Goal: Task Accomplishment & Management: Use online tool/utility

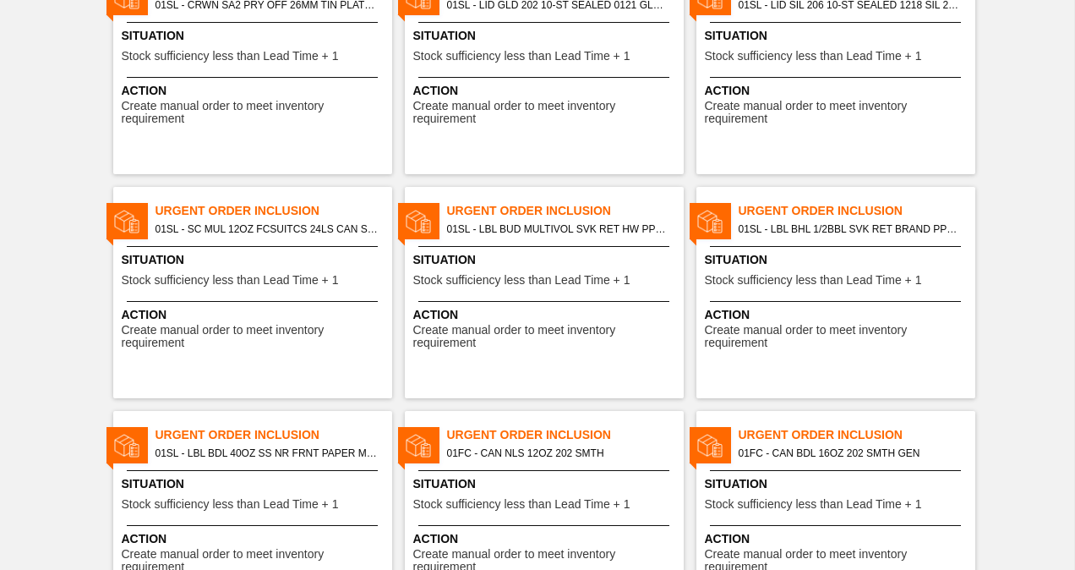
scroll to position [254, 0]
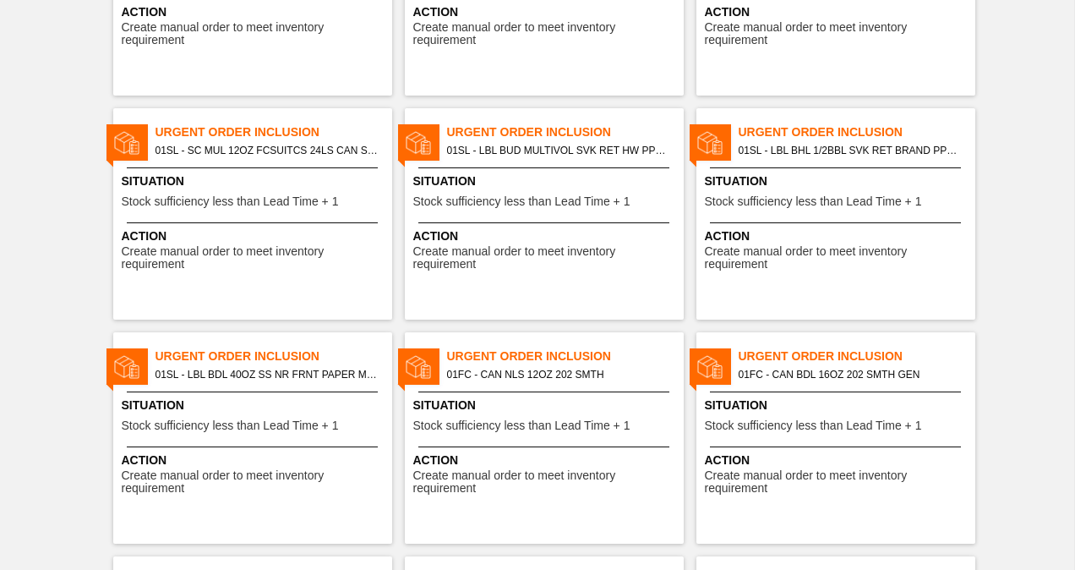
click at [252, 141] on span "01SL - SC MUL 12OZ FCSUITCS 24LS CAN SLEEK SUMMER PROMO" at bounding box center [267, 150] width 223 height 19
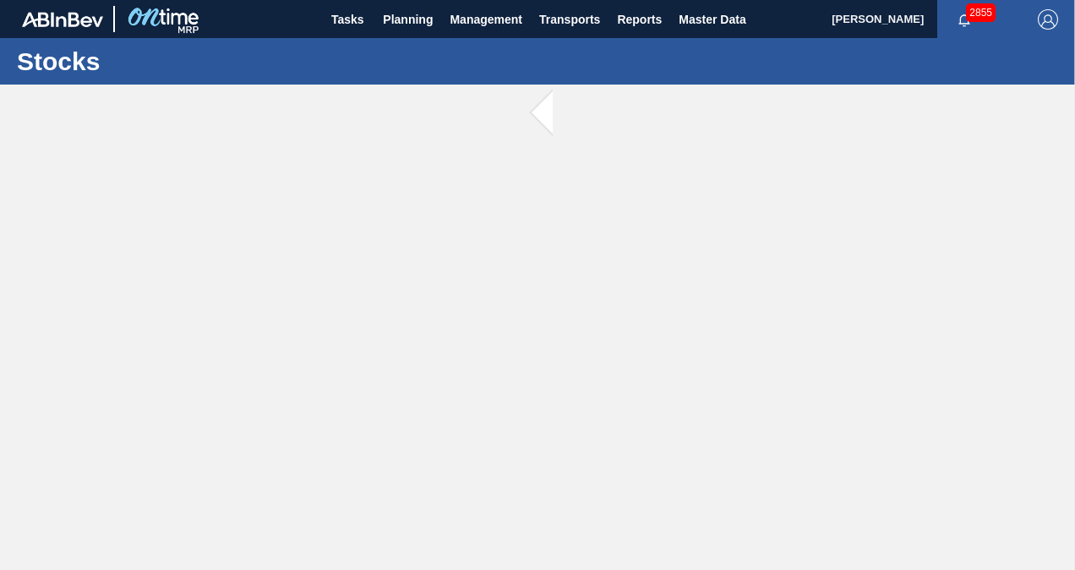
checkbox input "true"
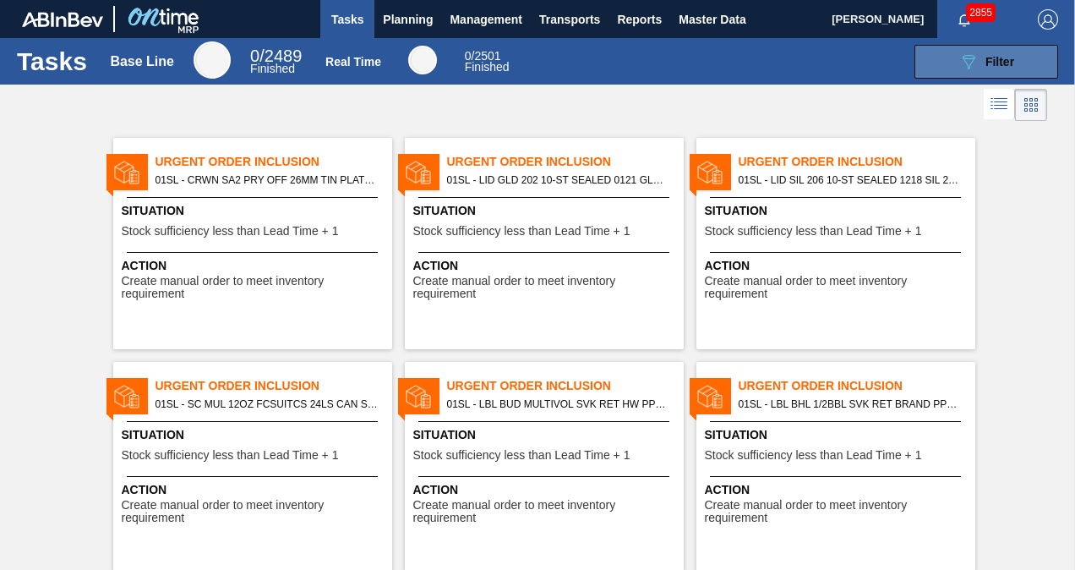
click at [976, 57] on div "089F7B8B-B2A5-4AFE-B5C0-19BA573D28AC Filter" at bounding box center [987, 62] width 56 height 20
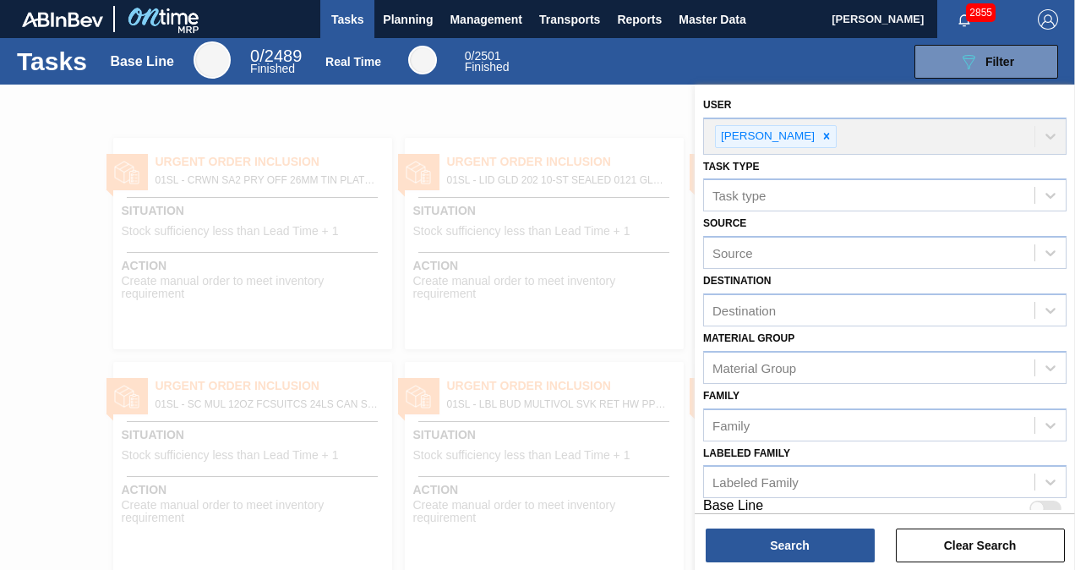
click at [416, 109] on div at bounding box center [537, 370] width 1075 height 570
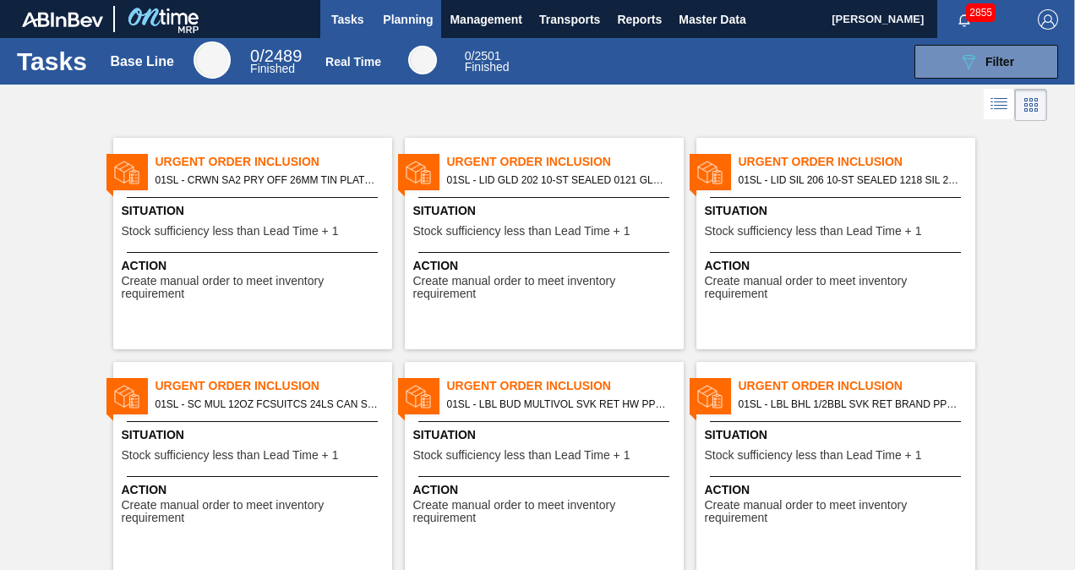
click at [408, 19] on span "Planning" at bounding box center [408, 19] width 50 height 20
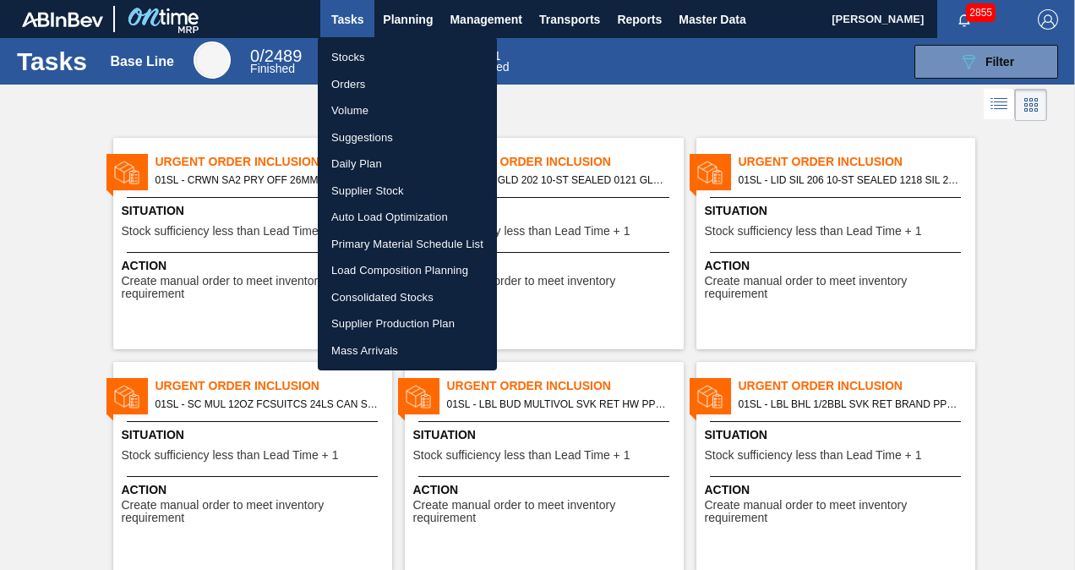
click at [365, 139] on li "Suggestions" at bounding box center [407, 137] width 179 height 27
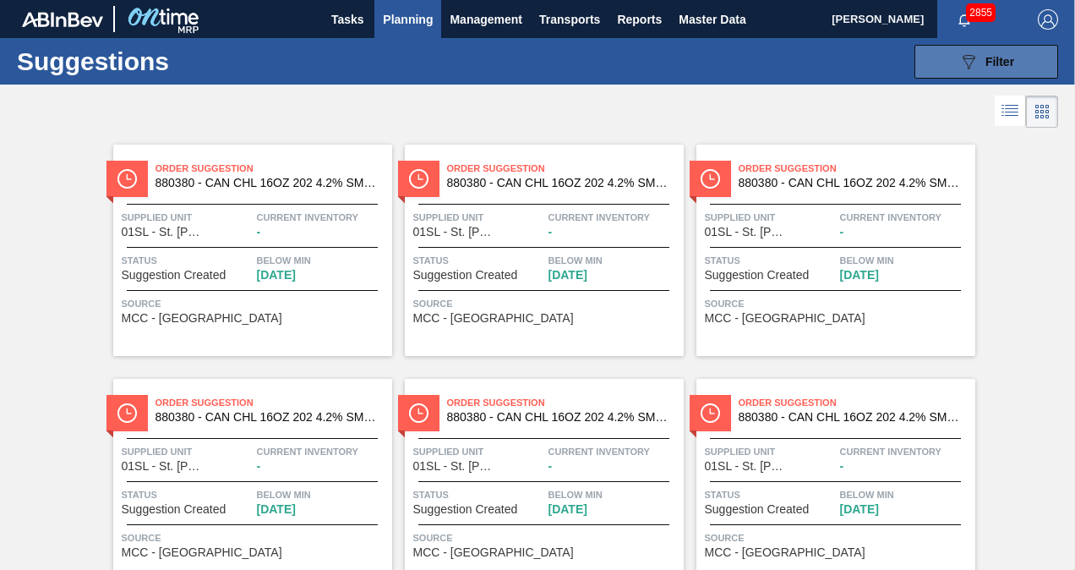
click at [1019, 65] on button "089F7B8B-B2A5-4AFE-B5C0-19BA573D28AC Filter" at bounding box center [987, 62] width 144 height 34
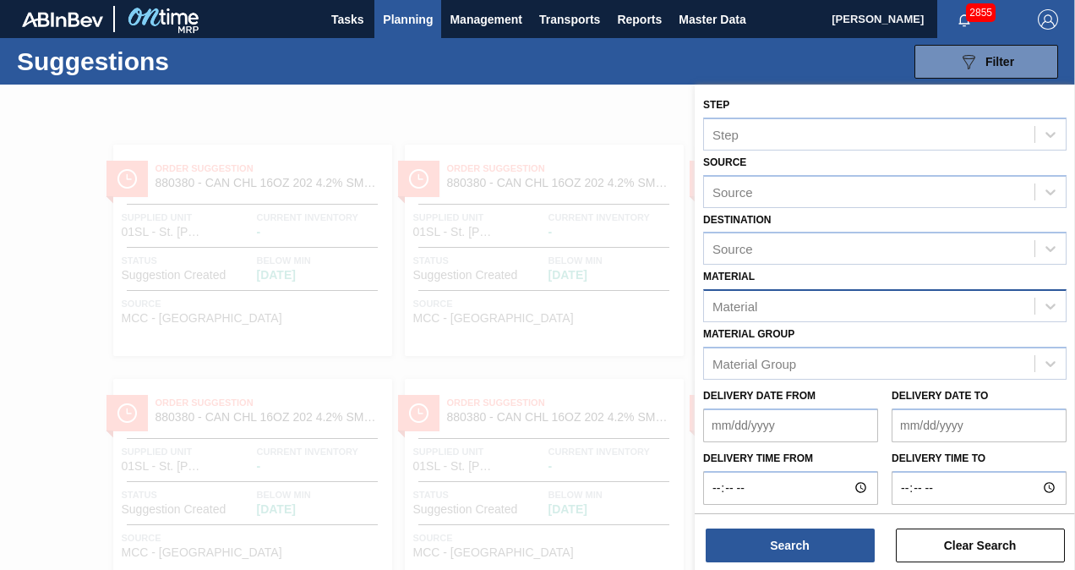
click at [910, 299] on div "Material" at bounding box center [869, 306] width 331 height 25
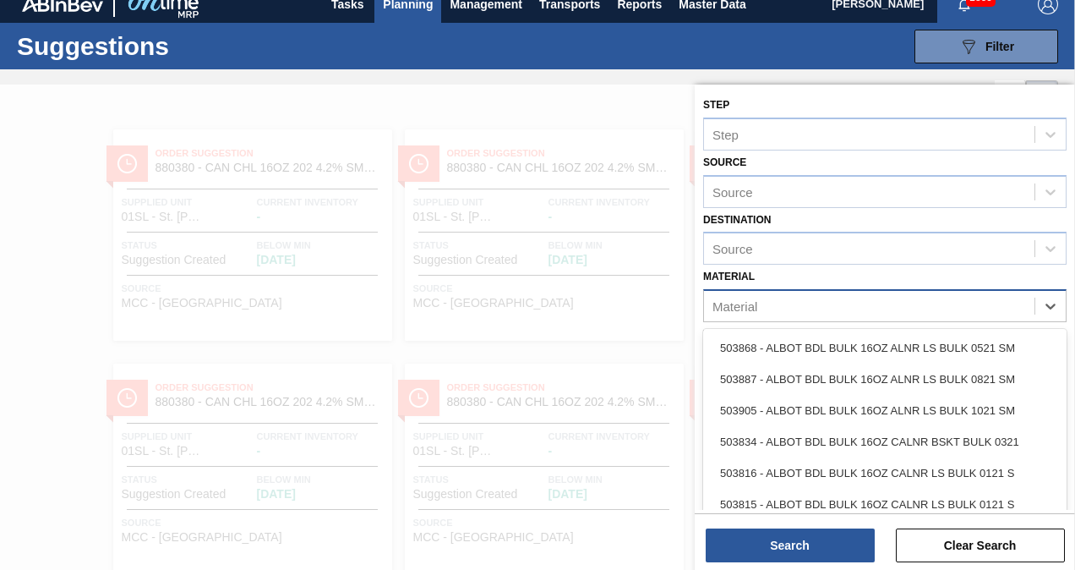
scroll to position [19, 0]
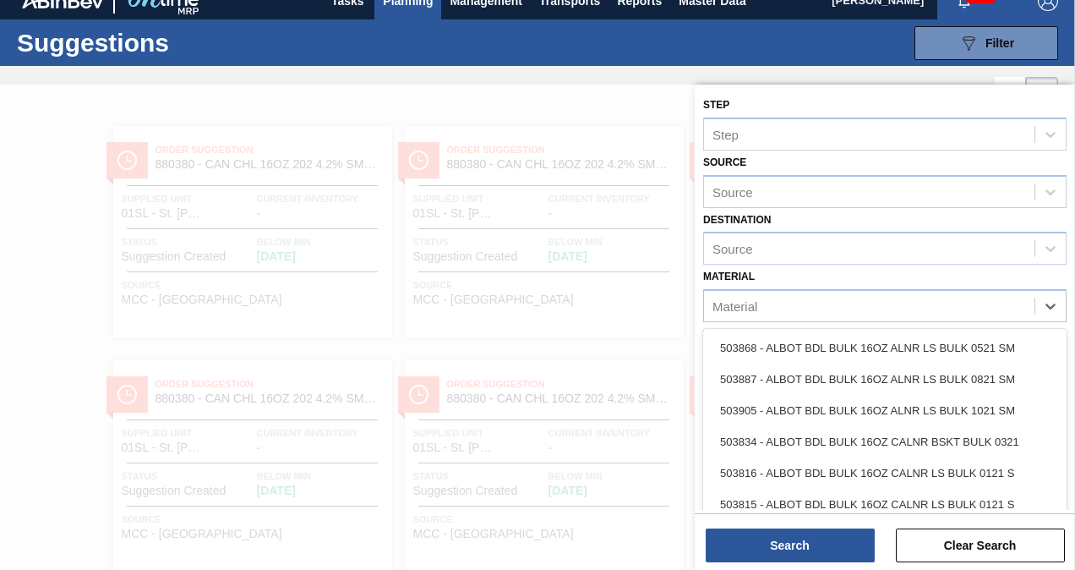
click at [413, 59] on div "Suggestions 089F7B8B-B2A5-4AFE-B5C0-19BA573D28AC Filter Step Step Source Source…" at bounding box center [537, 42] width 1075 height 46
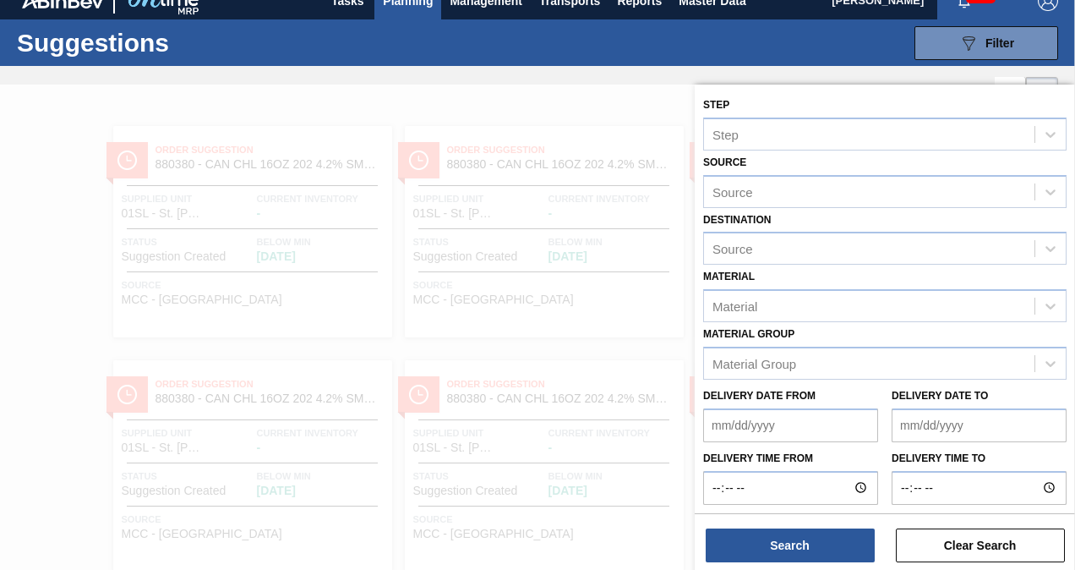
click at [651, 90] on div at bounding box center [537, 370] width 1075 height 570
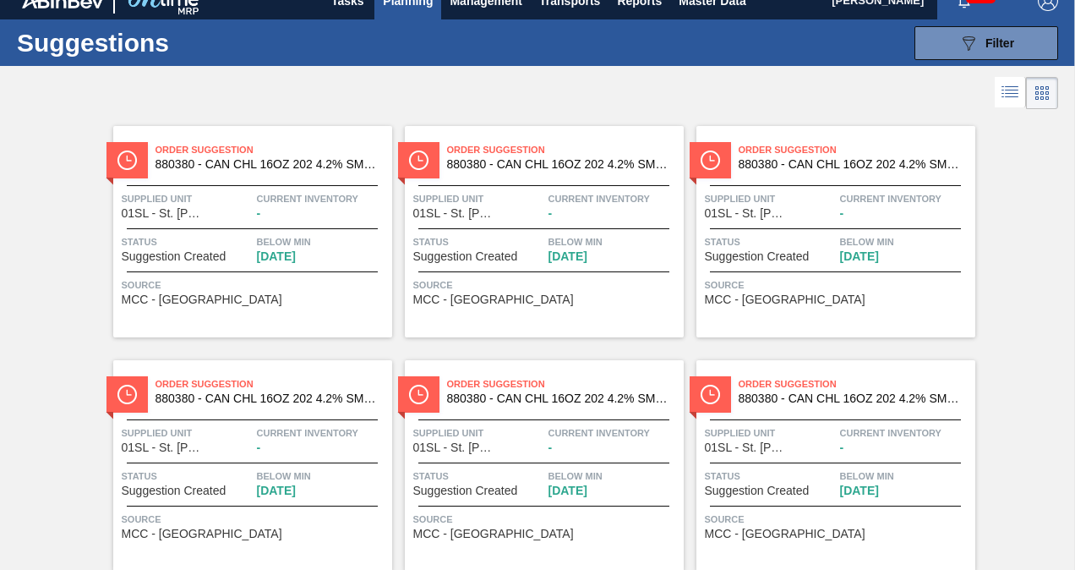
click at [1014, 94] on icon at bounding box center [1012, 93] width 14 height 1
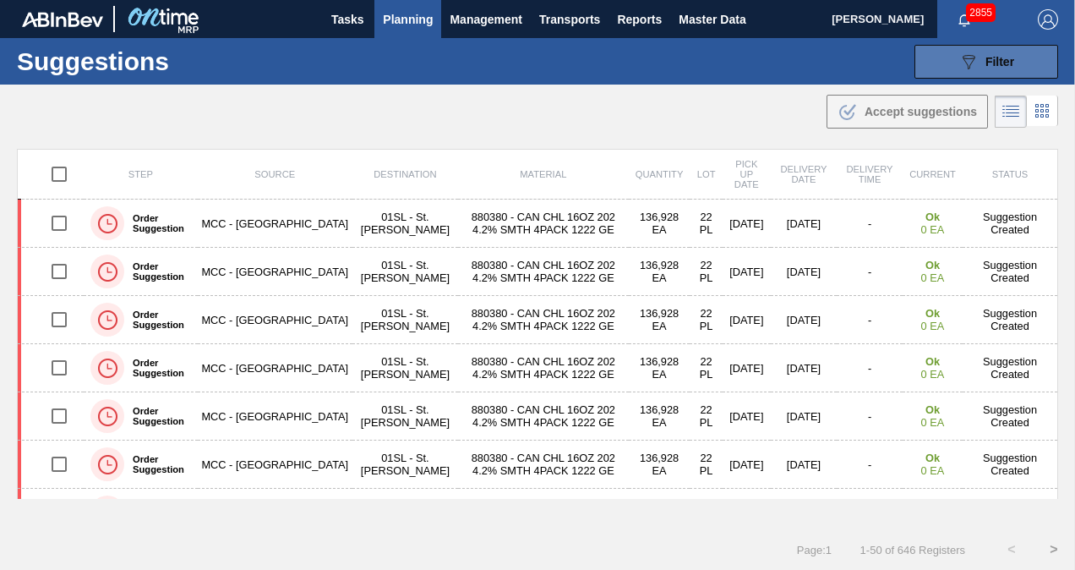
click at [944, 57] on button "089F7B8B-B2A5-4AFE-B5C0-19BA573D28AC Filter" at bounding box center [987, 62] width 144 height 34
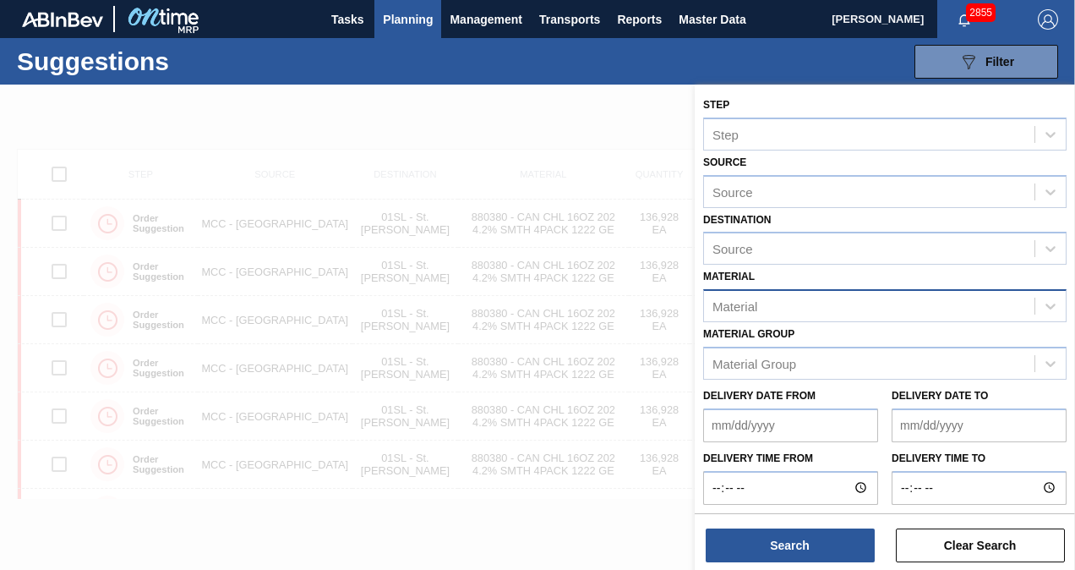
click at [844, 296] on div "Material" at bounding box center [869, 306] width 331 height 25
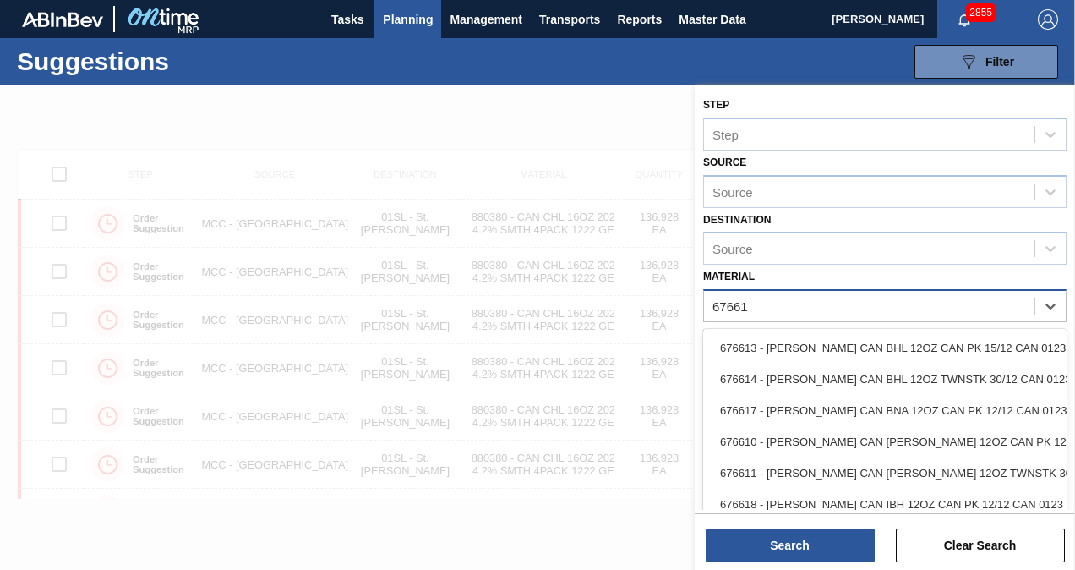
type input "676617"
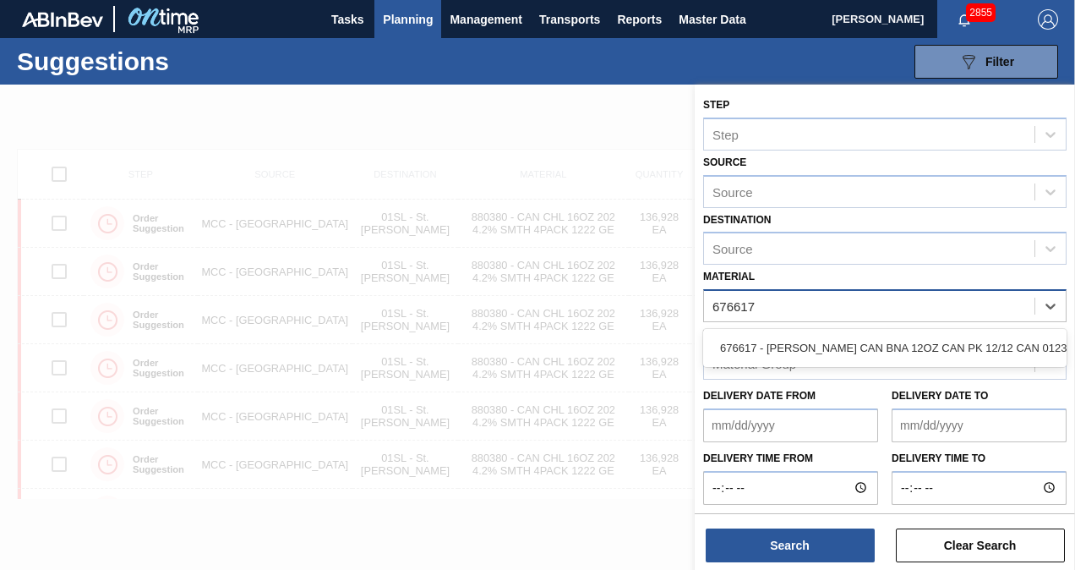
drag, startPoint x: 842, startPoint y: 356, endPoint x: 832, endPoint y: 342, distance: 16.9
click at [841, 357] on div "676617 - [PERSON_NAME] CAN BNA 12OZ CAN PK 12/12 CAN 0123" at bounding box center [884, 347] width 363 height 31
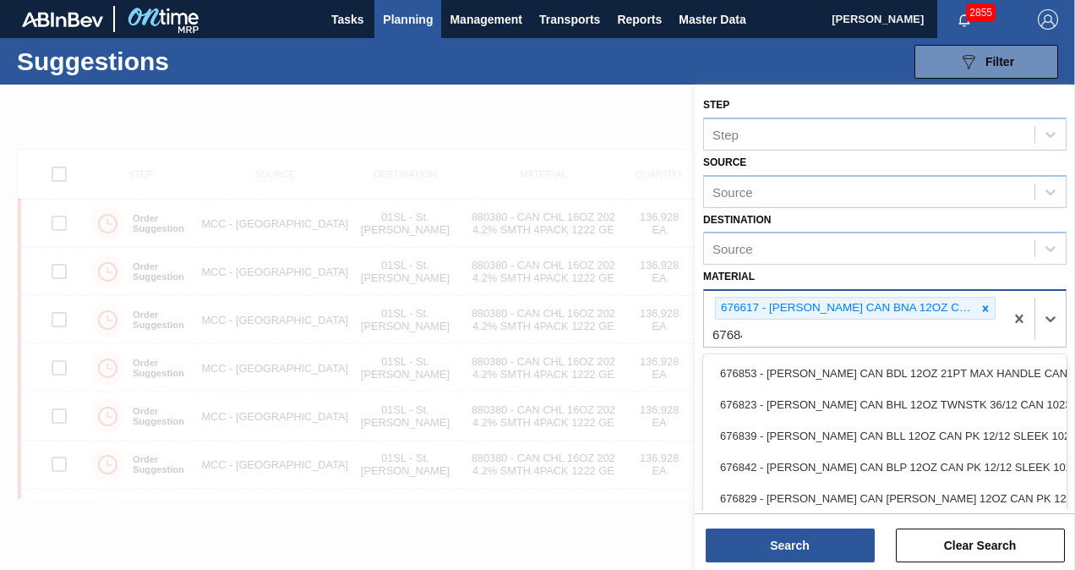
type input "676844"
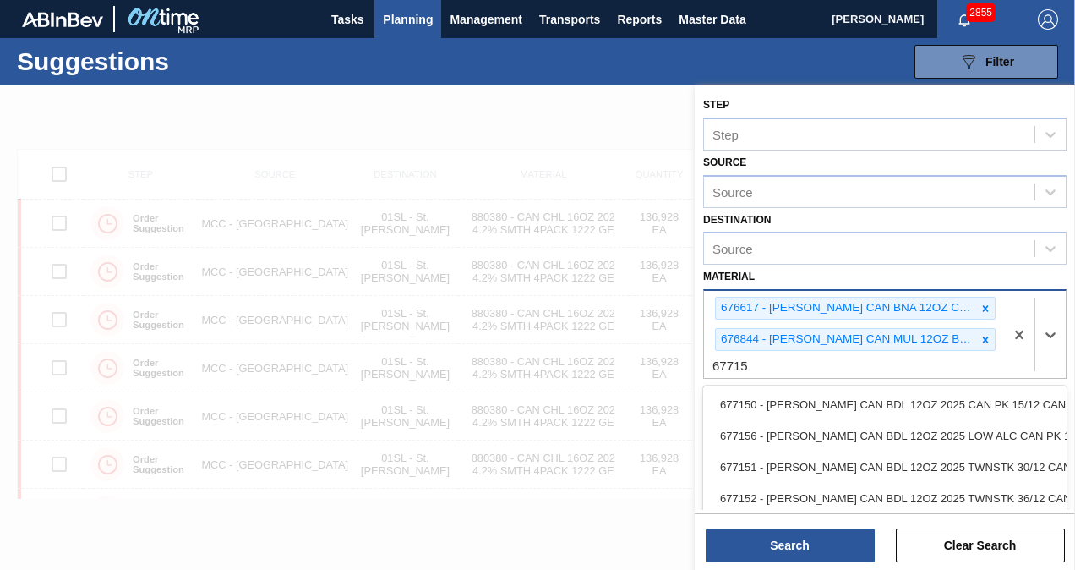
type input "677153"
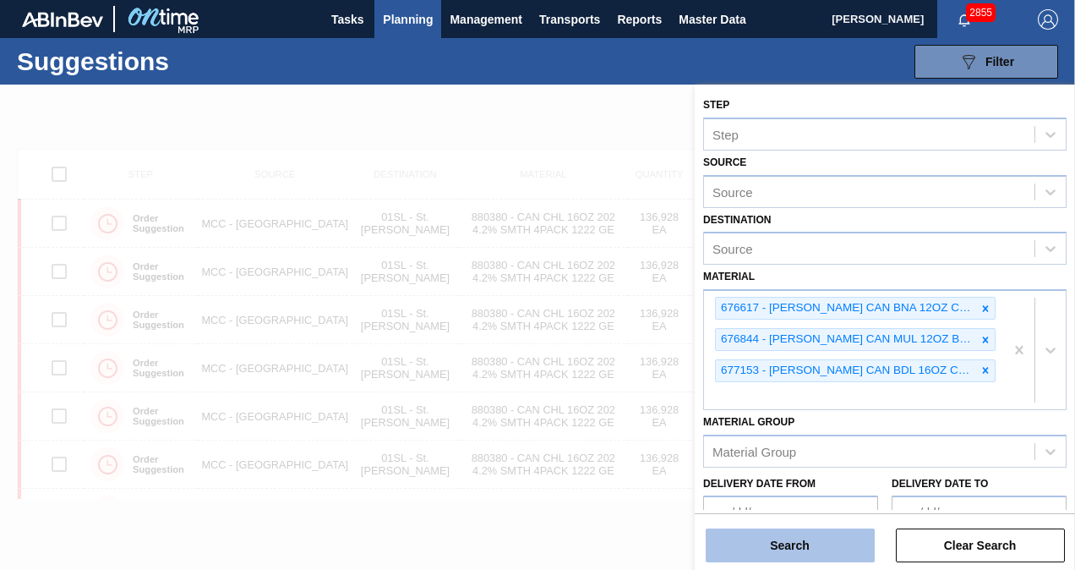
click at [802, 544] on button "Search" at bounding box center [790, 545] width 169 height 34
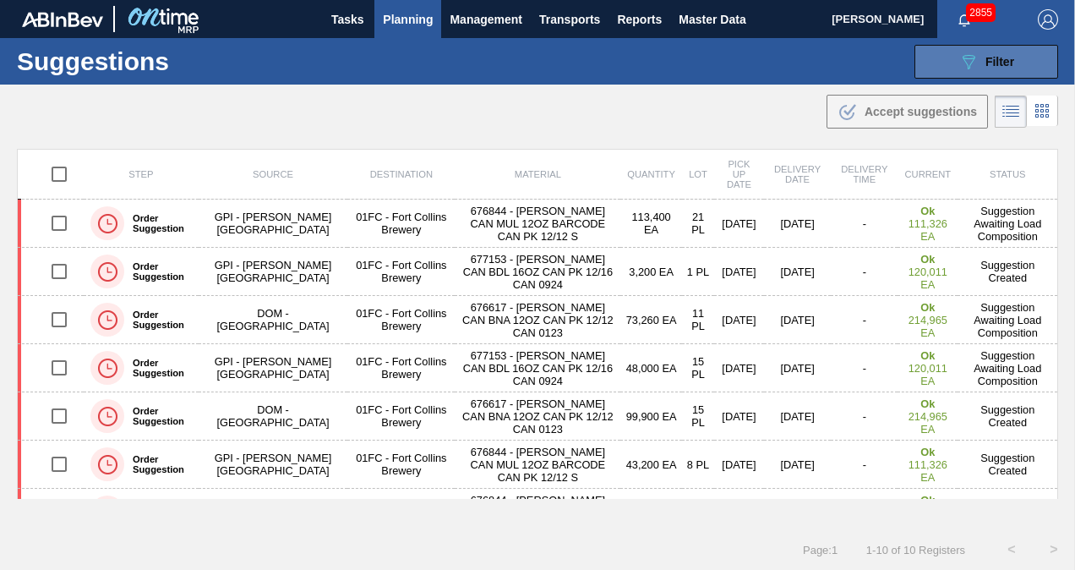
click at [969, 71] on button "089F7B8B-B2A5-4AFE-B5C0-19BA573D28AC Filter" at bounding box center [987, 62] width 144 height 34
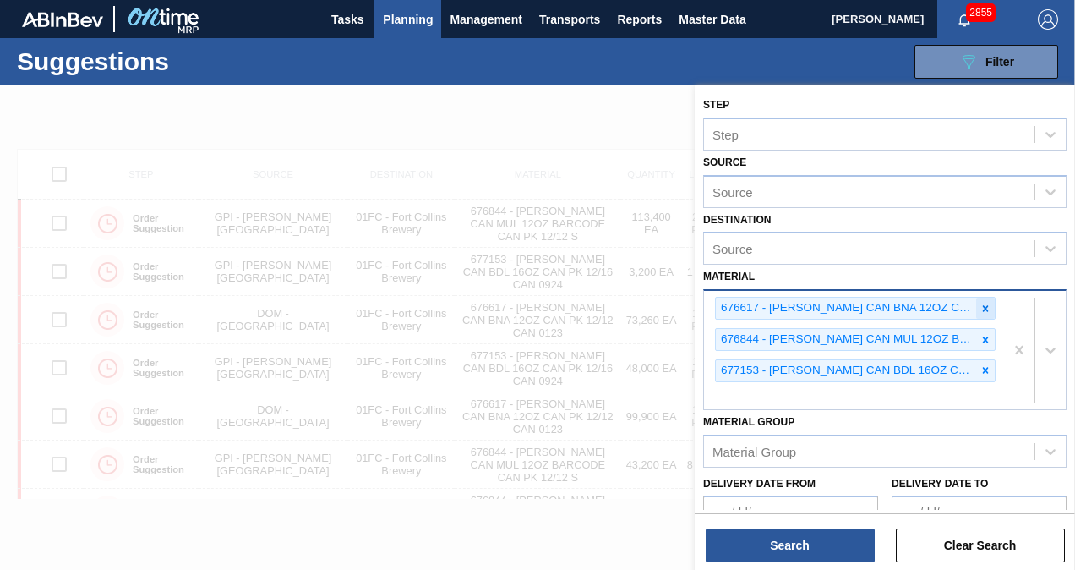
click at [986, 303] on icon at bounding box center [986, 309] width 12 height 12
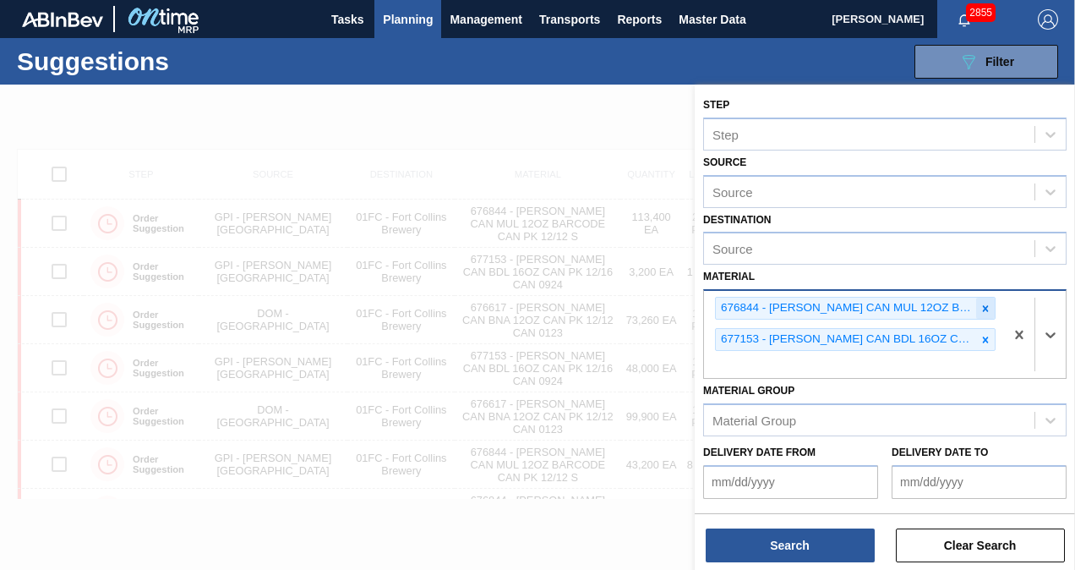
click at [986, 309] on icon at bounding box center [986, 308] width 6 height 6
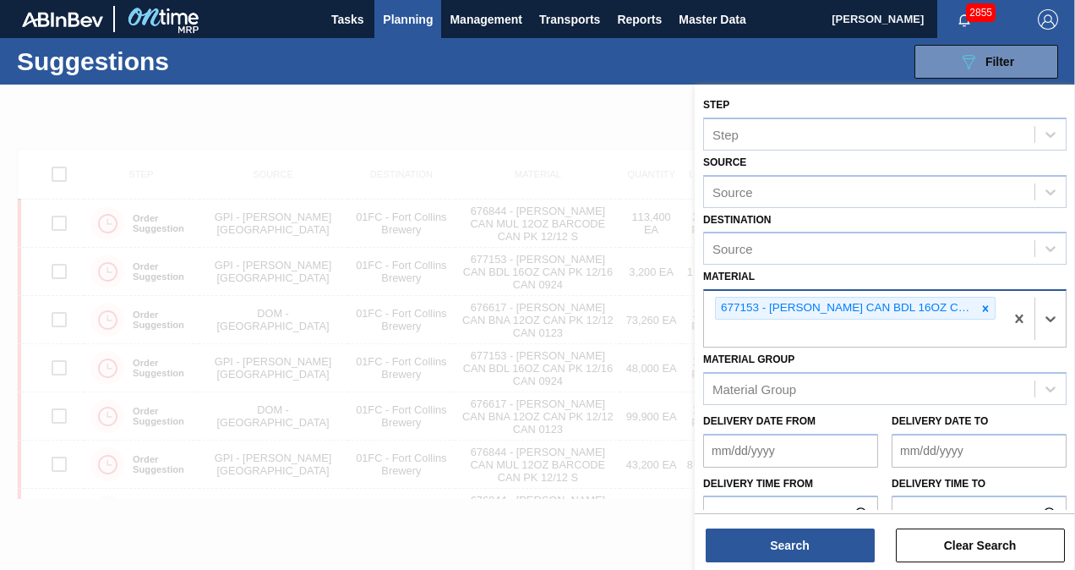
click at [986, 309] on icon at bounding box center [986, 308] width 6 height 6
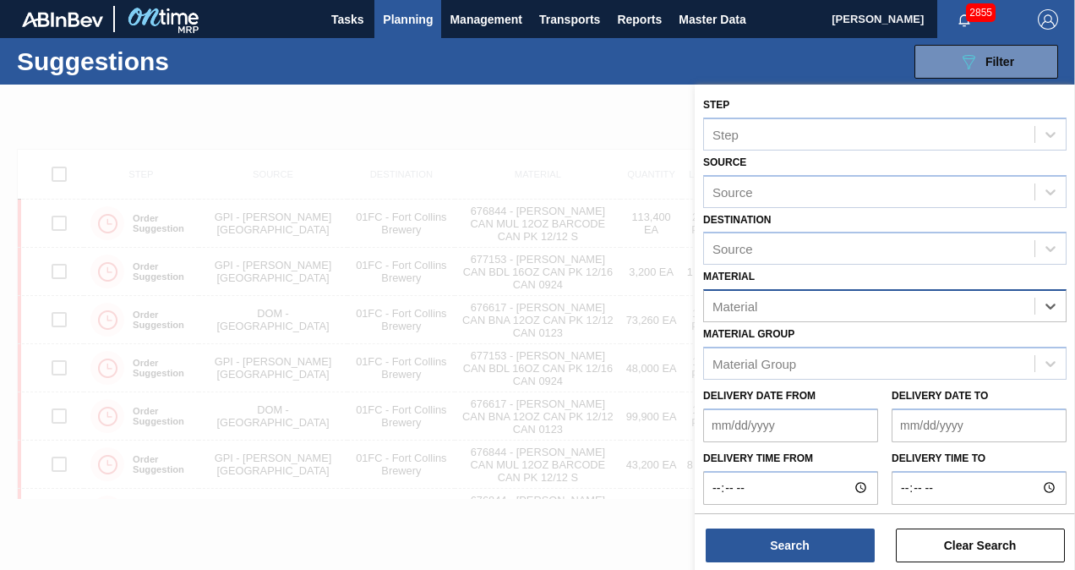
click at [746, 301] on div "Material" at bounding box center [735, 306] width 45 height 14
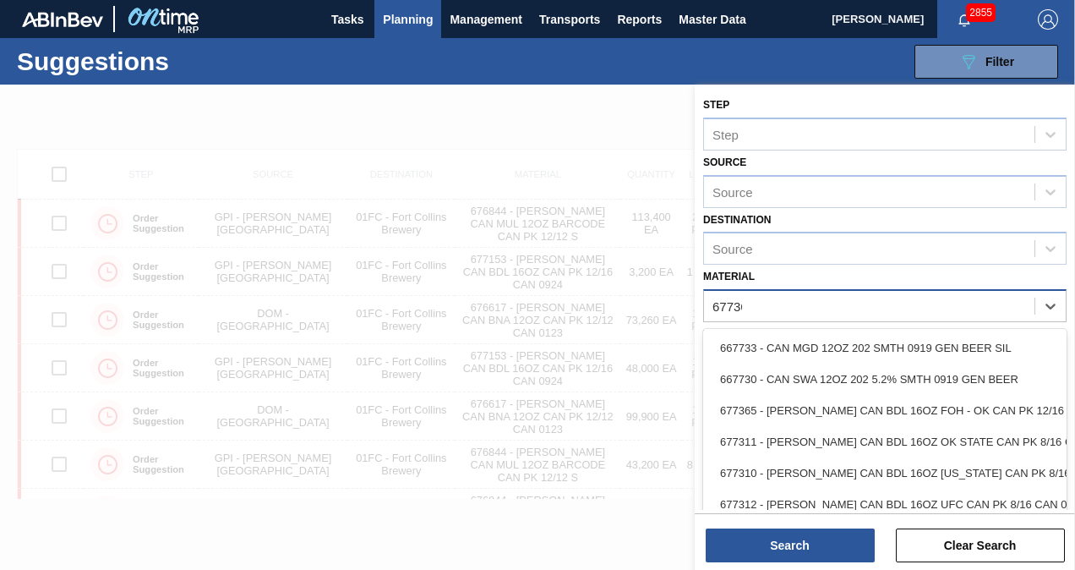
type input "677365"
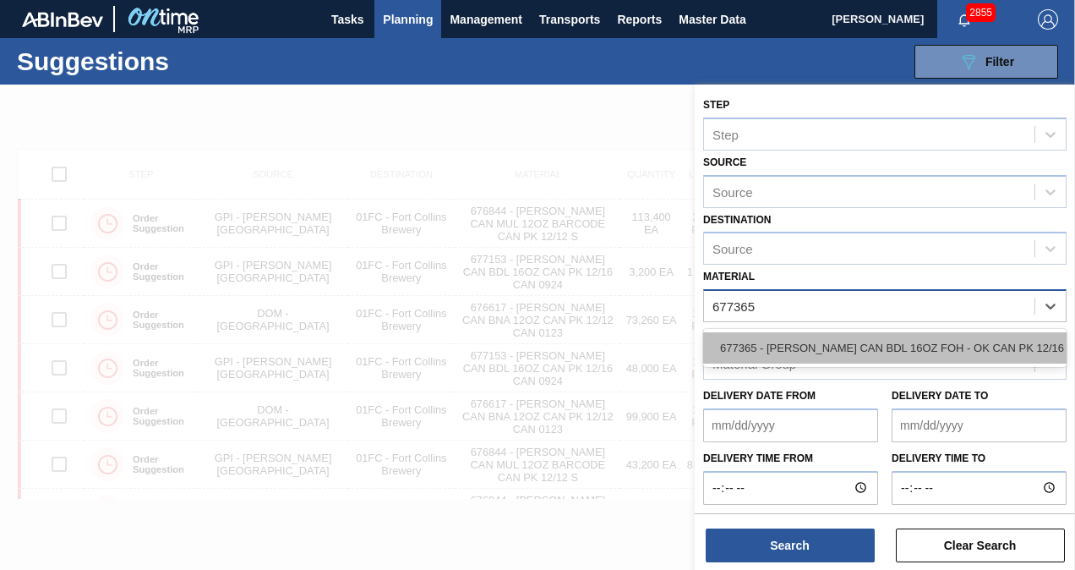
click at [740, 349] on div "677365 - [PERSON_NAME] CAN BDL 16OZ FOH - OK CAN PK 12/16" at bounding box center [884, 347] width 363 height 31
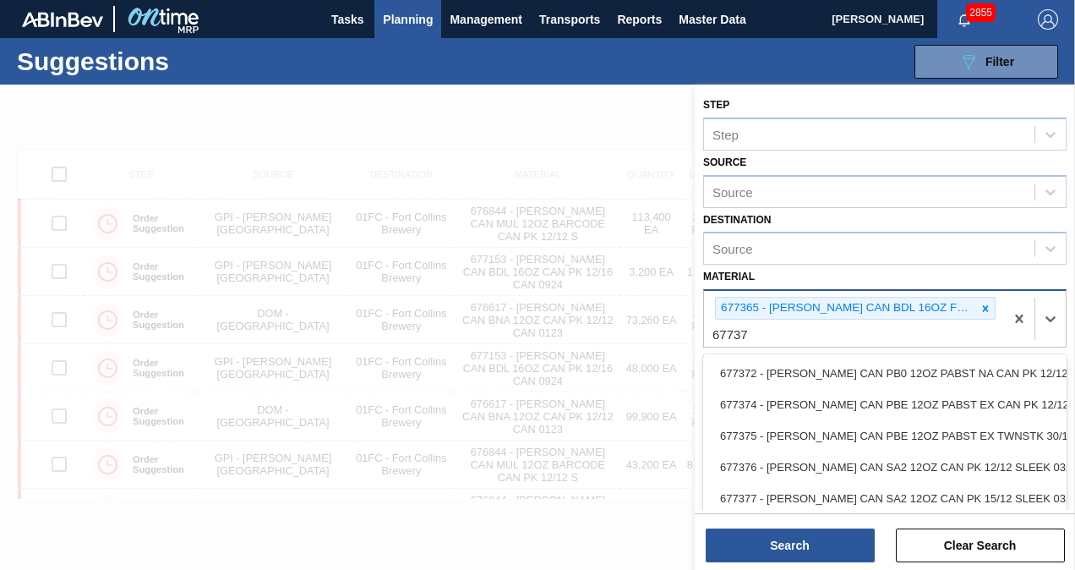
type input "677372"
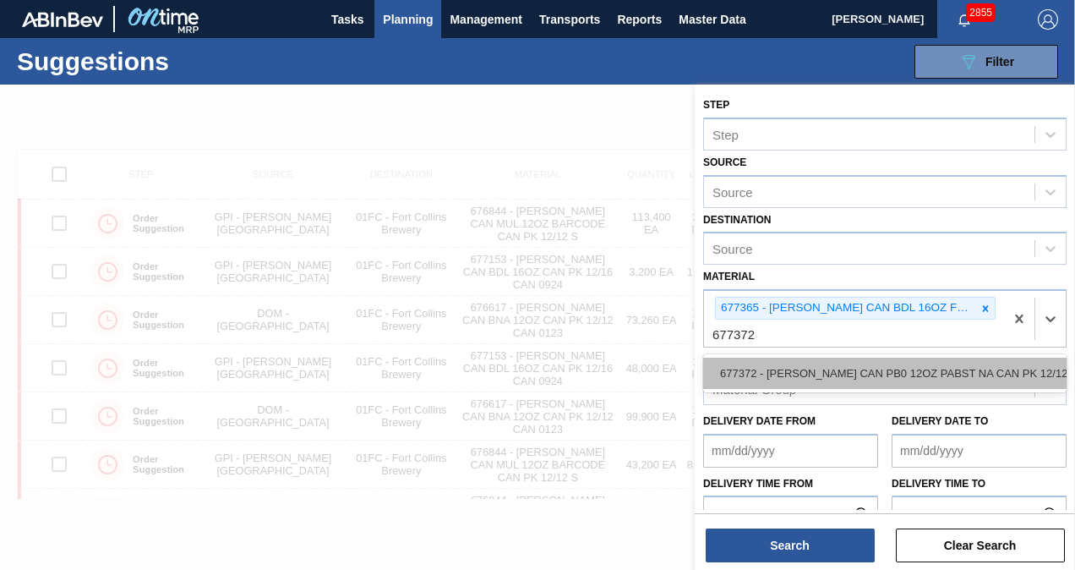
click at [750, 380] on div "677372 - [PERSON_NAME] CAN PB0 12OZ PABST NA CAN PK 12/12" at bounding box center [884, 373] width 363 height 31
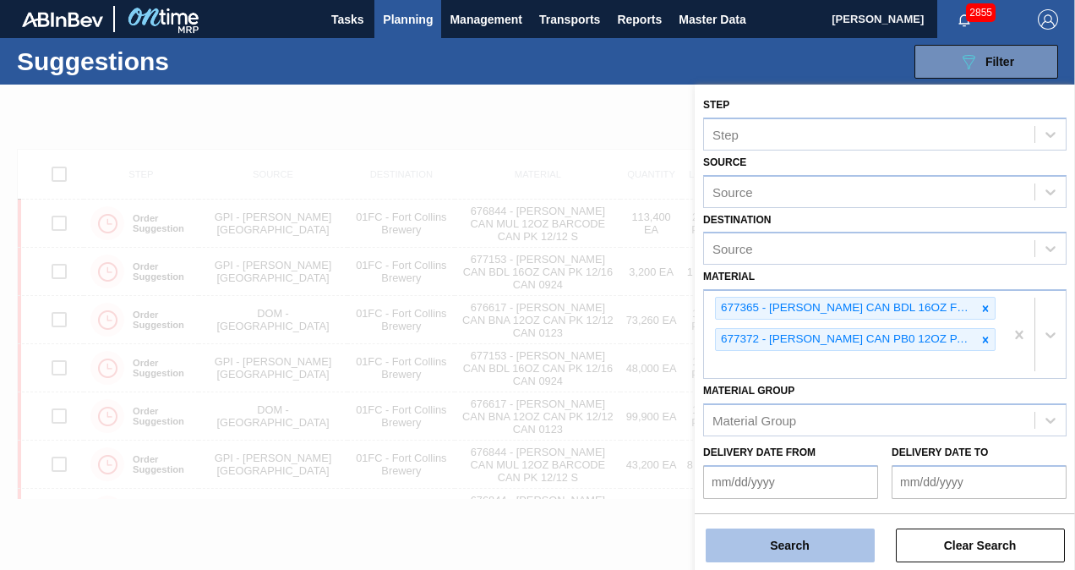
click at [799, 549] on button "Search" at bounding box center [790, 545] width 169 height 34
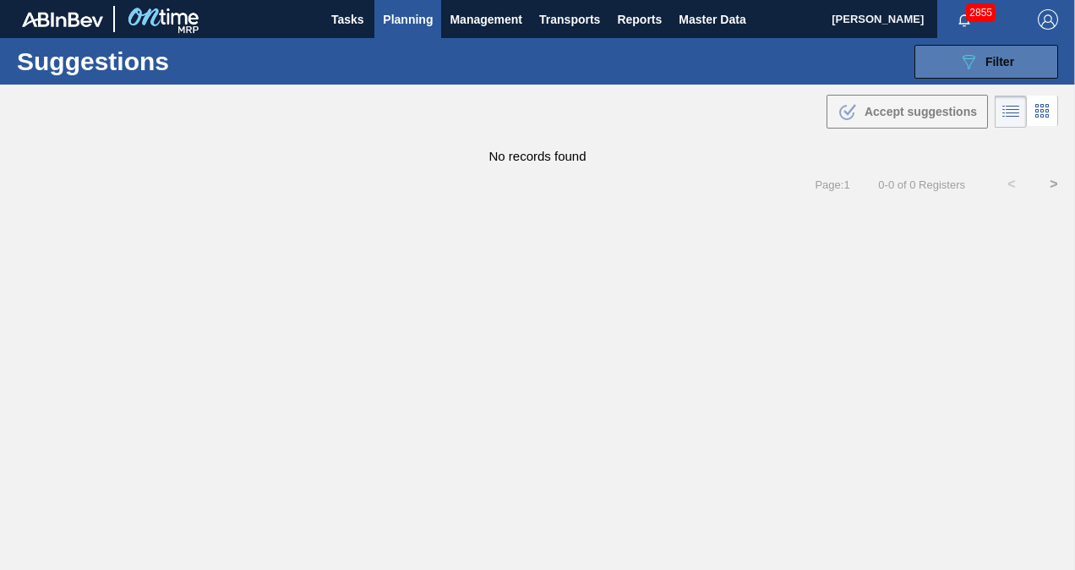
click at [950, 60] on button "089F7B8B-B2A5-4AFE-B5C0-19BA573D28AC Filter" at bounding box center [987, 62] width 144 height 34
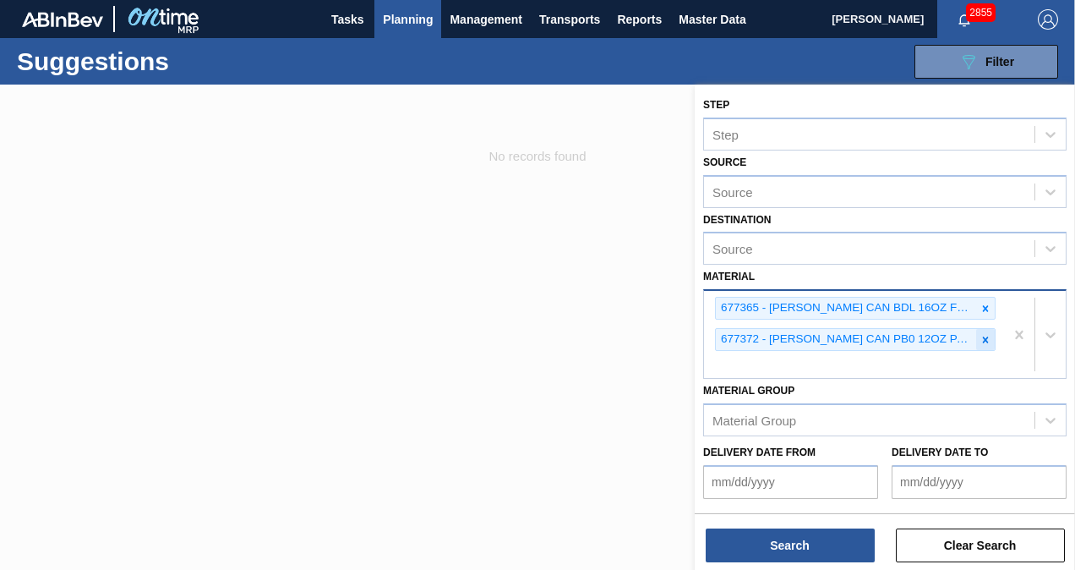
click at [980, 336] on icon at bounding box center [986, 340] width 12 height 12
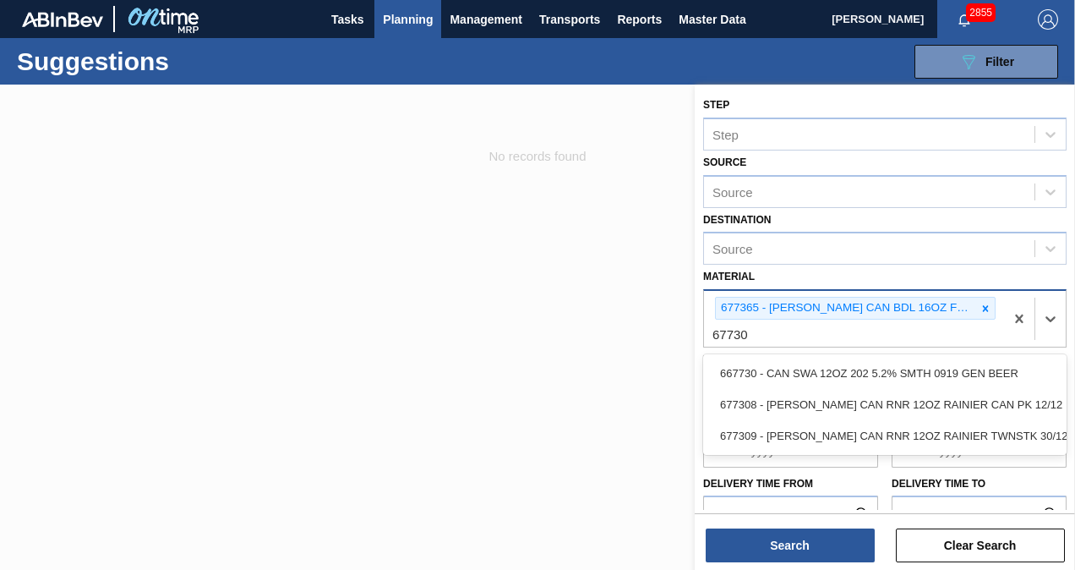
type input "677308"
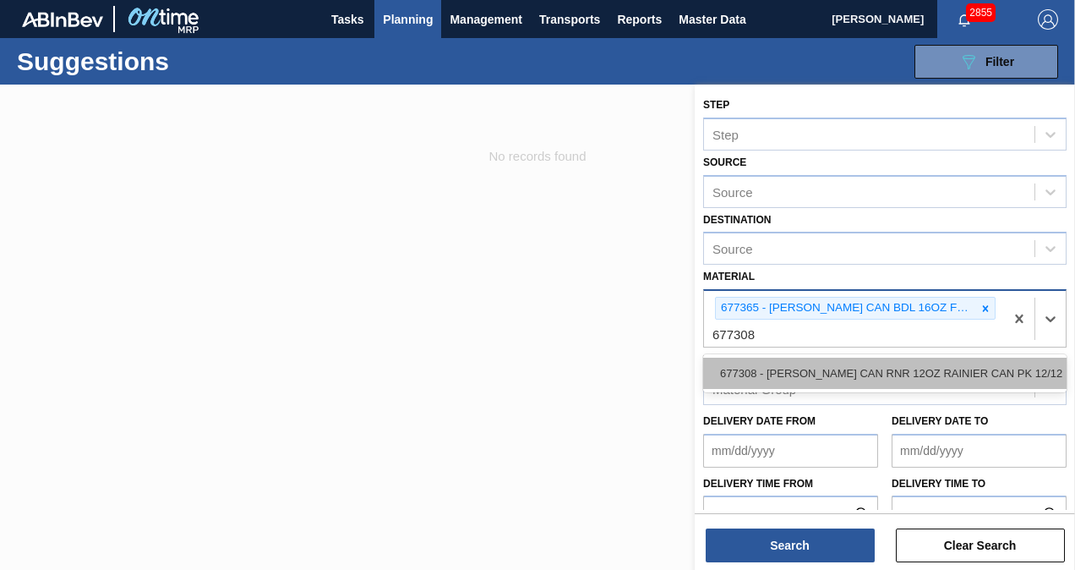
click at [777, 366] on div "677308 - [PERSON_NAME] CAN RNR 12OZ RAINIER CAN PK 12/12 L" at bounding box center [884, 373] width 363 height 31
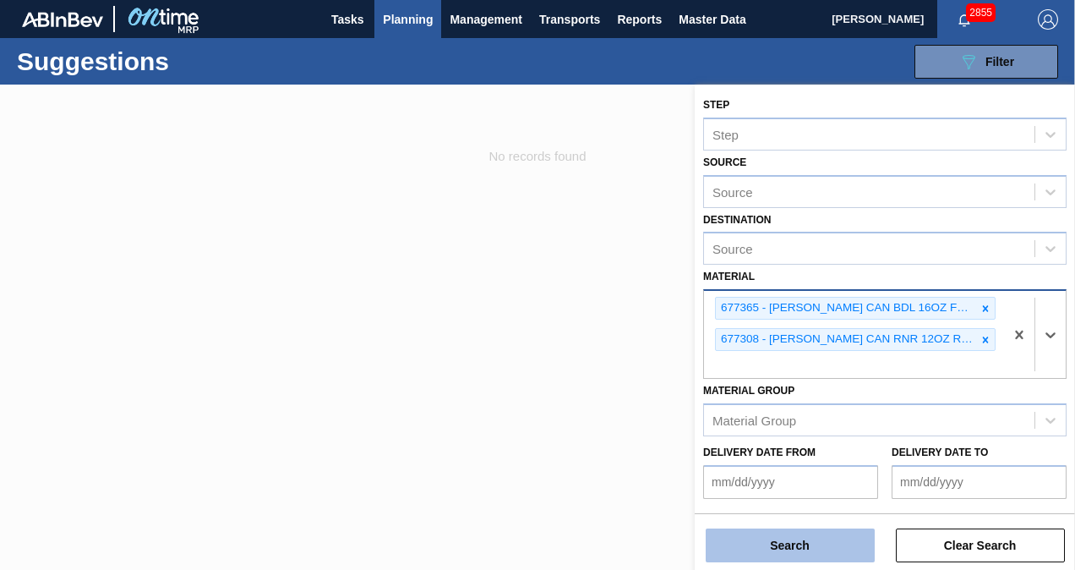
click at [797, 543] on button "Search" at bounding box center [790, 545] width 169 height 34
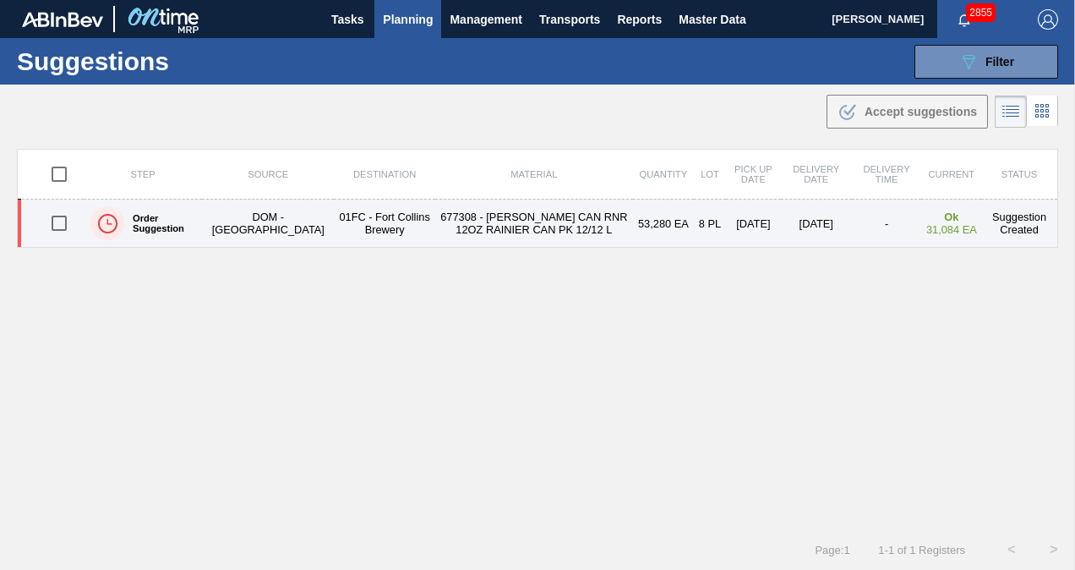
click at [63, 223] on input "checkbox" at bounding box center [59, 223] width 36 height 36
checkbox input "true"
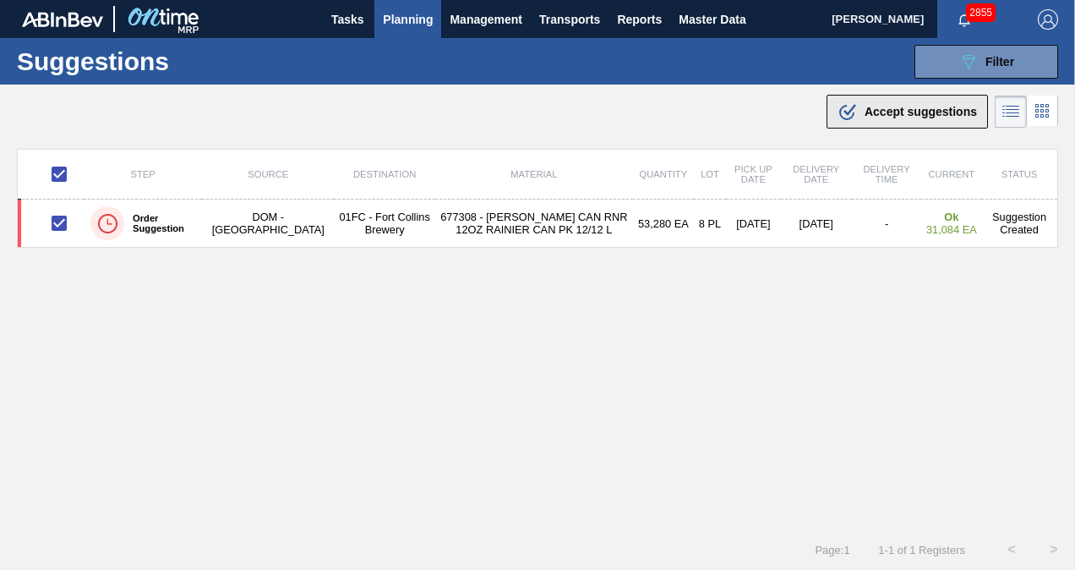
click at [906, 110] on span "Accept suggestions" at bounding box center [921, 112] width 112 height 14
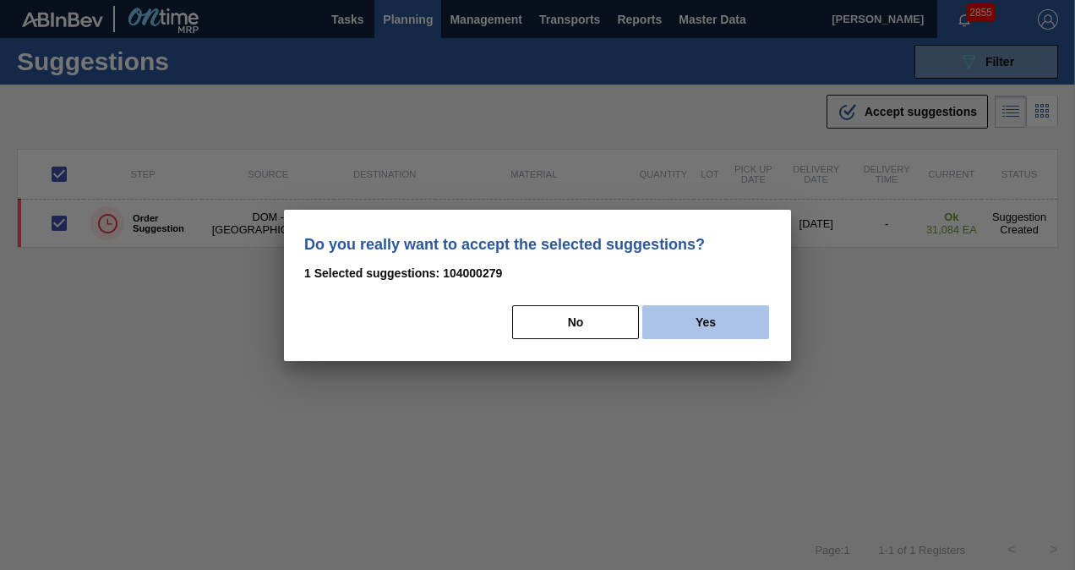
click at [709, 308] on button "Yes" at bounding box center [705, 322] width 127 height 34
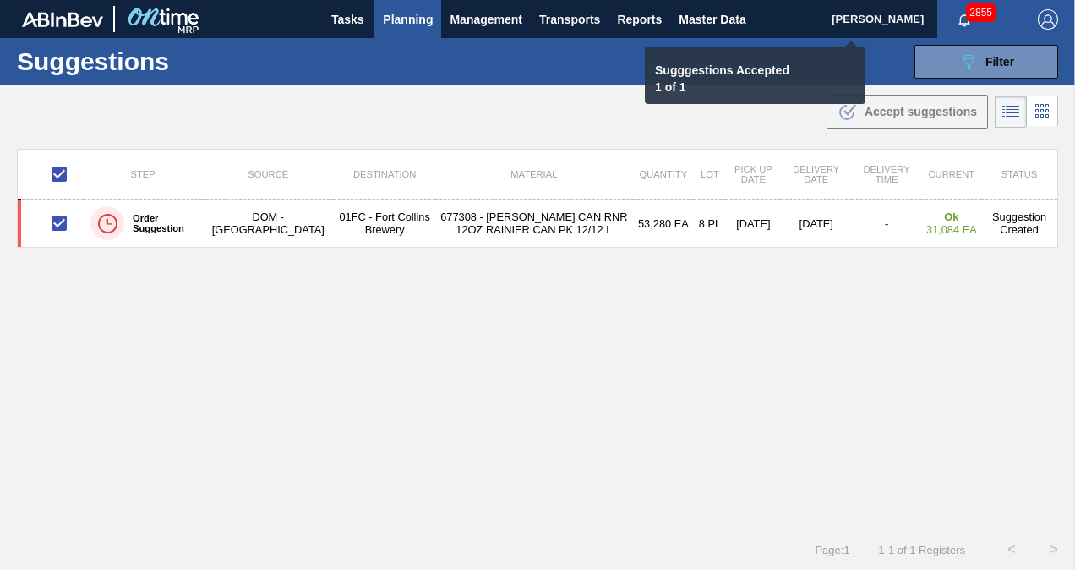
checkbox input "false"
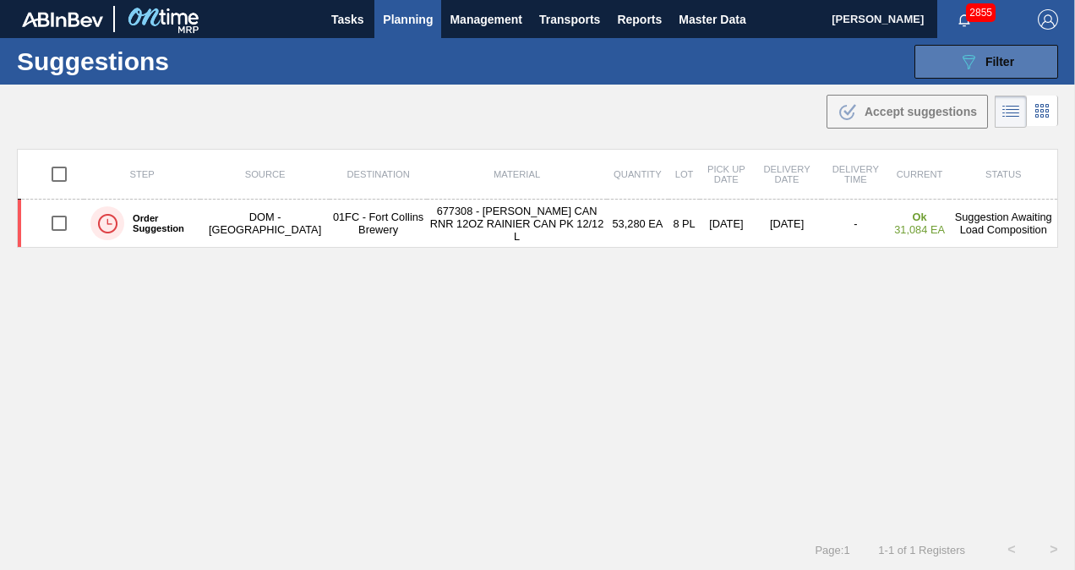
click at [948, 57] on button "089F7B8B-B2A5-4AFE-B5C0-19BA573D28AC Filter" at bounding box center [987, 62] width 144 height 34
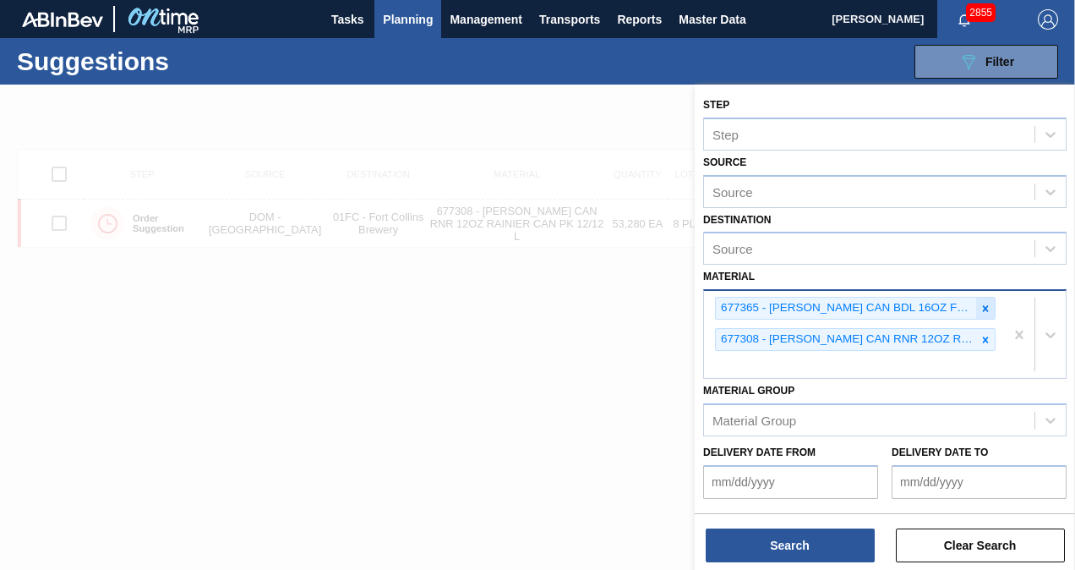
click at [989, 303] on icon at bounding box center [986, 309] width 12 height 12
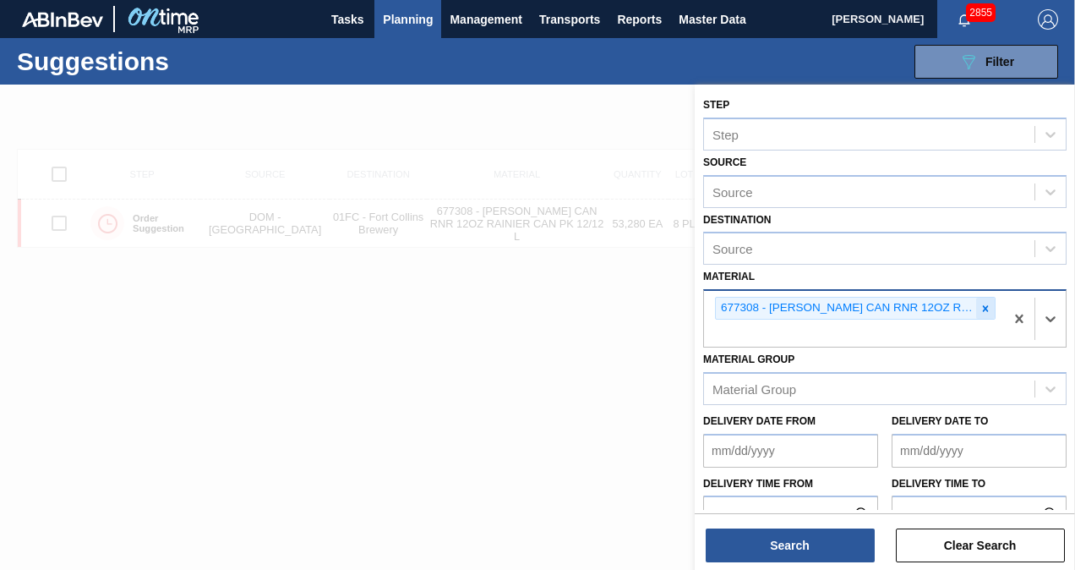
click at [987, 304] on icon at bounding box center [986, 309] width 12 height 12
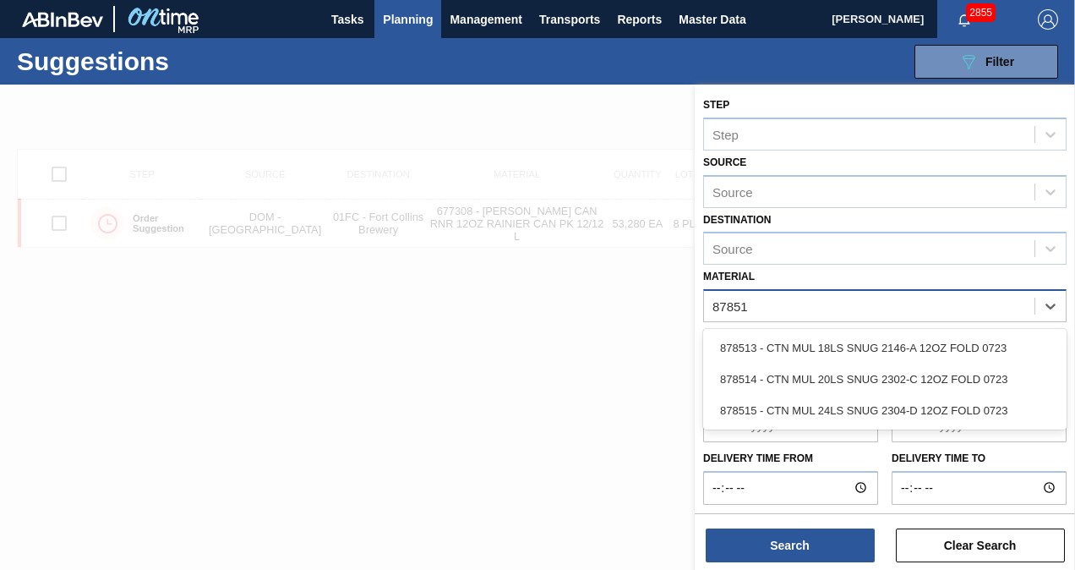
type input "878513"
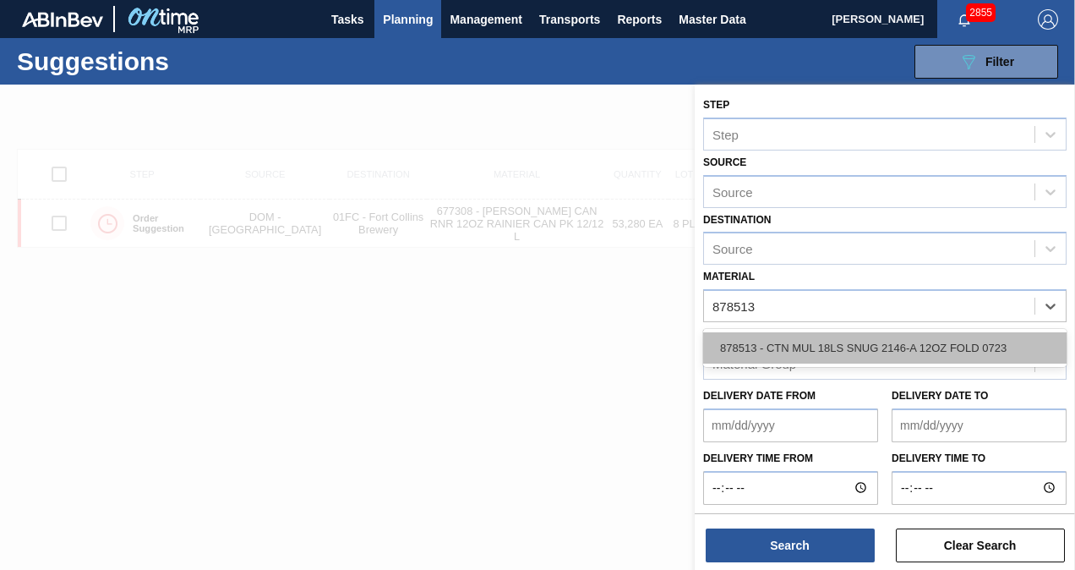
click at [775, 346] on div "878513 - CTN MUL 18LS SNUG 2146-A 12OZ FOLD 0723" at bounding box center [884, 347] width 363 height 31
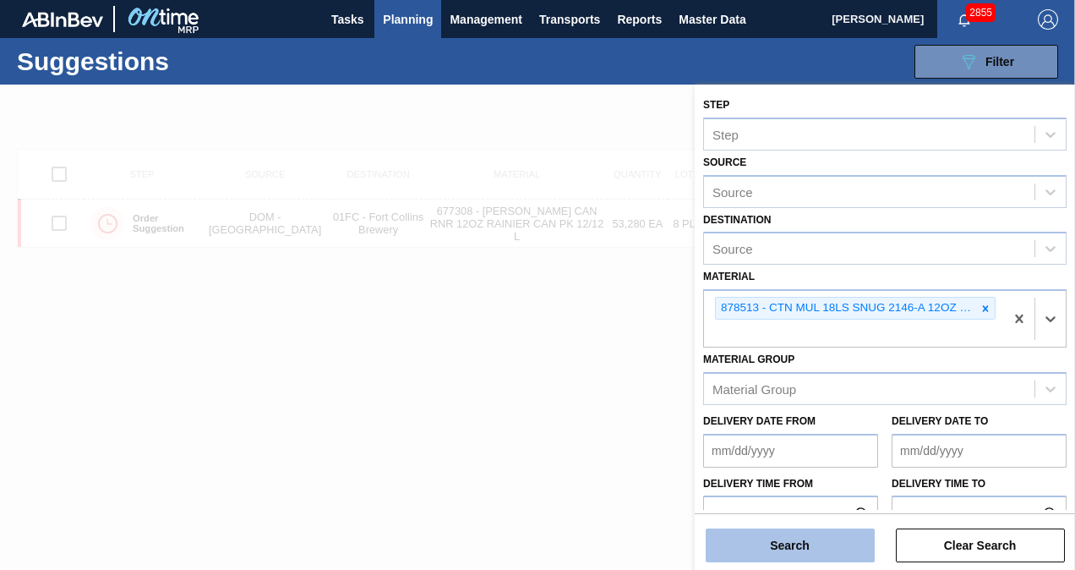
click at [820, 543] on button "Search" at bounding box center [790, 545] width 169 height 34
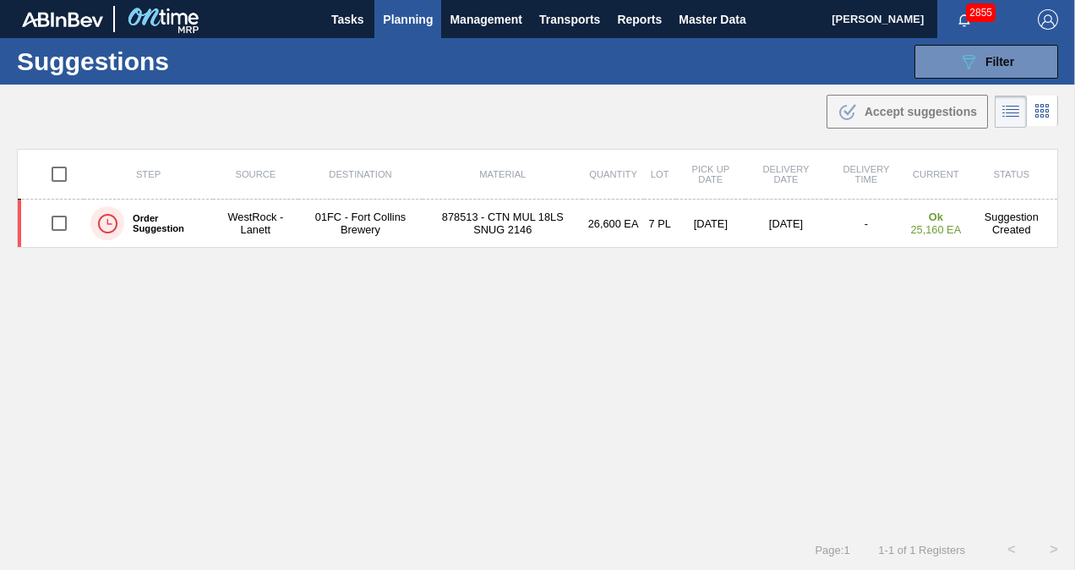
drag, startPoint x: 960, startPoint y: 59, endPoint x: 952, endPoint y: 105, distance: 46.4
click at [960, 59] on icon "089F7B8B-B2A5-4AFE-B5C0-19BA573D28AC" at bounding box center [969, 62] width 20 height 20
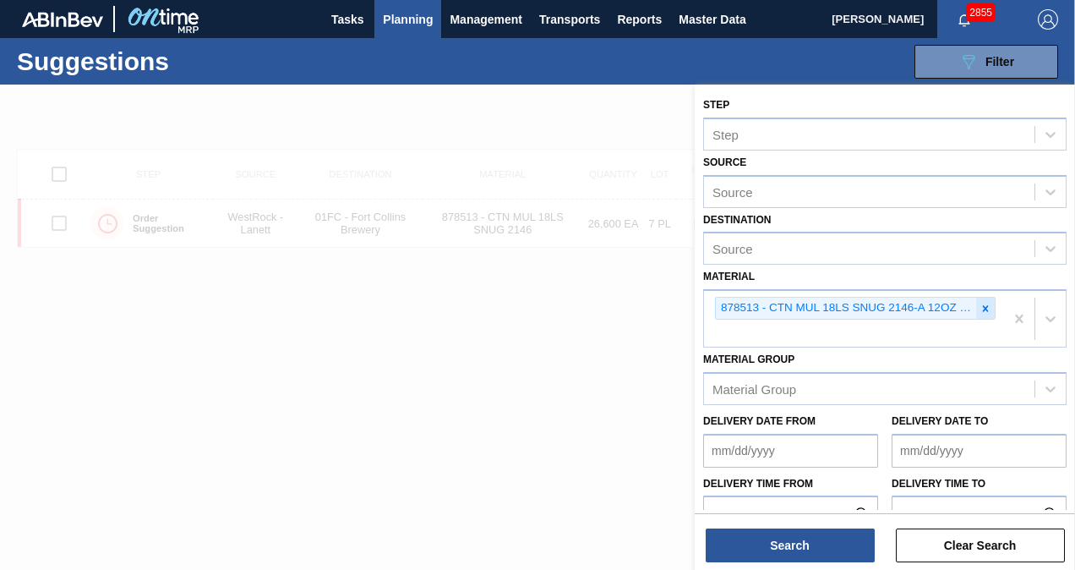
click at [988, 303] on icon at bounding box center [986, 309] width 12 height 12
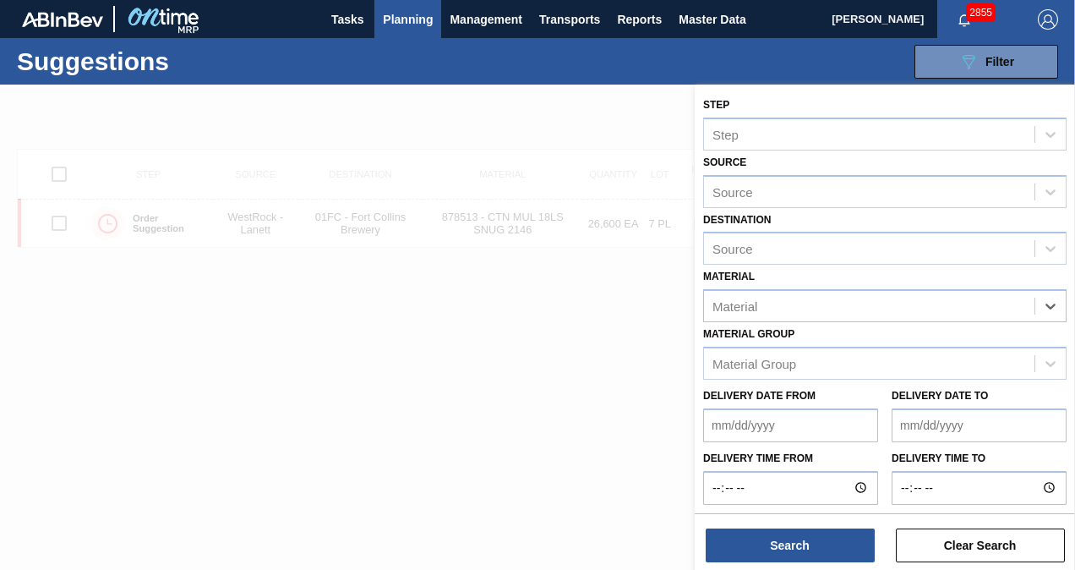
click at [855, 308] on div "Material" at bounding box center [869, 306] width 331 height 25
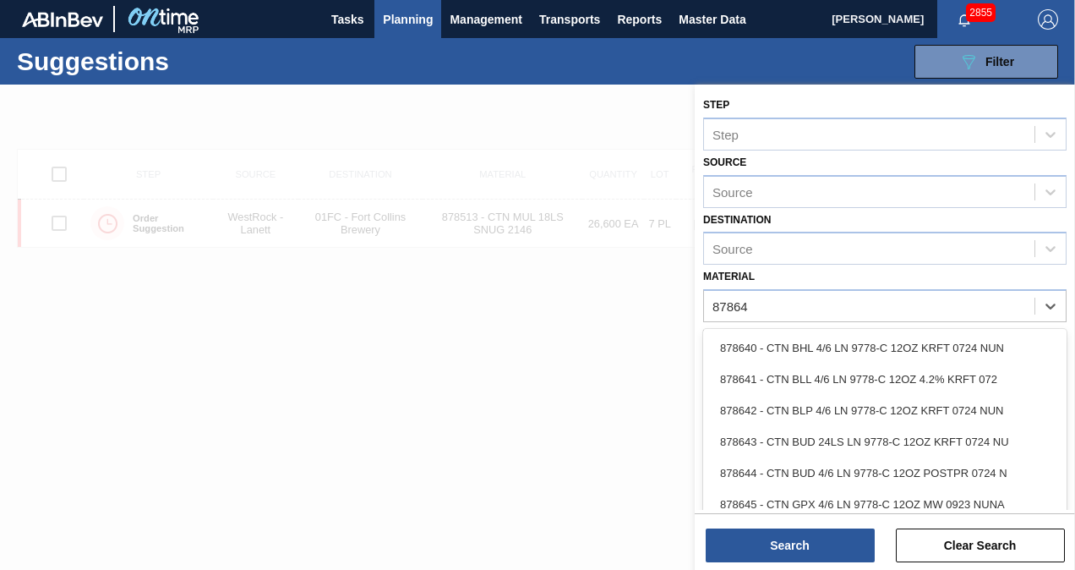
type input "878645"
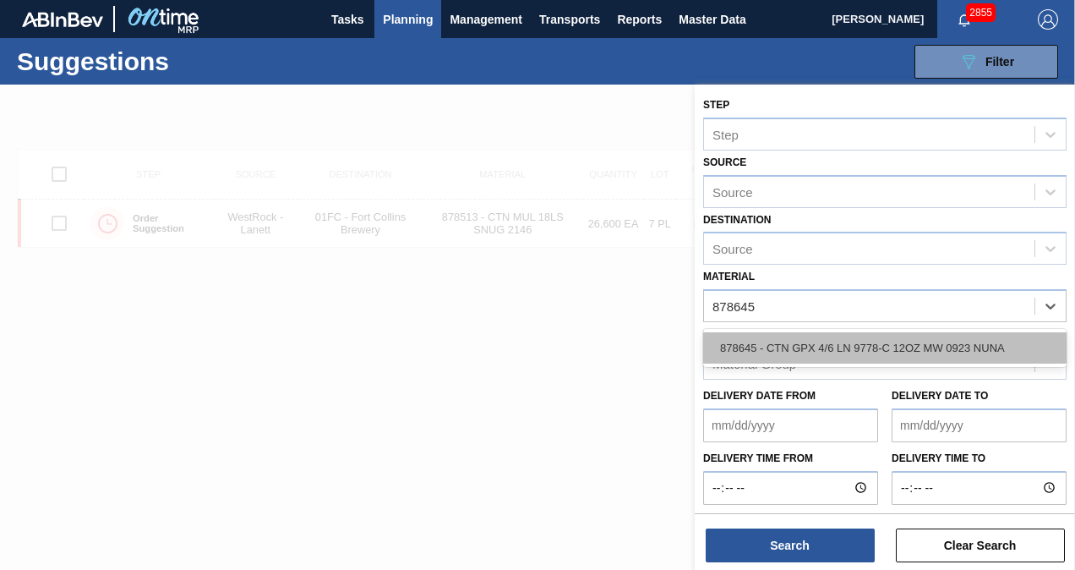
click at [824, 351] on div "878645 - CTN GPX 4/6 LN 9778-C 12OZ MW 0923 NUNA" at bounding box center [884, 347] width 363 height 31
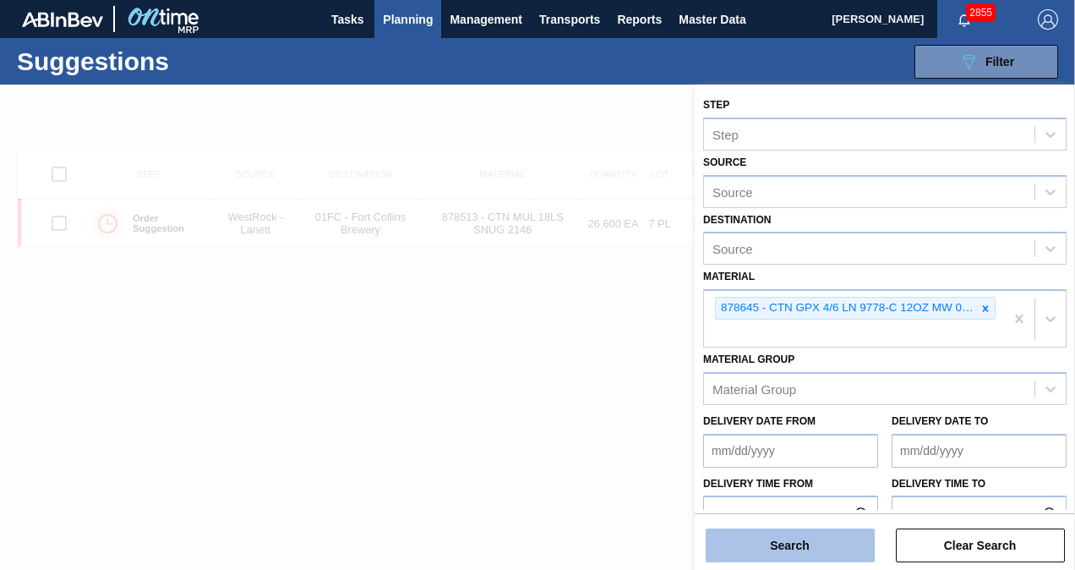
click at [784, 547] on button "Search" at bounding box center [790, 545] width 169 height 34
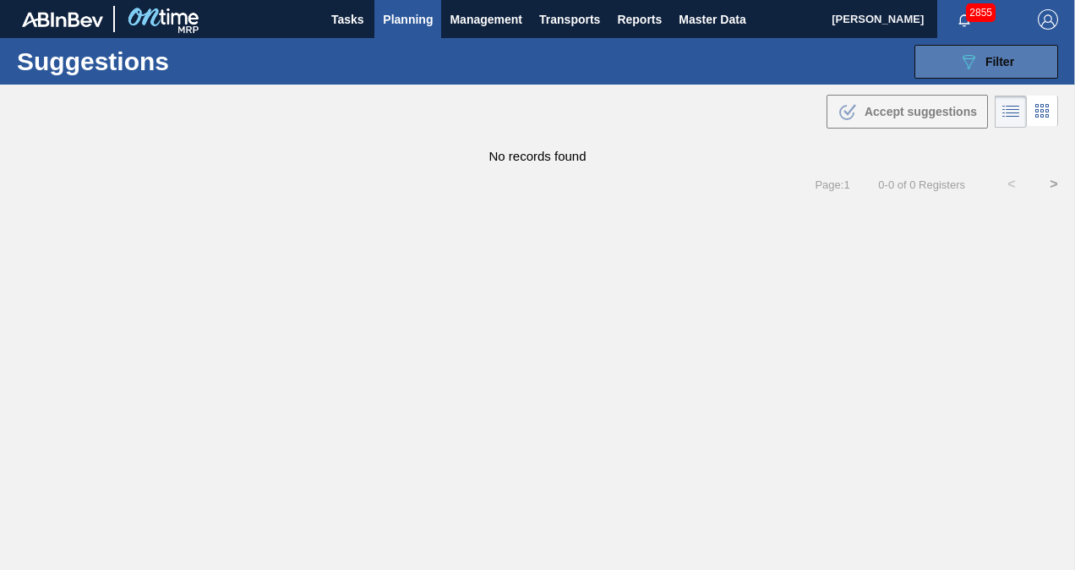
click at [959, 57] on icon "089F7B8B-B2A5-4AFE-B5C0-19BA573D28AC" at bounding box center [969, 62] width 20 height 20
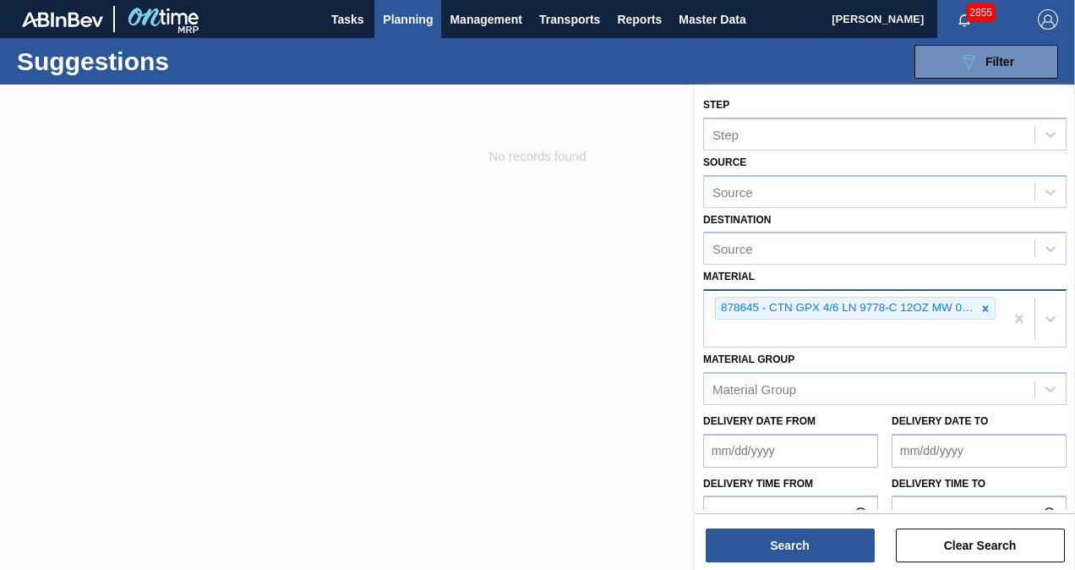
click at [981, 299] on div at bounding box center [985, 308] width 19 height 21
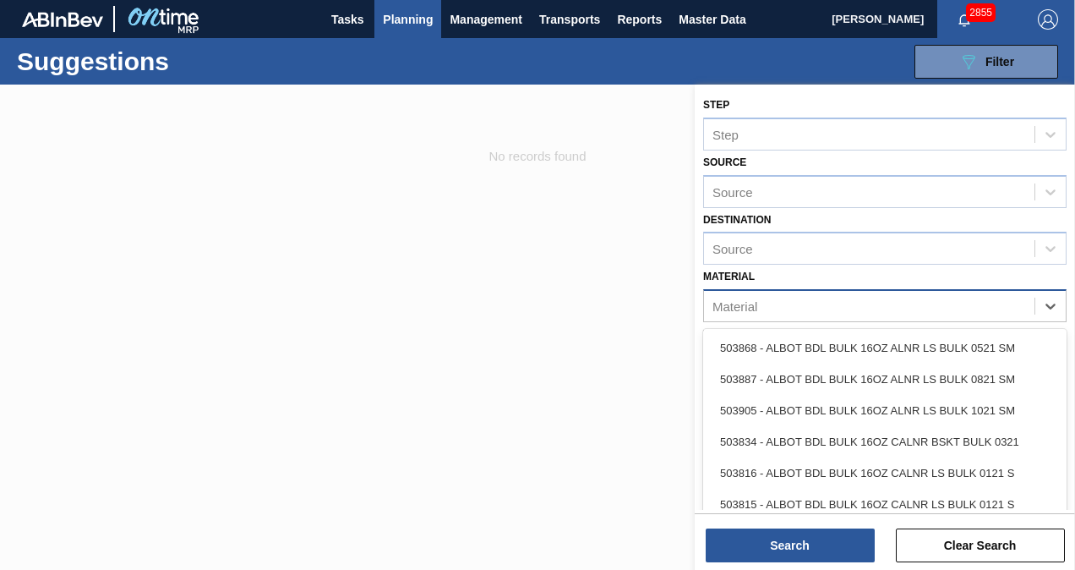
click at [862, 304] on div "Material" at bounding box center [869, 306] width 331 height 25
type input "683191"
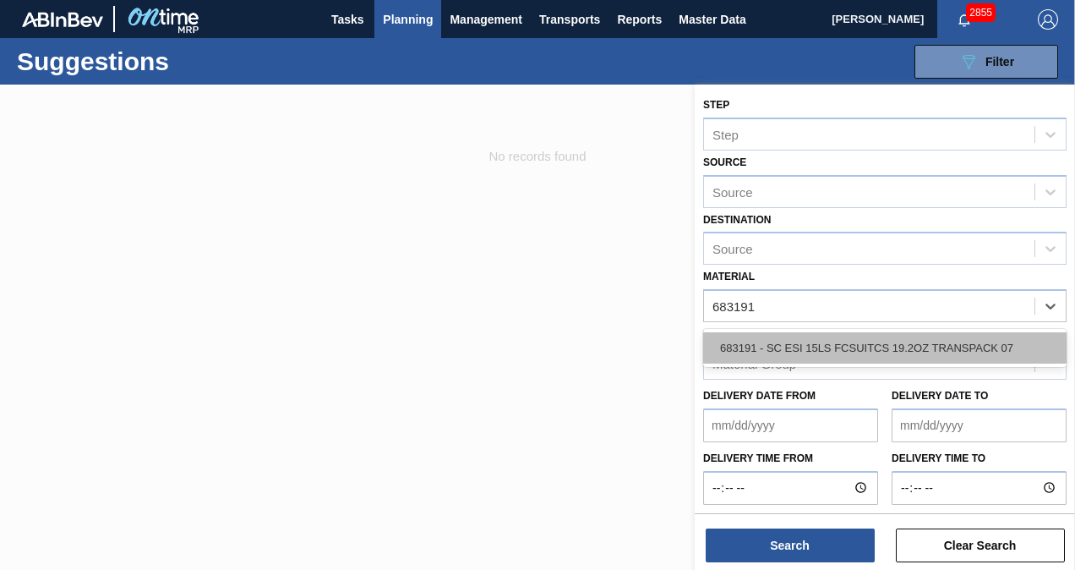
click at [868, 342] on div "683191 - SC ESI 15LS FCSUITCS 19.2OZ TRANSPACK 07" at bounding box center [884, 347] width 363 height 31
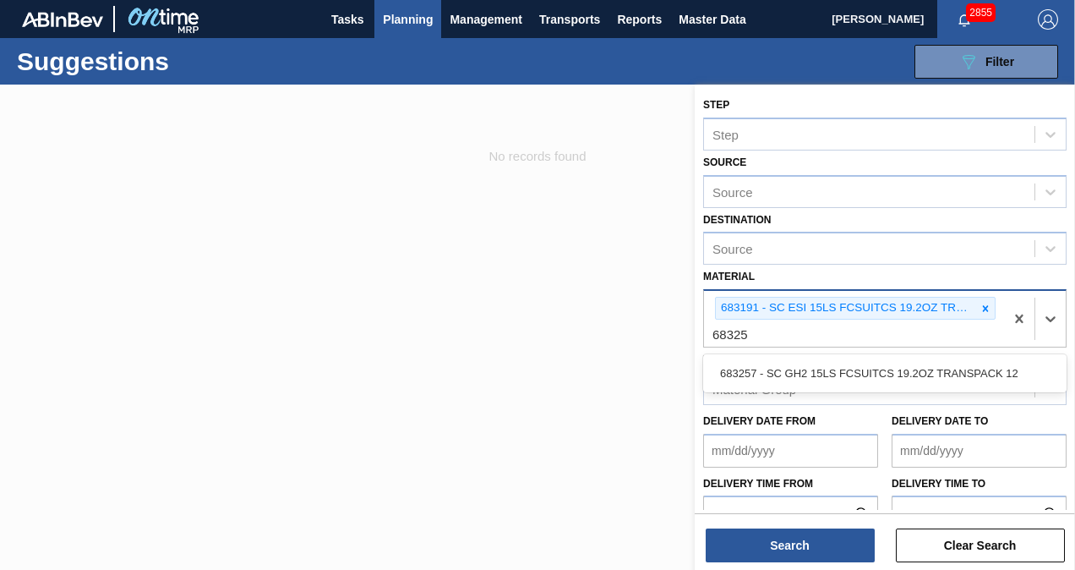
type input "683257"
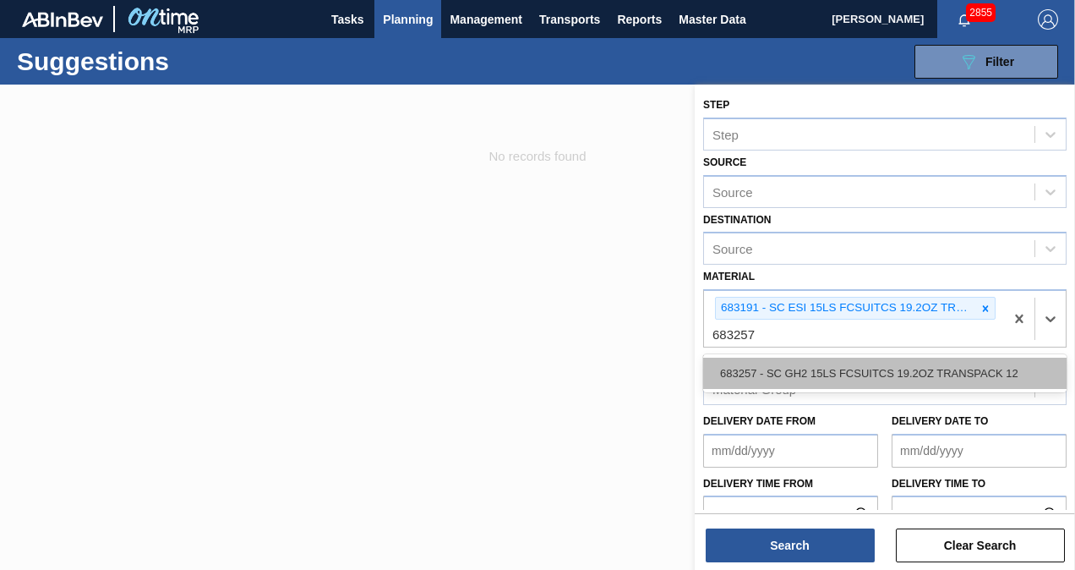
click at [849, 374] on div "683257 - SC GH2 15LS FCSUITCS 19.2OZ TRANSPACK 12" at bounding box center [884, 373] width 363 height 31
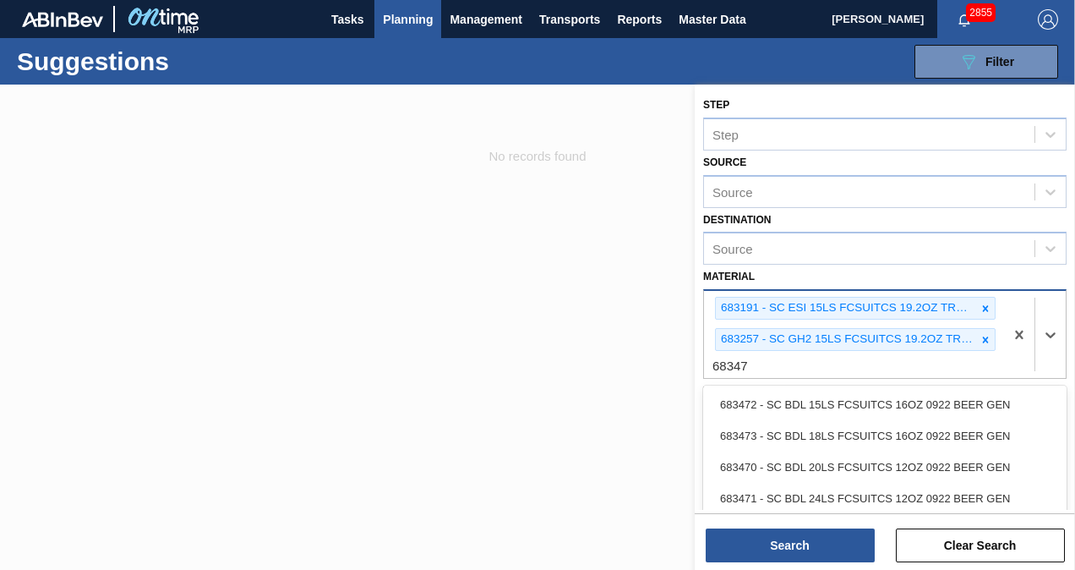
type input "683479"
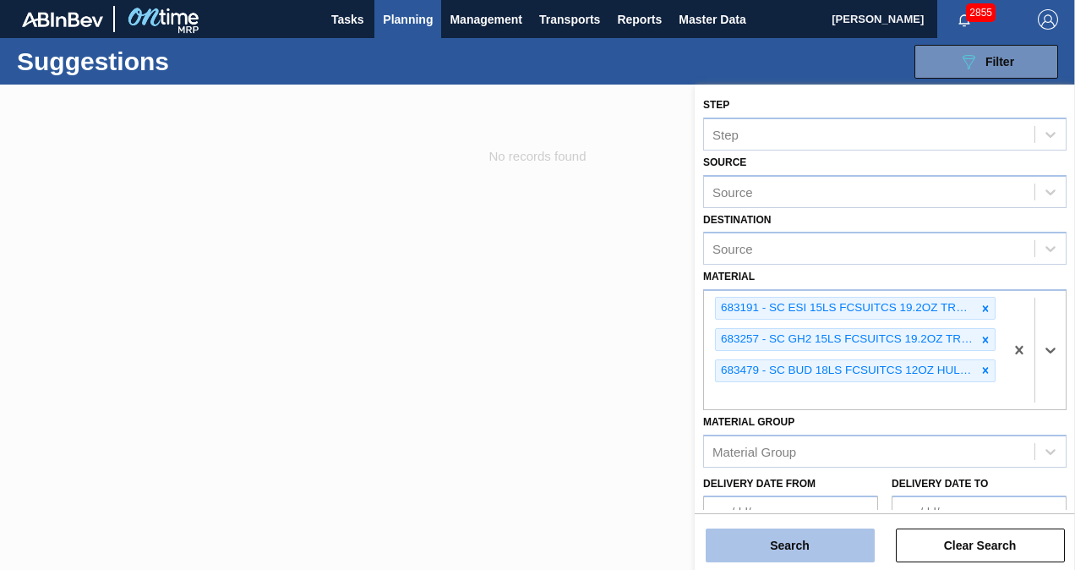
click at [813, 539] on button "Search" at bounding box center [790, 545] width 169 height 34
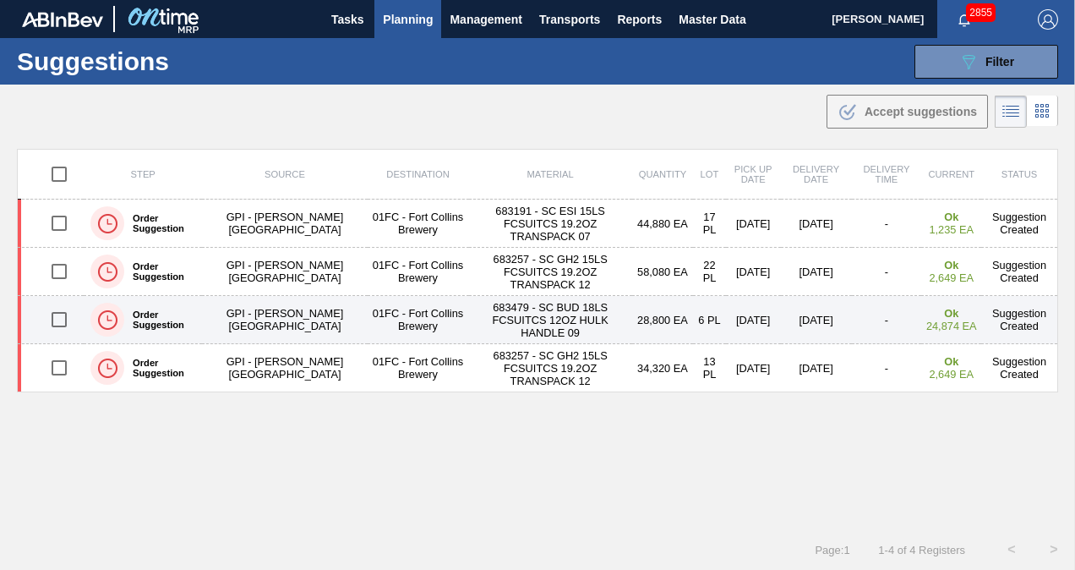
click at [59, 314] on input "checkbox" at bounding box center [59, 320] width 36 height 36
checkbox input "true"
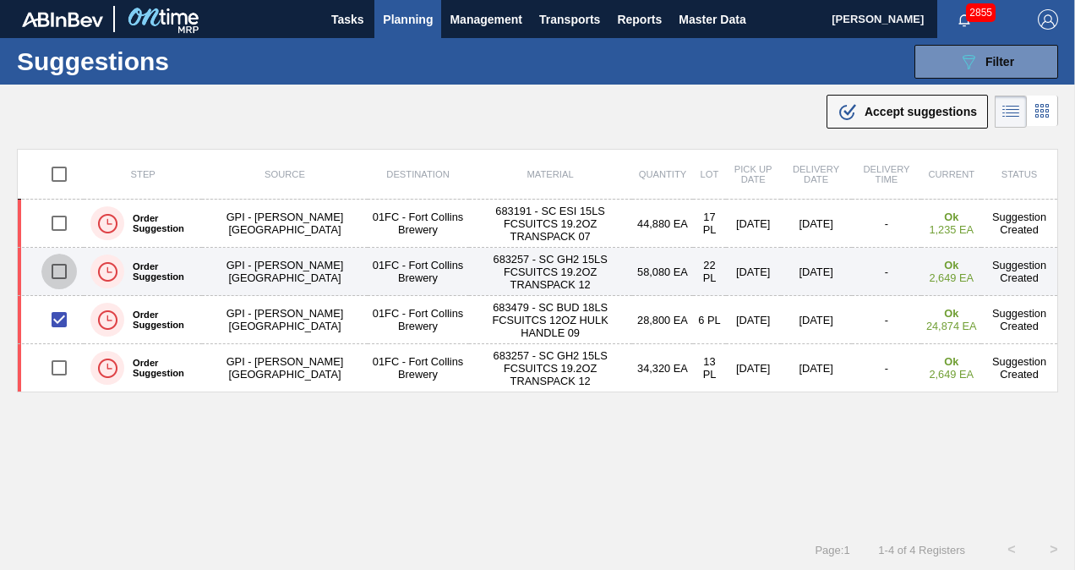
click at [60, 268] on input "checkbox" at bounding box center [59, 272] width 36 height 36
checkbox input "true"
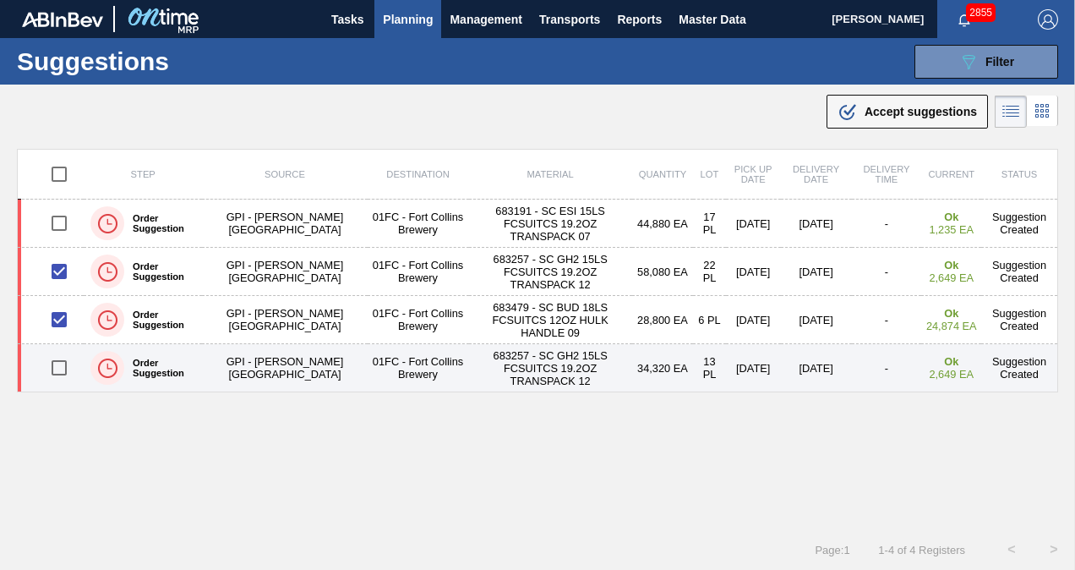
click at [61, 360] on input "checkbox" at bounding box center [59, 368] width 36 height 36
checkbox input "true"
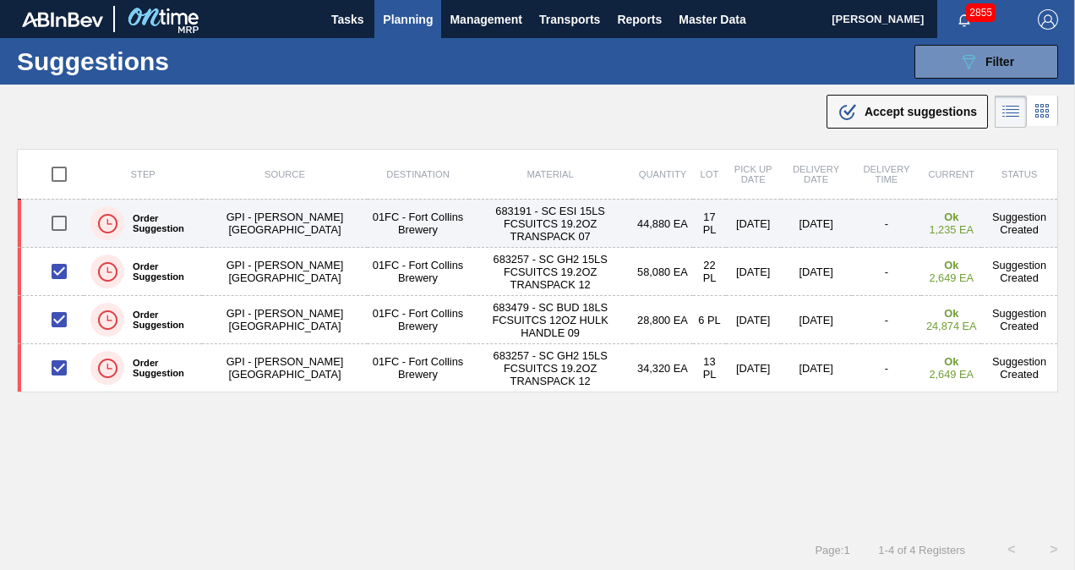
click at [57, 221] on input "checkbox" at bounding box center [59, 223] width 36 height 36
checkbox input "true"
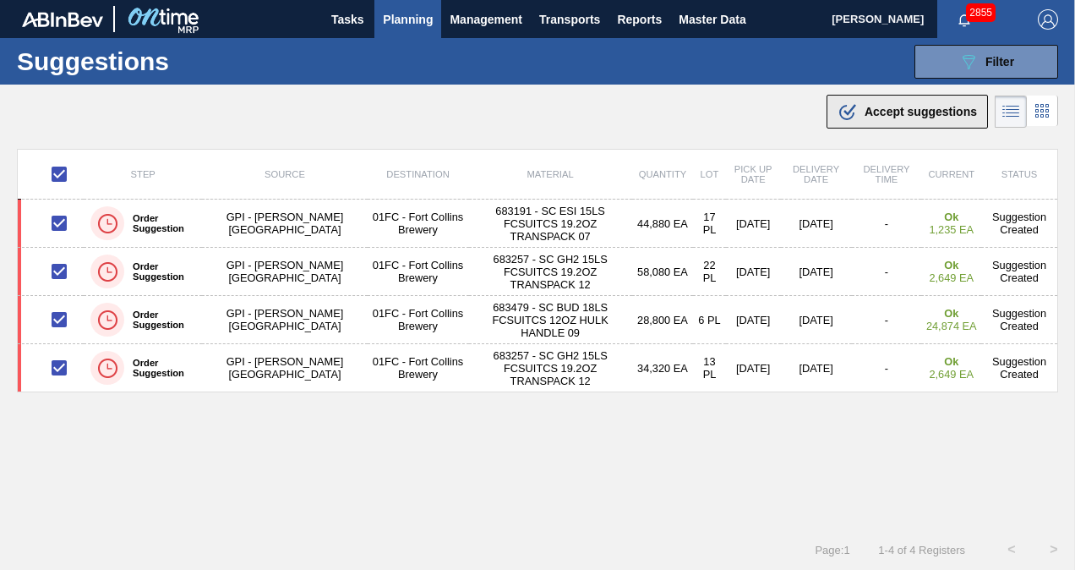
click at [926, 105] on span "Accept suggestions" at bounding box center [921, 112] width 112 height 14
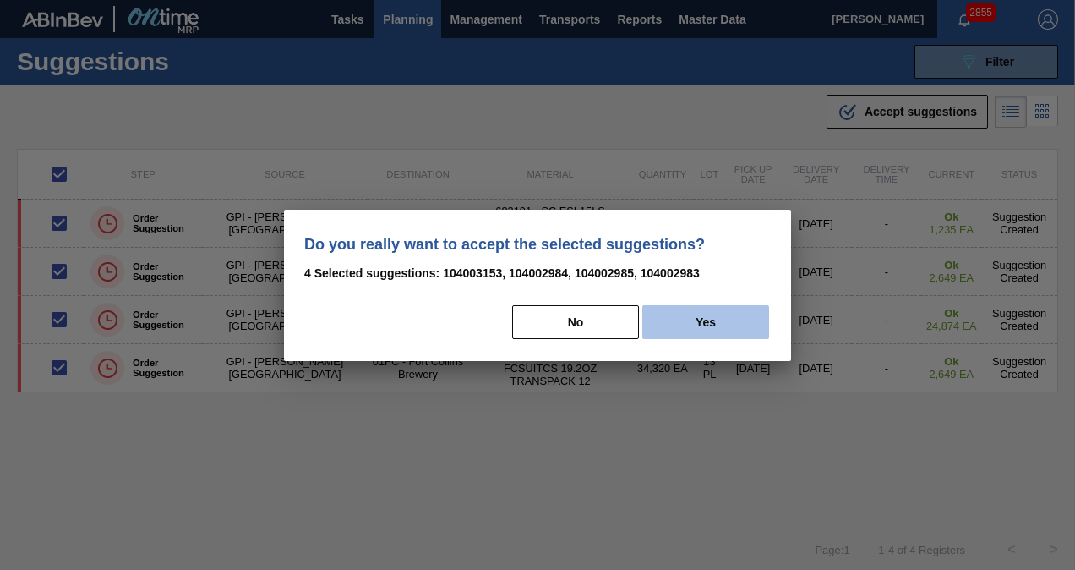
click at [724, 323] on button "Yes" at bounding box center [705, 322] width 127 height 34
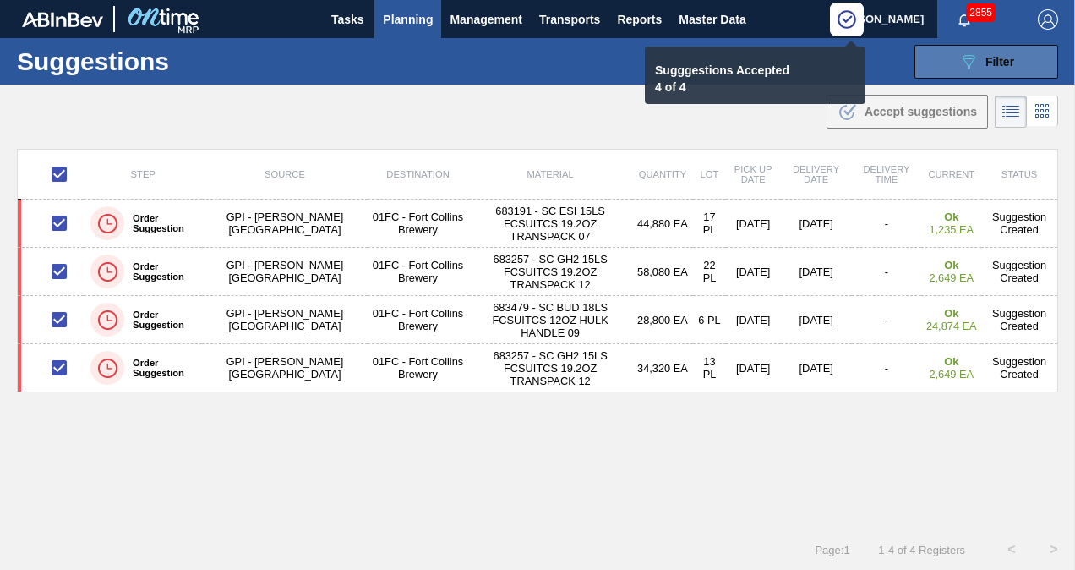
click at [1009, 74] on button "089F7B8B-B2A5-4AFE-B5C0-19BA573D28AC Filter" at bounding box center [987, 62] width 144 height 34
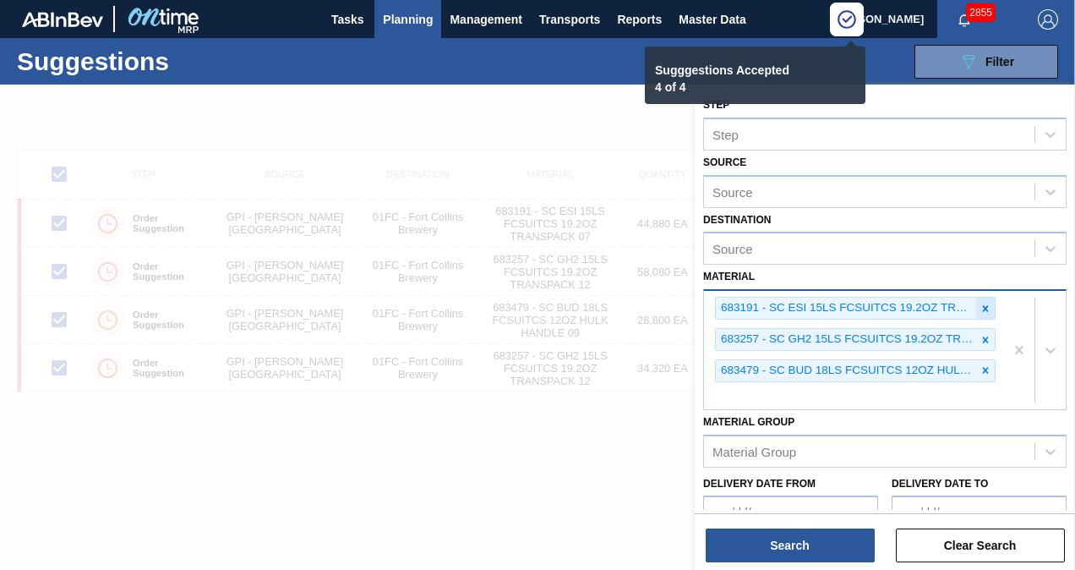
click at [987, 304] on icon at bounding box center [986, 309] width 12 height 12
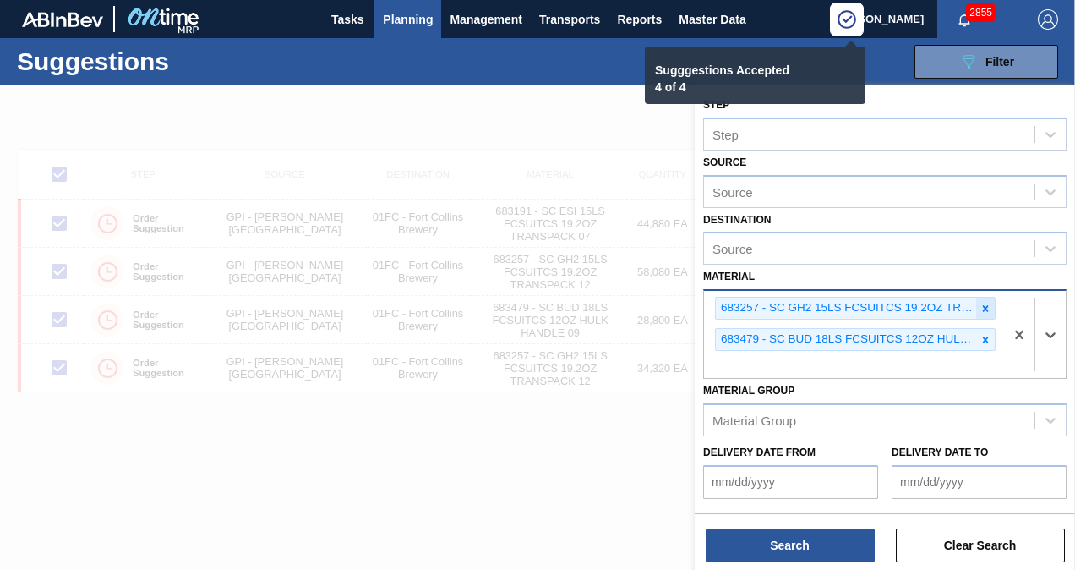
click at [984, 307] on icon at bounding box center [986, 308] width 6 height 6
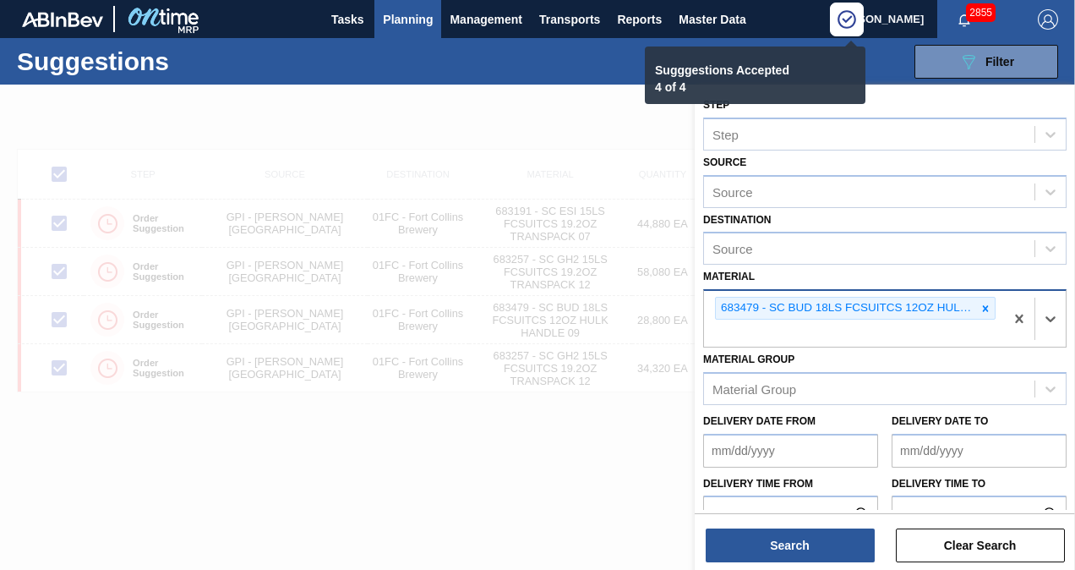
click at [984, 307] on icon at bounding box center [986, 308] width 6 height 6
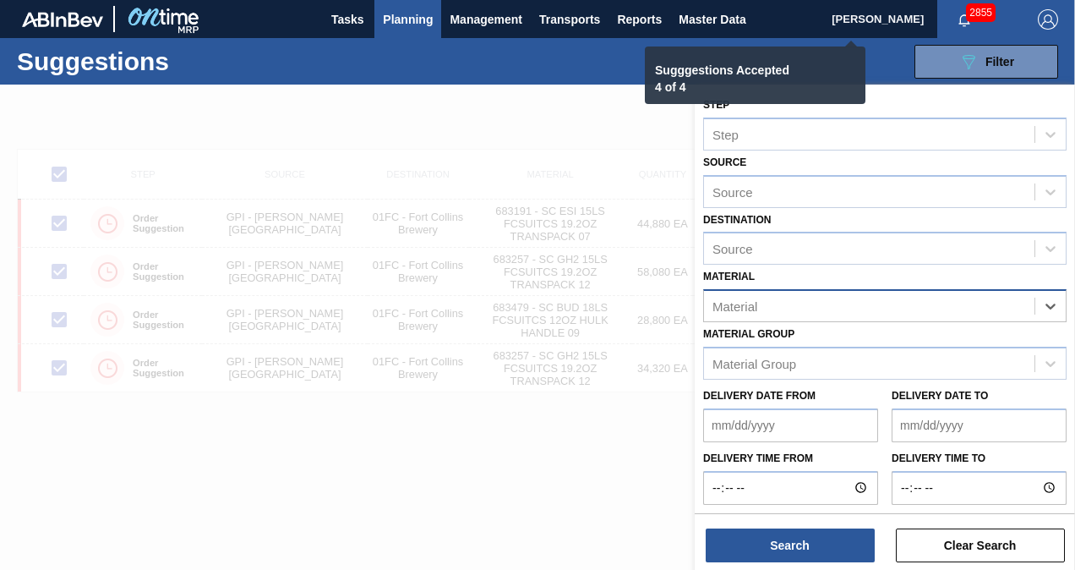
checkbox input "false"
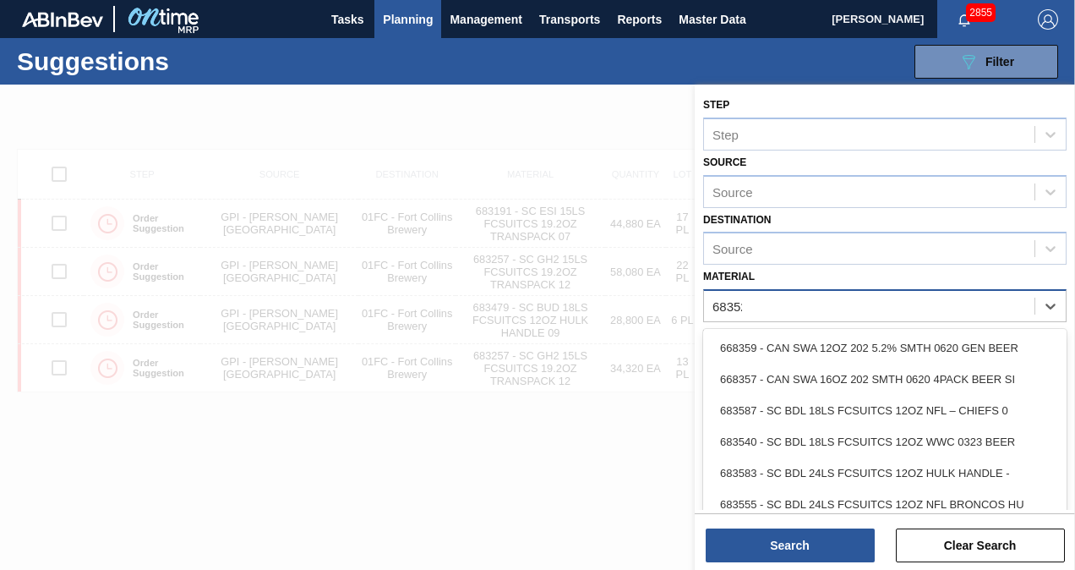
type input "683526"
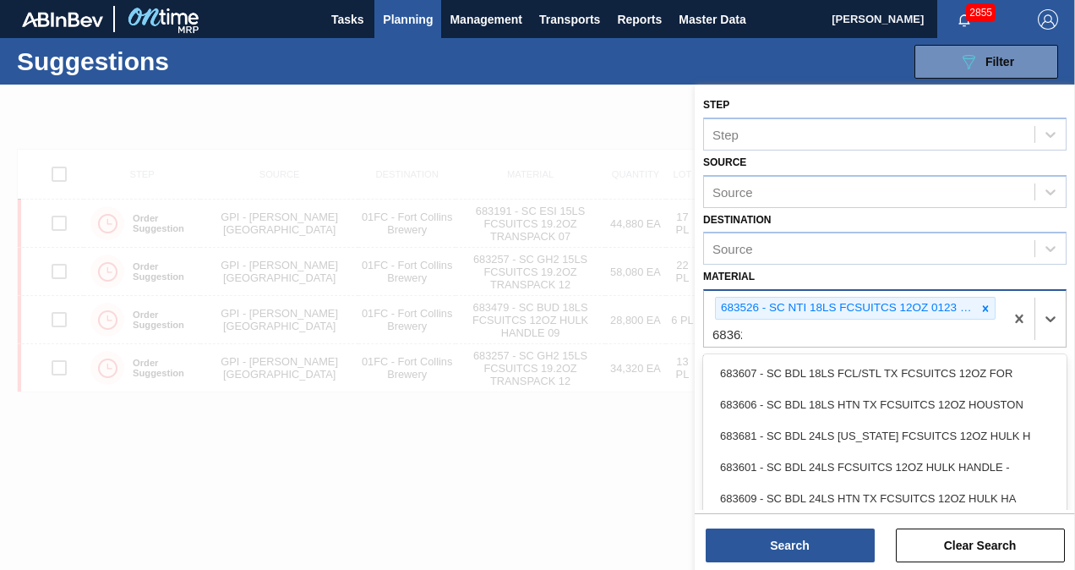
type input "683622"
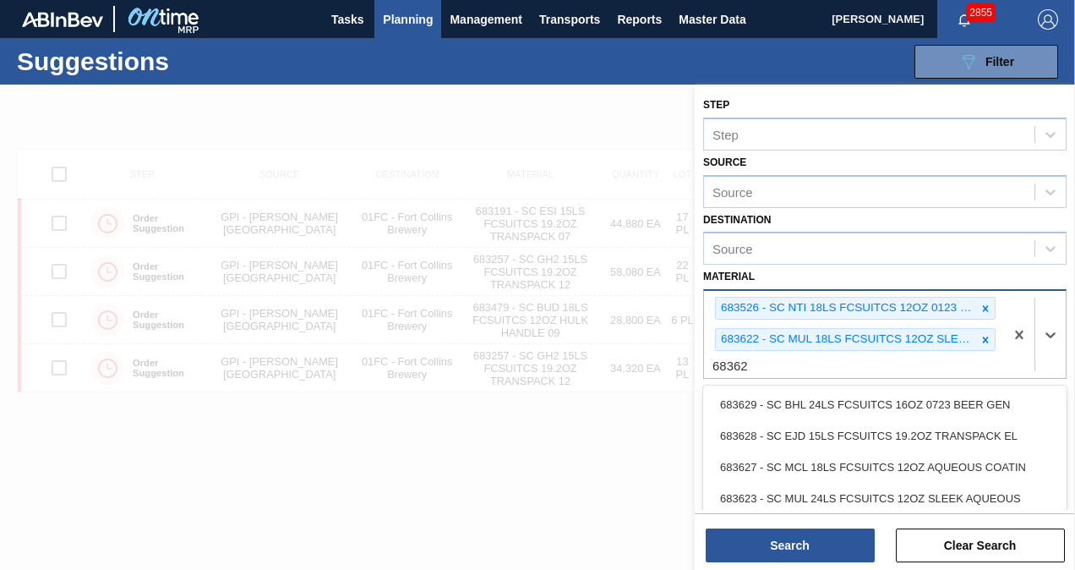
type input "683623"
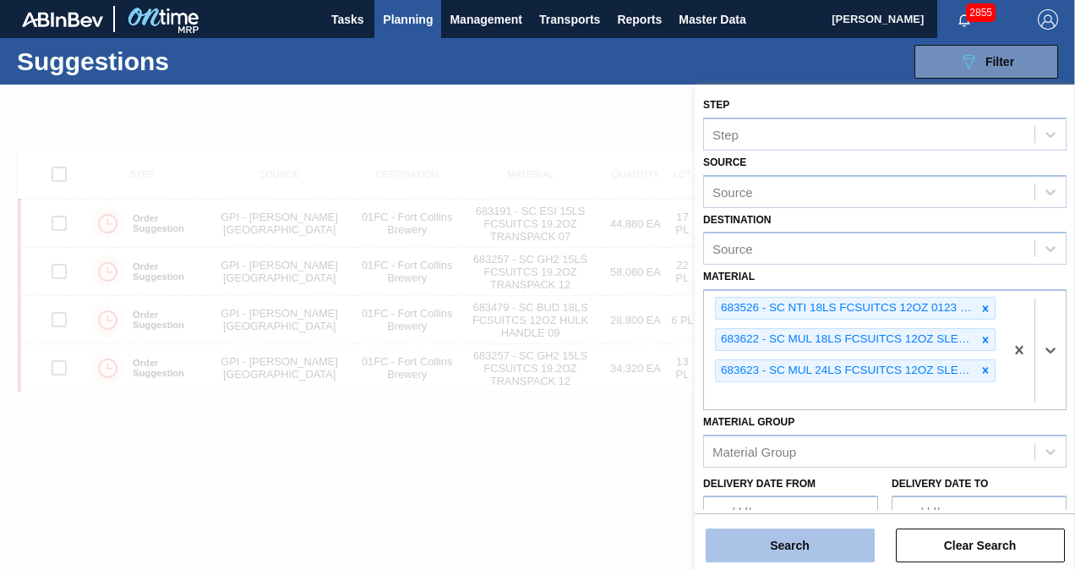
click at [805, 536] on button "Search" at bounding box center [790, 545] width 169 height 34
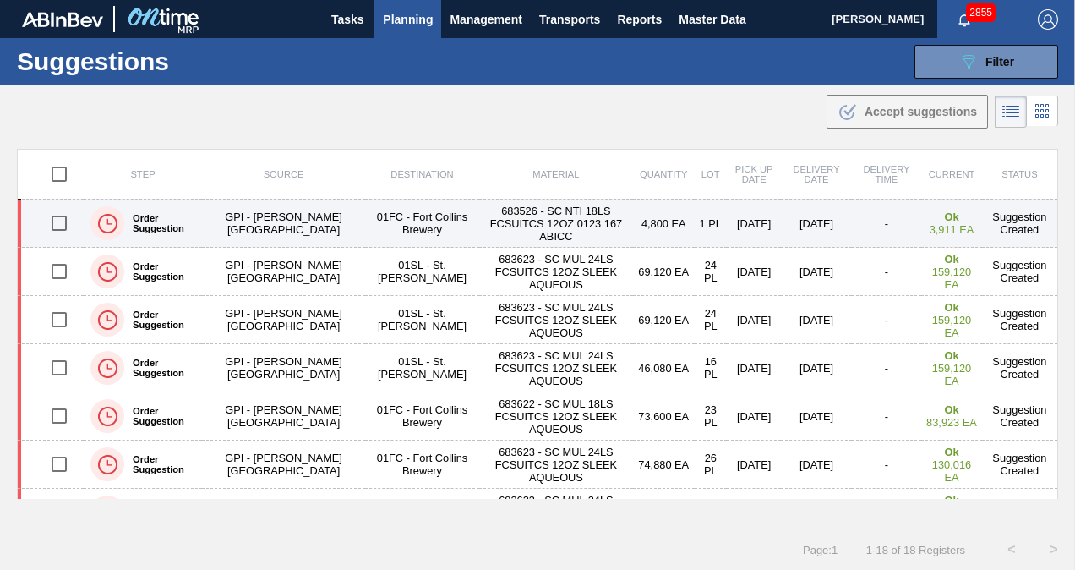
click at [55, 221] on input "checkbox" at bounding box center [59, 223] width 36 height 36
checkbox input "true"
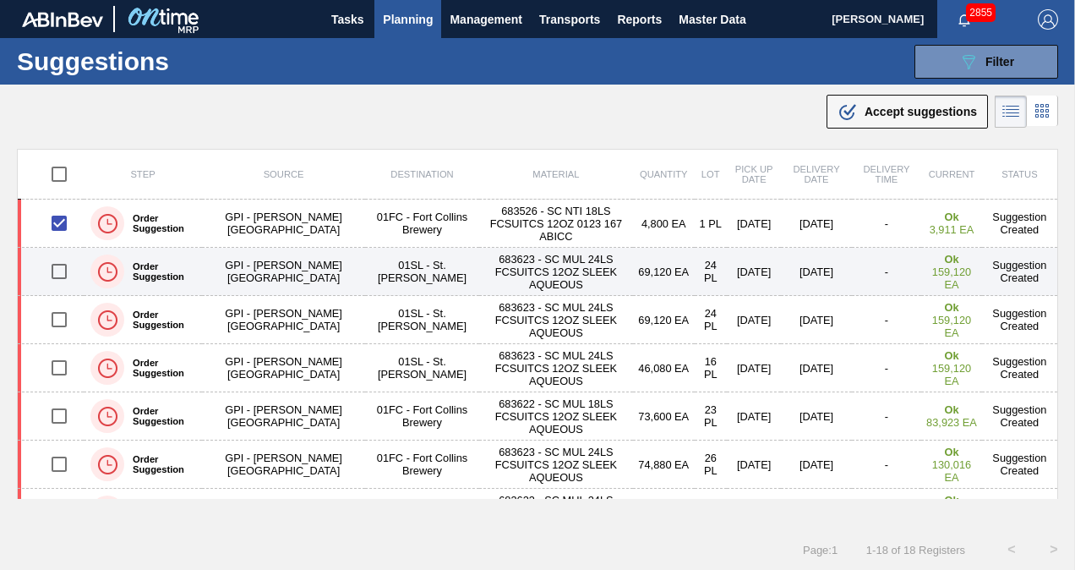
click at [56, 269] on input "checkbox" at bounding box center [59, 272] width 36 height 36
checkbox input "true"
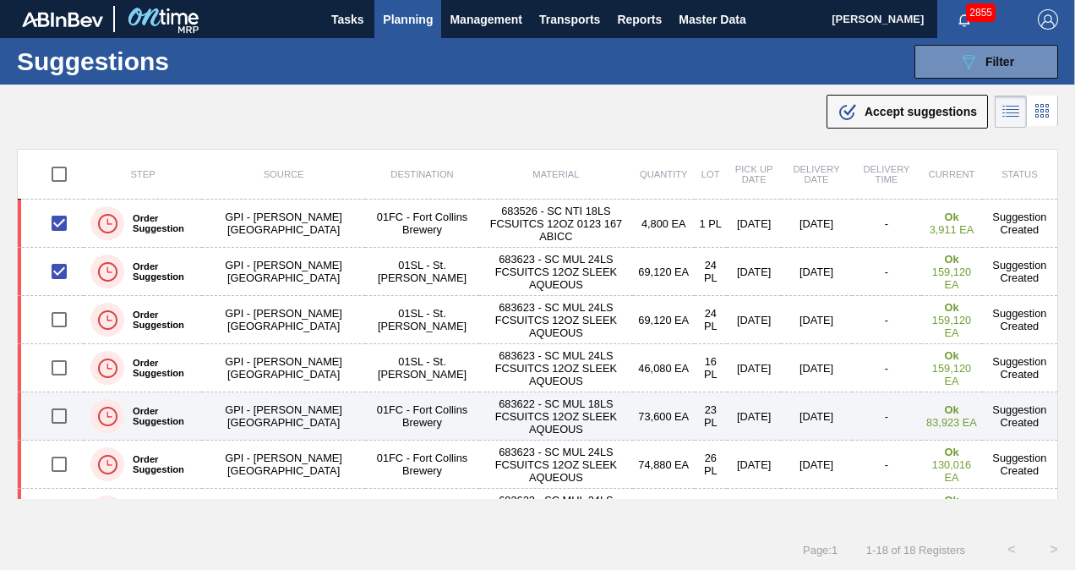
click at [62, 415] on input "checkbox" at bounding box center [59, 416] width 36 height 36
checkbox input "true"
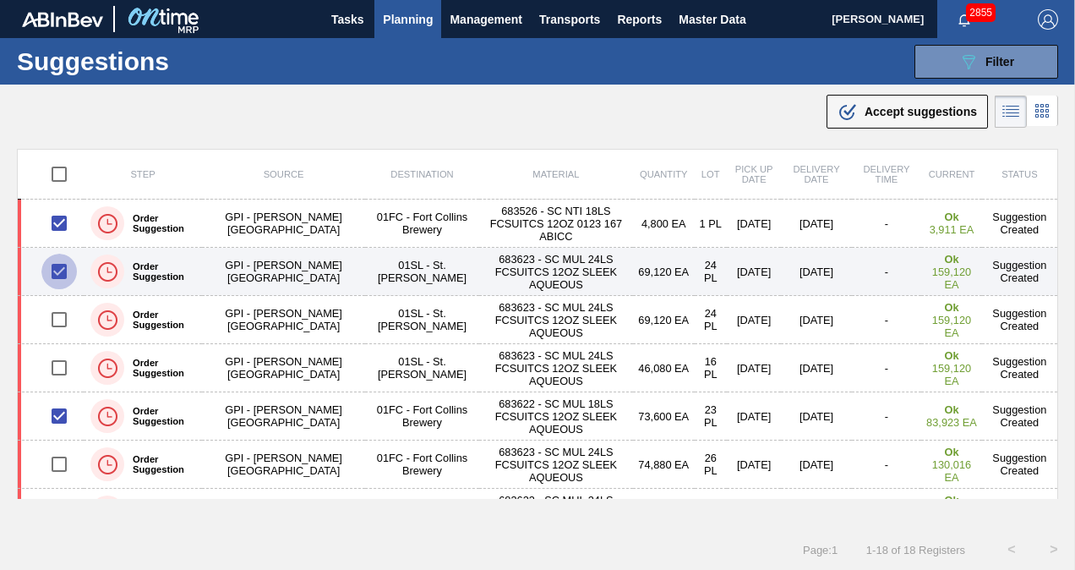
click at [54, 266] on input "checkbox" at bounding box center [59, 272] width 36 height 36
checkbox input "false"
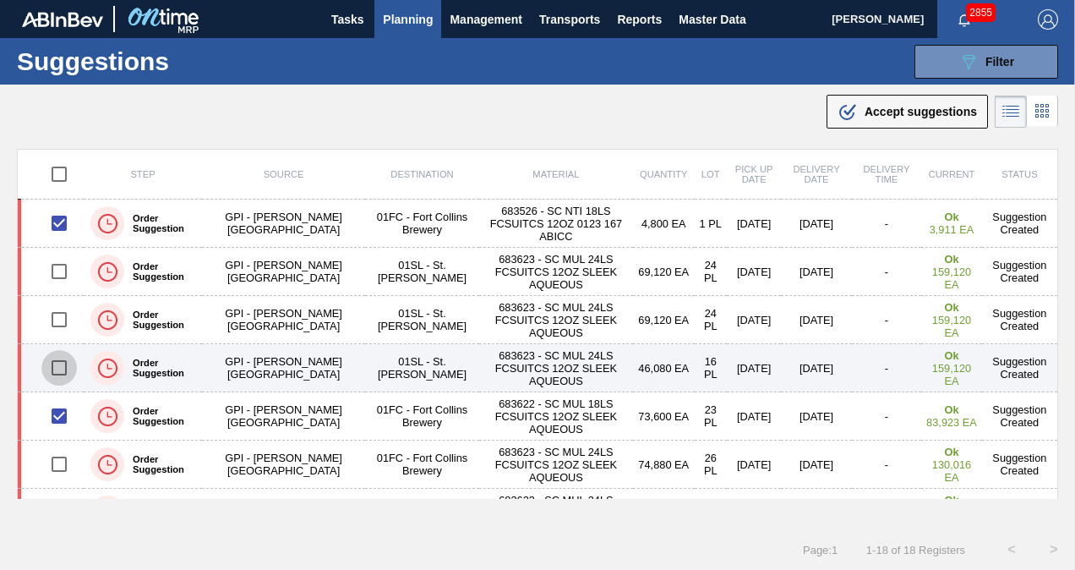
click at [56, 365] on input "checkbox" at bounding box center [59, 368] width 36 height 36
checkbox input "true"
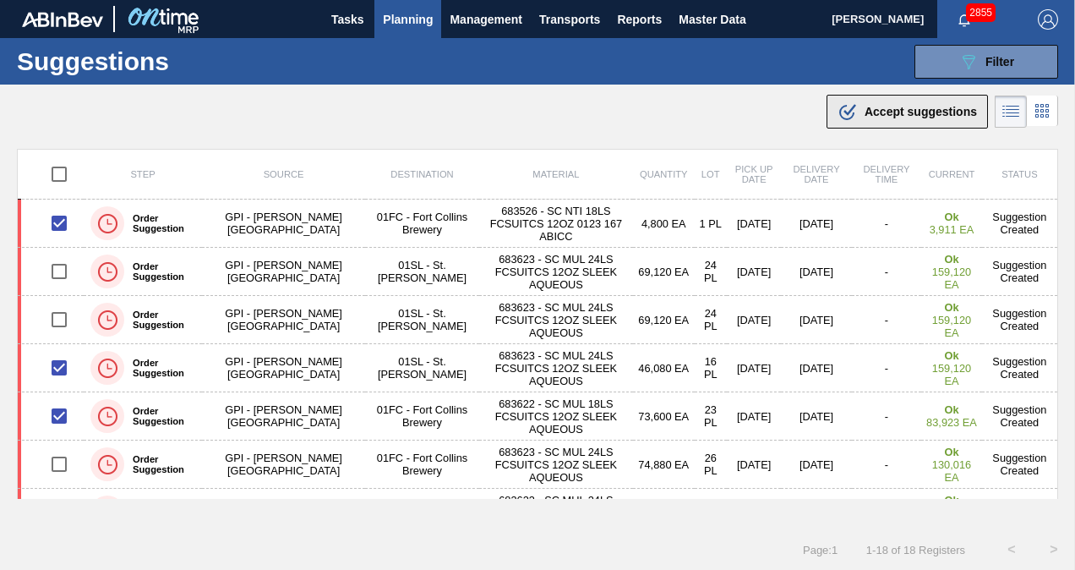
click at [902, 107] on span "Accept suggestions" at bounding box center [921, 112] width 112 height 14
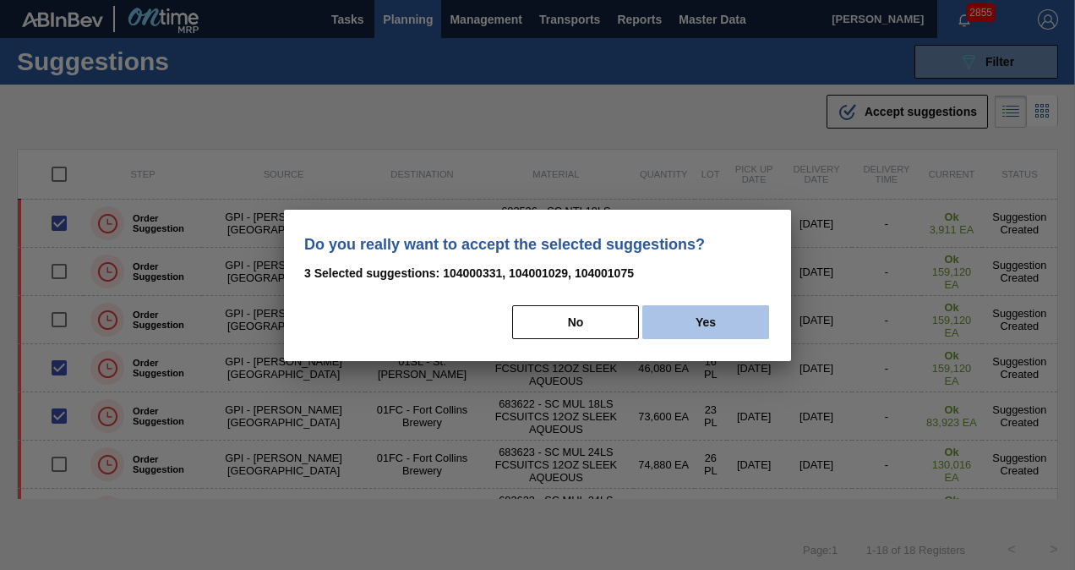
click at [693, 321] on button "Yes" at bounding box center [705, 322] width 127 height 34
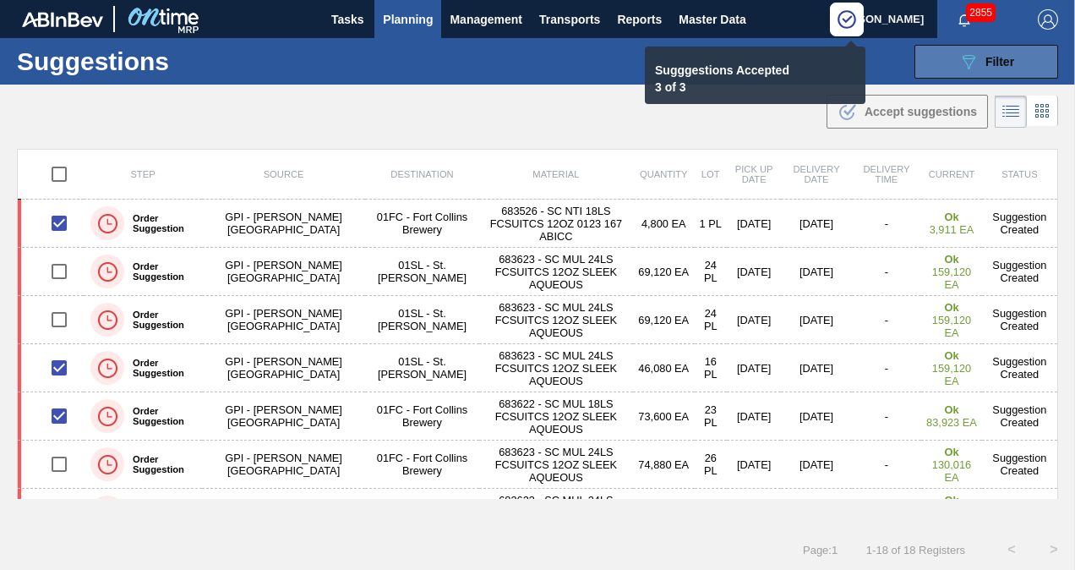
click at [983, 68] on div "089F7B8B-B2A5-4AFE-B5C0-19BA573D28AC Filter" at bounding box center [987, 62] width 56 height 20
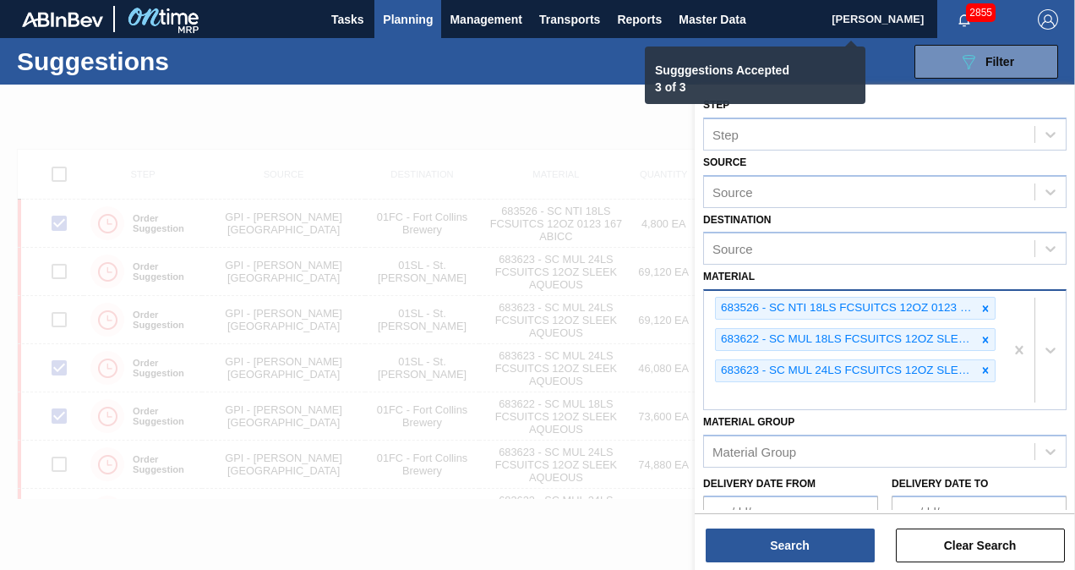
checkbox input "false"
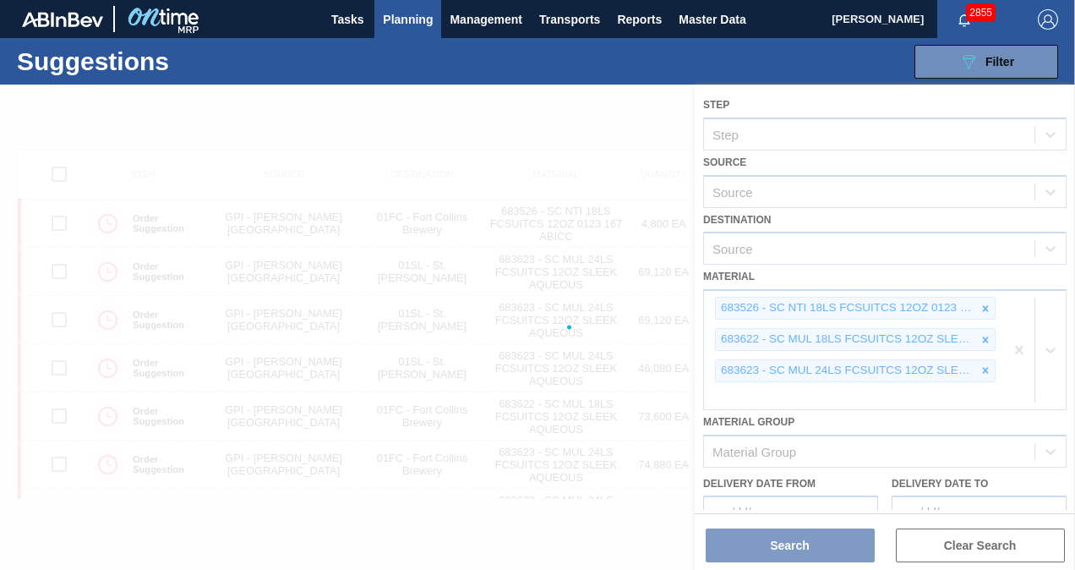
click at [985, 309] on div at bounding box center [537, 327] width 1075 height 485
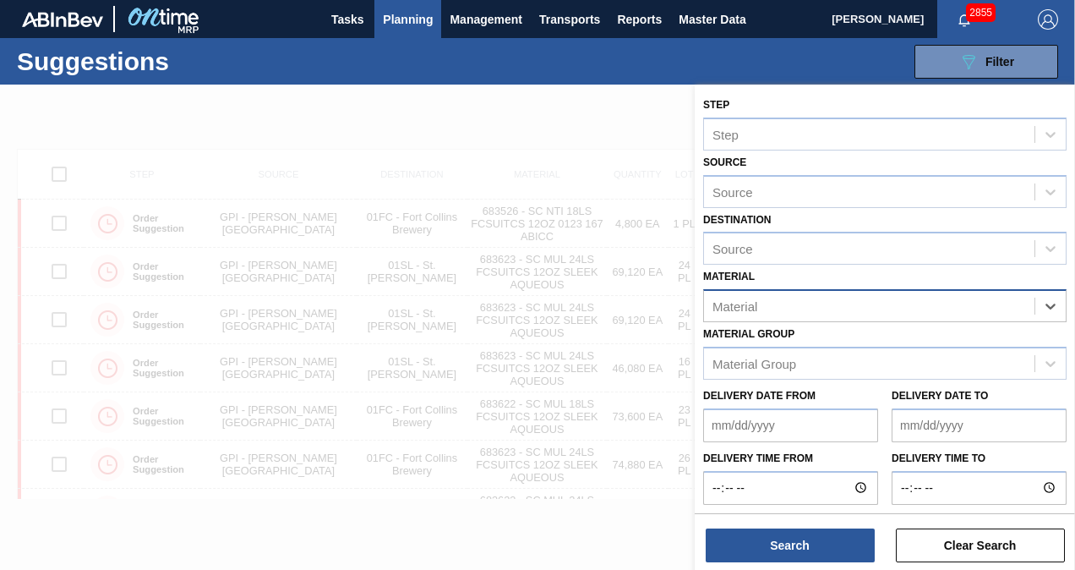
click at [945, 311] on div "Material" at bounding box center [869, 306] width 331 height 25
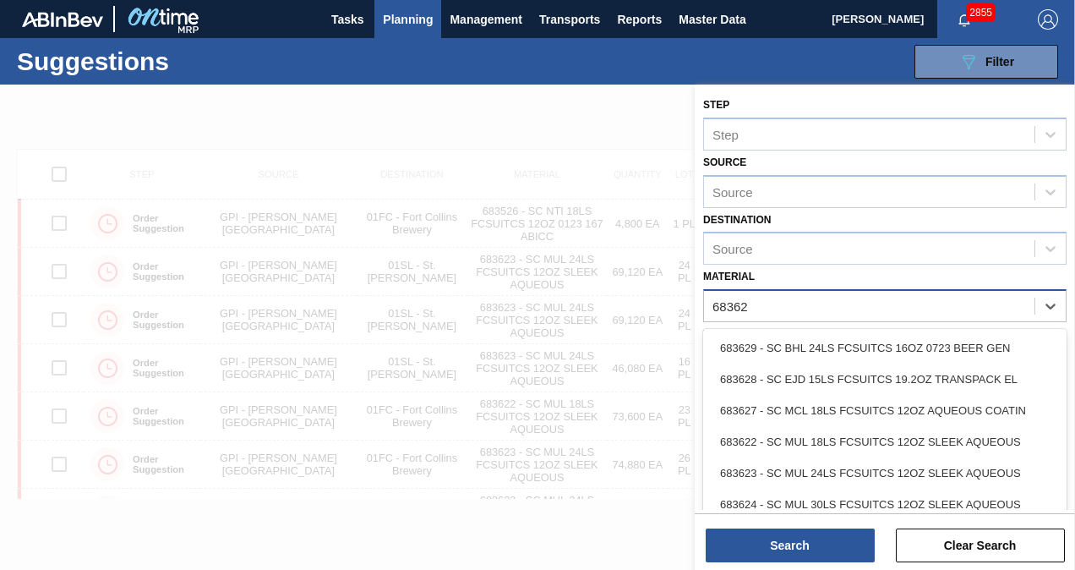
type input "683628"
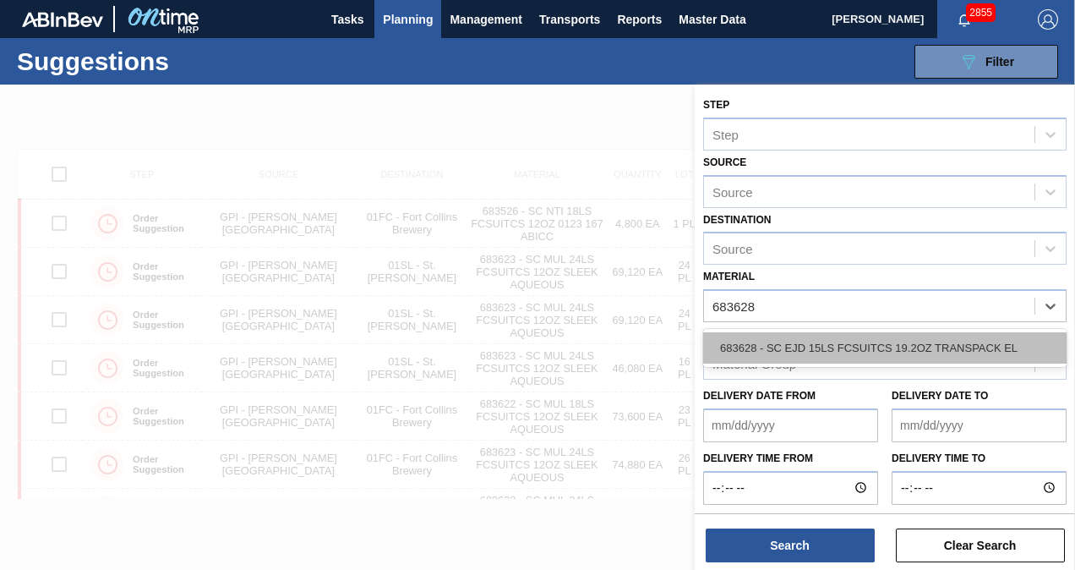
click at [908, 352] on div "683628 - SC EJD 15LS FCSUITCS 19.2OZ TRANSPACK EL" at bounding box center [884, 347] width 363 height 31
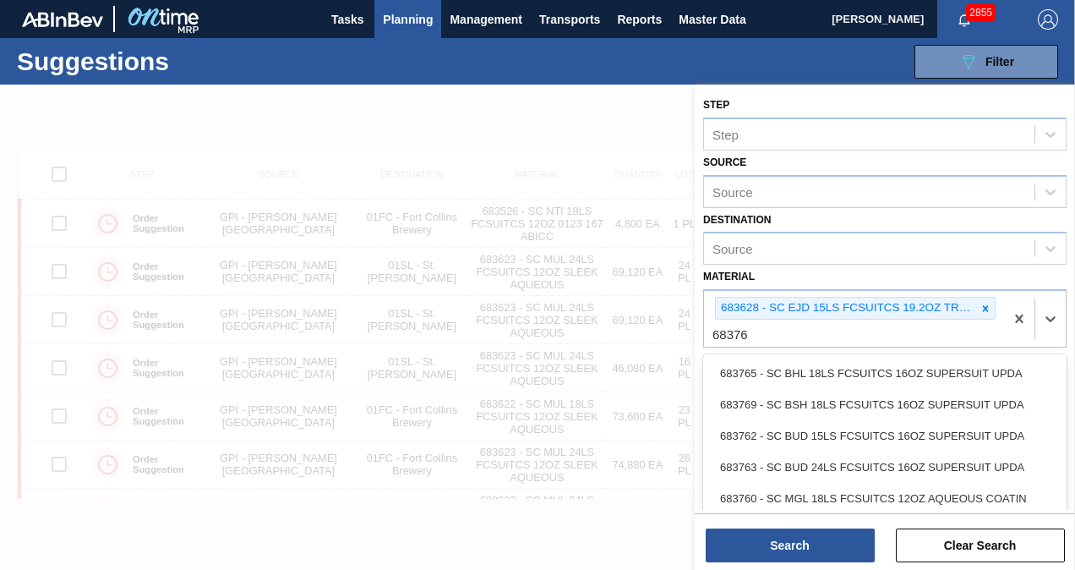
type input "683765"
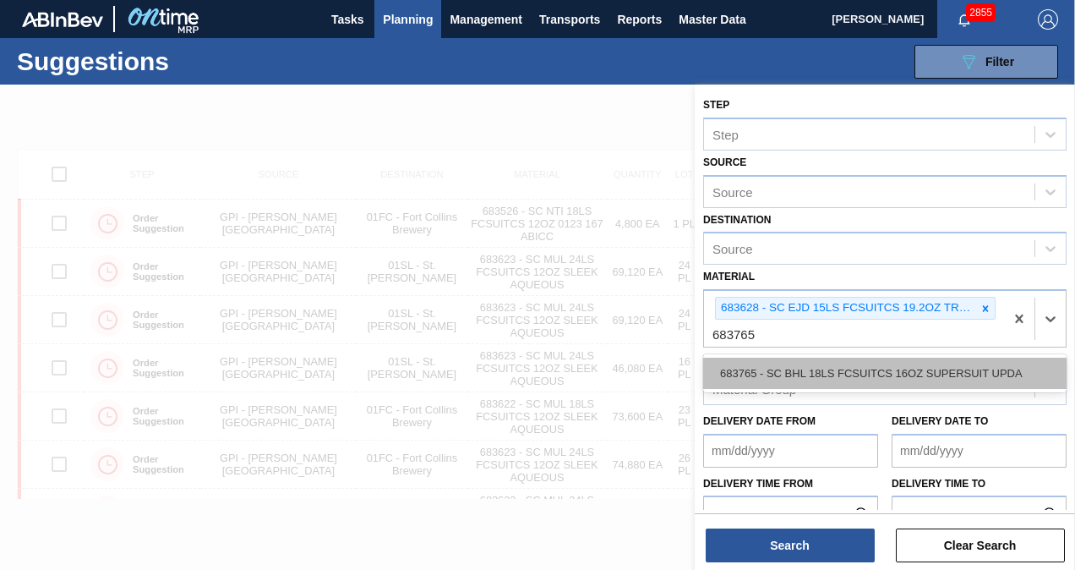
click at [886, 368] on div "683765 - SC BHL 18LS FCSUITCS 16OZ SUPERSUIT UPDA" at bounding box center [884, 373] width 363 height 31
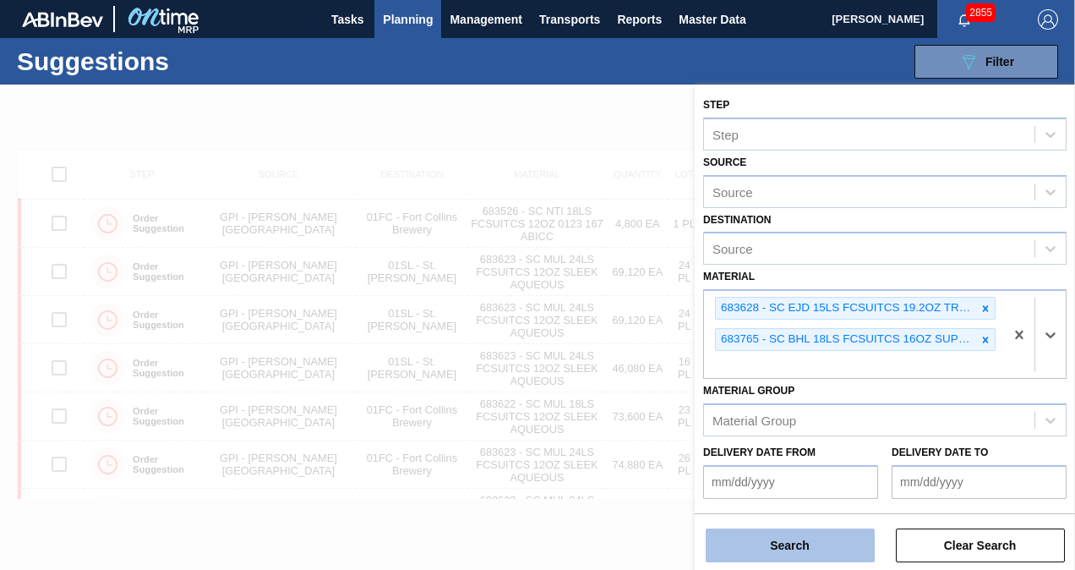
click at [795, 531] on button "Search" at bounding box center [790, 545] width 169 height 34
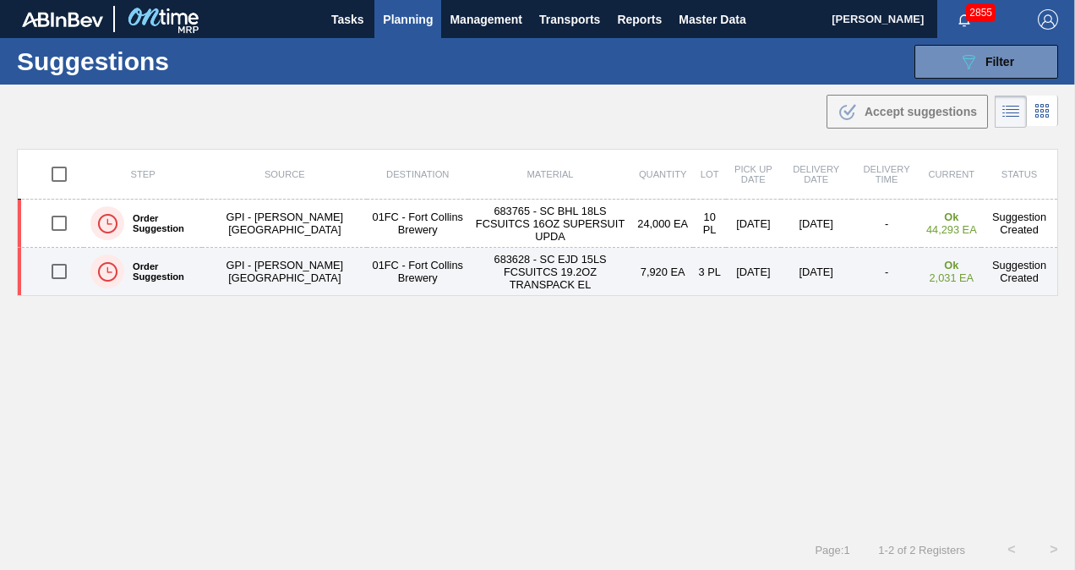
click at [46, 265] on input "checkbox" at bounding box center [59, 272] width 36 height 36
checkbox input "true"
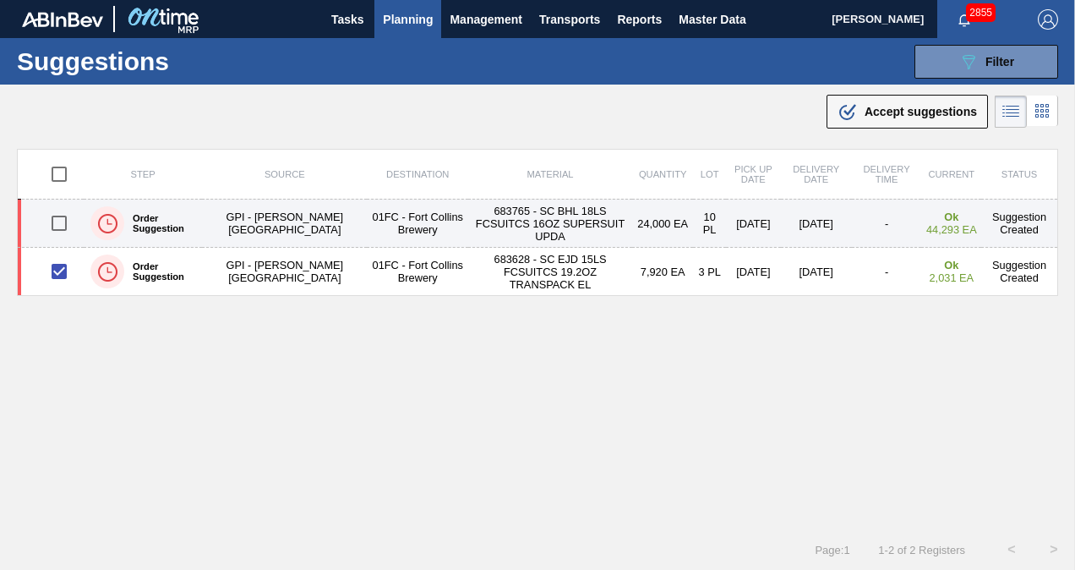
click at [54, 213] on input "checkbox" at bounding box center [59, 223] width 36 height 36
checkbox input "true"
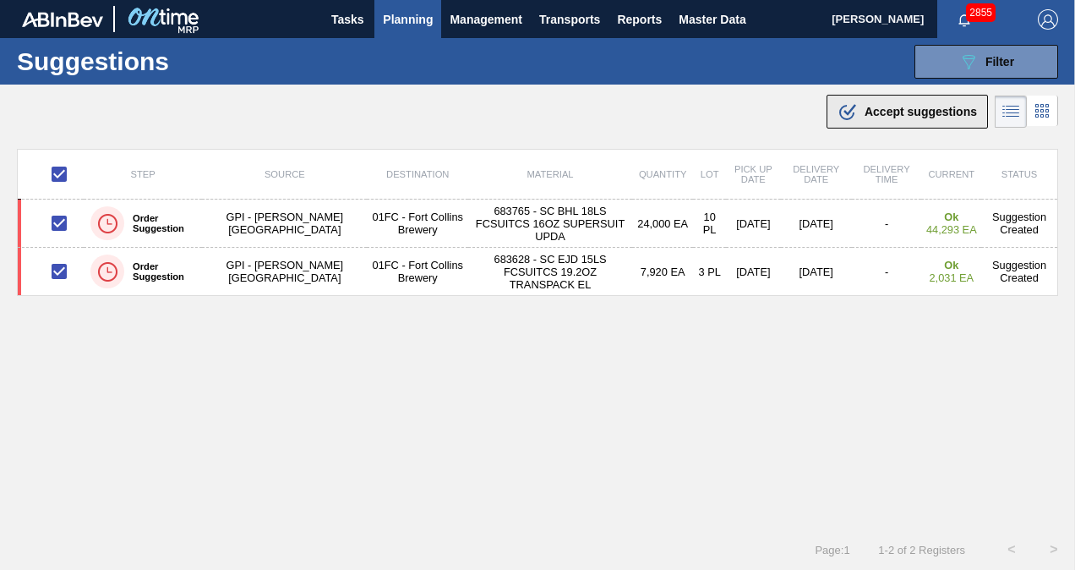
click at [871, 107] on span "Accept suggestions" at bounding box center [921, 112] width 112 height 14
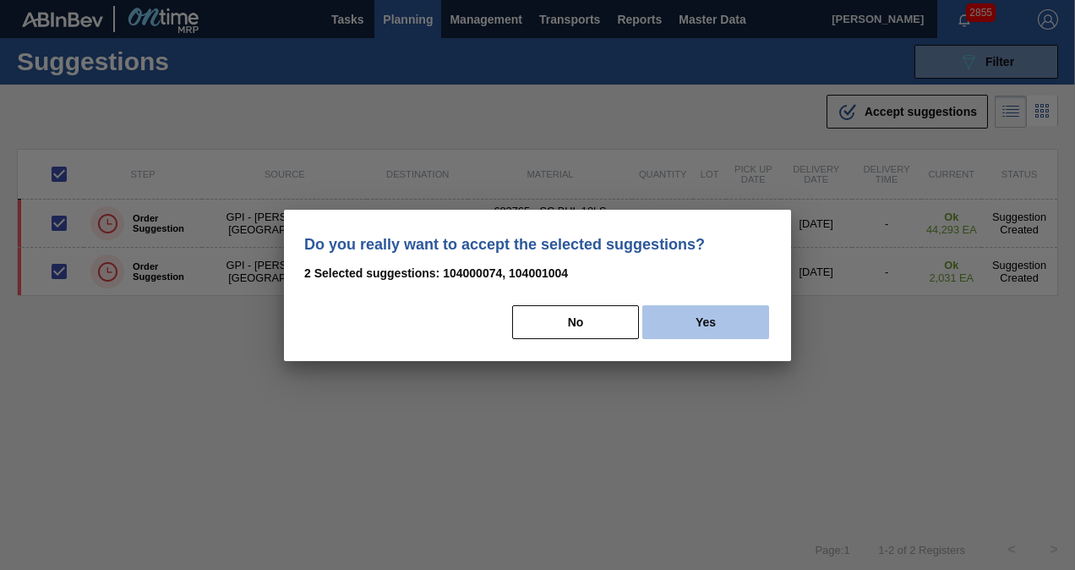
click at [678, 320] on button "Yes" at bounding box center [705, 322] width 127 height 34
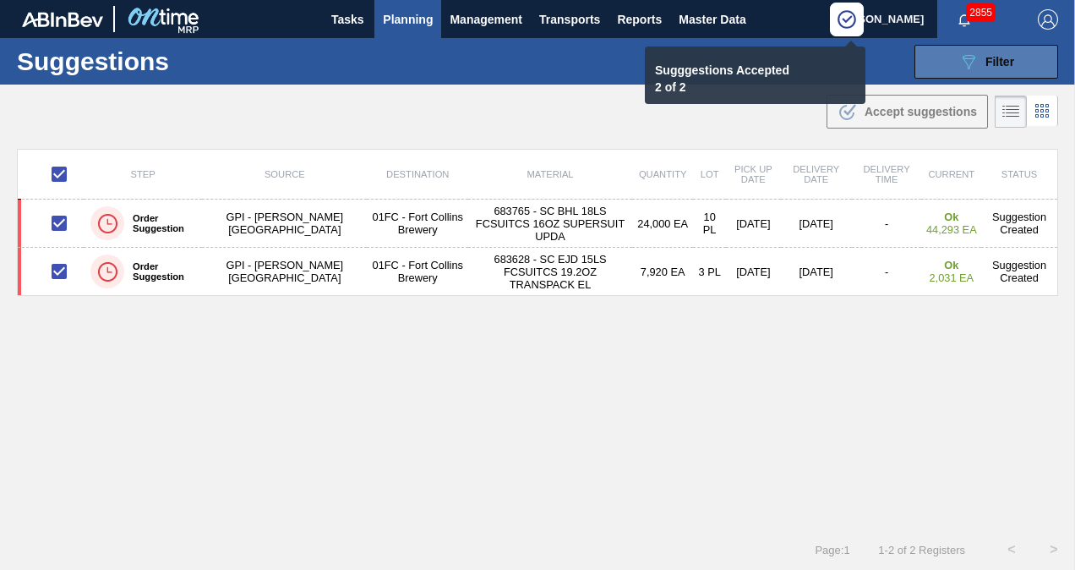
click at [991, 63] on span "Filter" at bounding box center [1000, 62] width 29 height 14
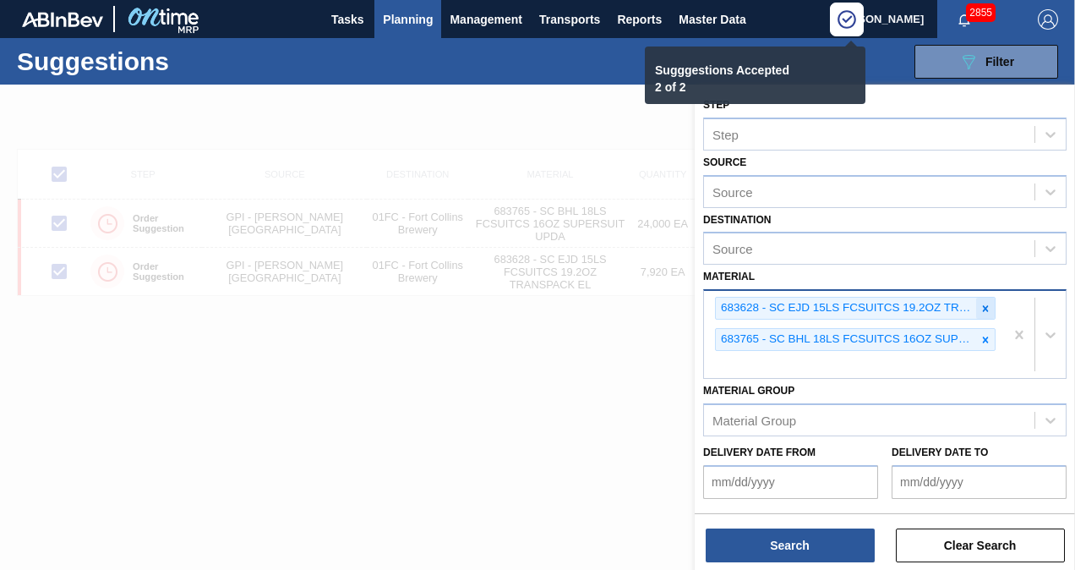
click at [988, 304] on icon at bounding box center [986, 309] width 12 height 12
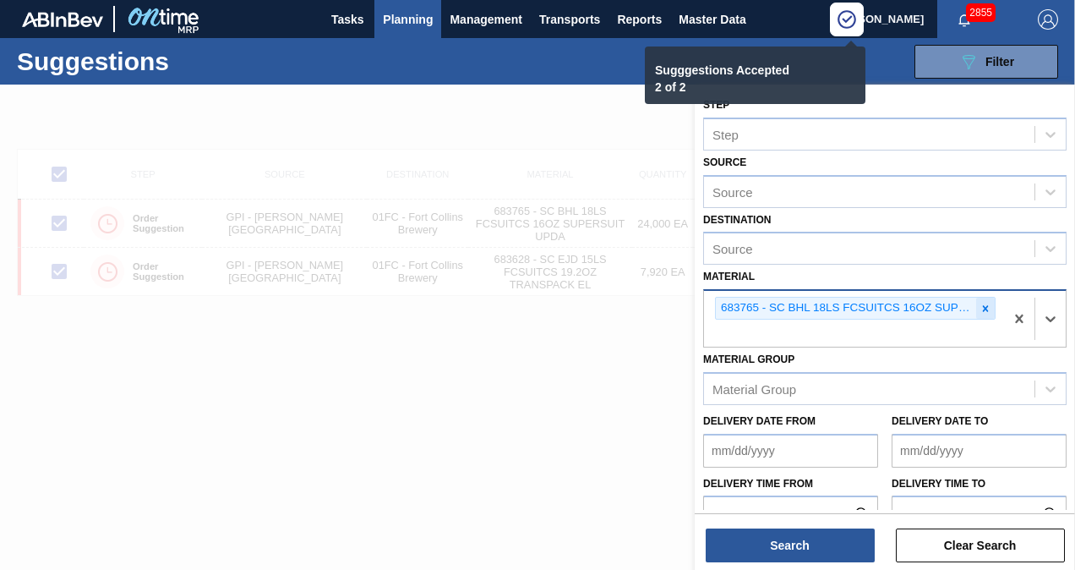
click at [986, 305] on icon at bounding box center [986, 308] width 6 height 6
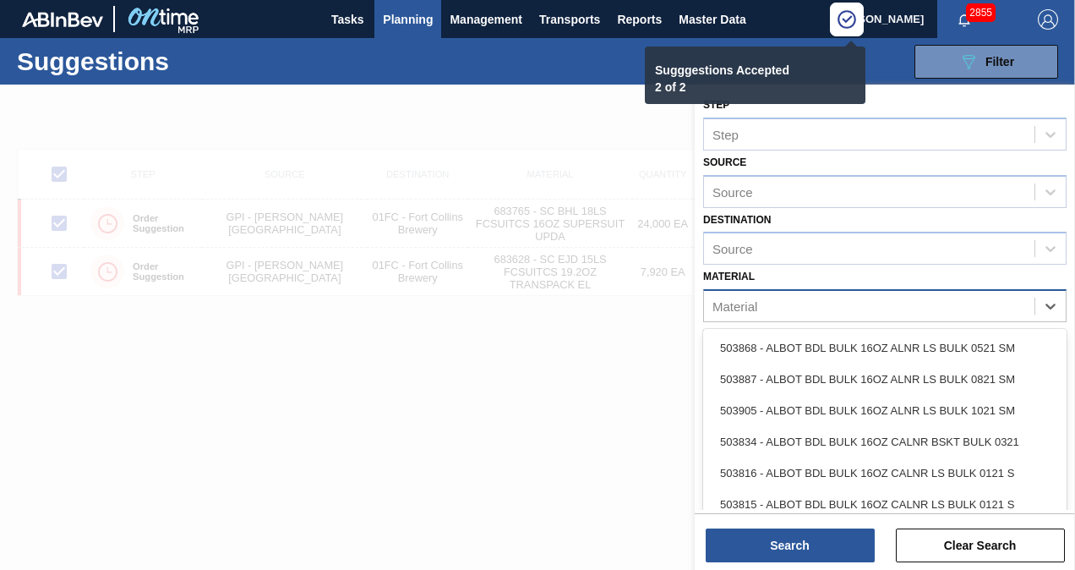
click at [977, 306] on div "Material" at bounding box center [869, 306] width 331 height 25
type input "683"
checkbox input "false"
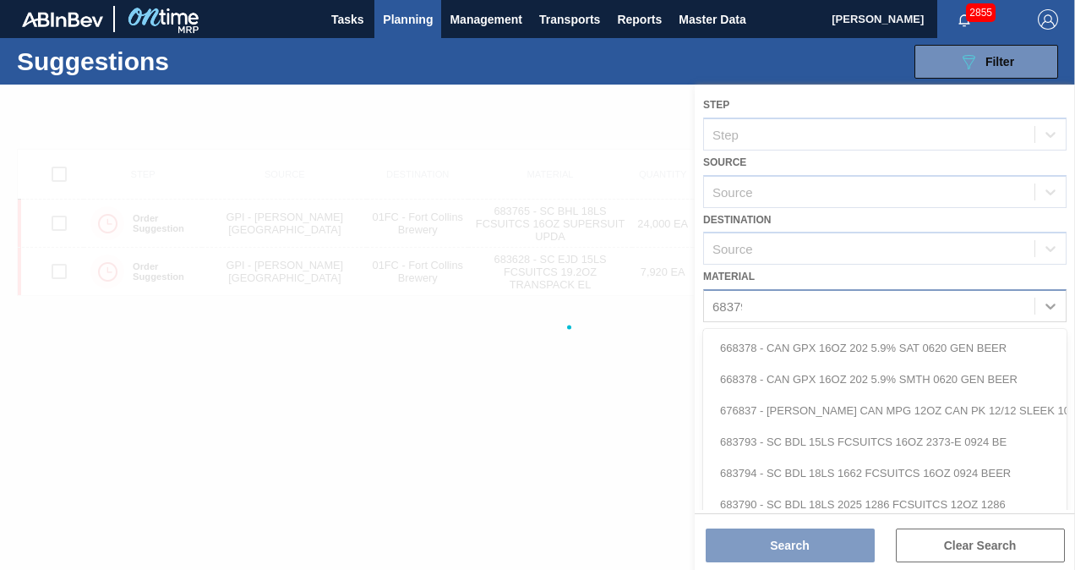
type input "683790"
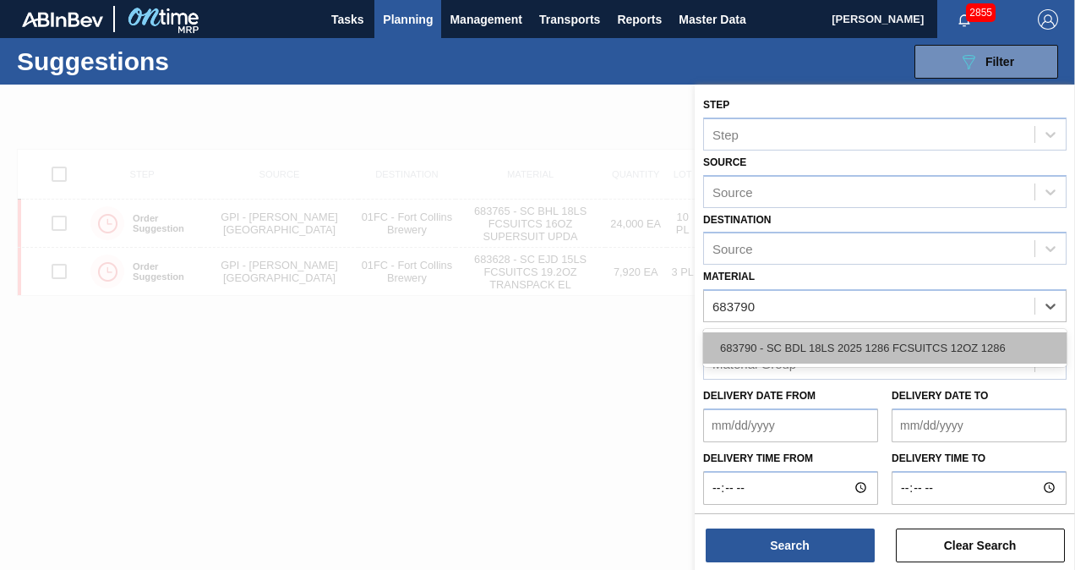
click at [797, 347] on div "683790 - SC BDL 18LS 2025 1286 FCSUITCS 12OZ 1286" at bounding box center [884, 347] width 363 height 31
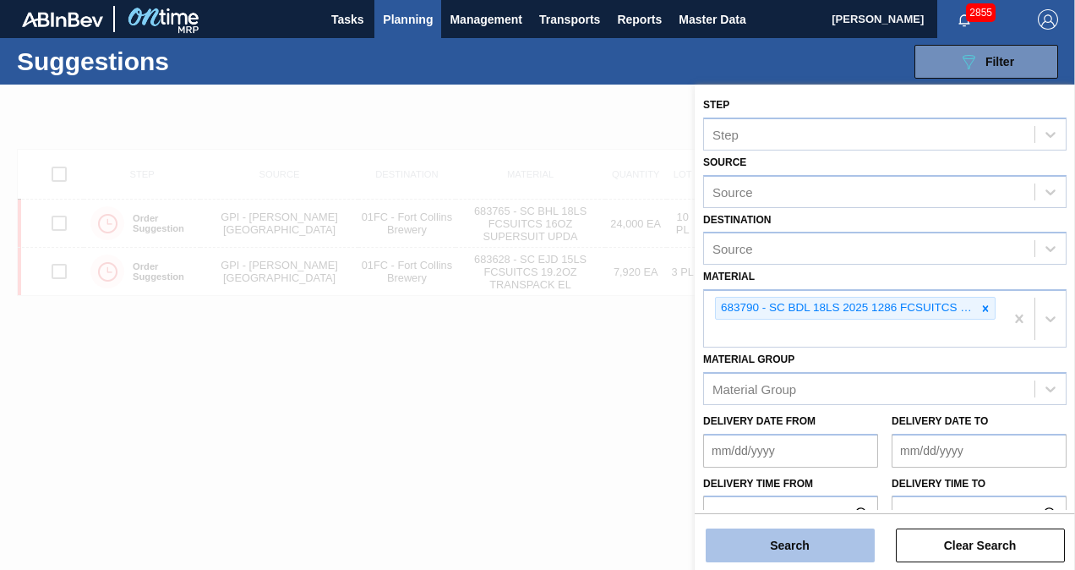
click at [790, 547] on button "Search" at bounding box center [790, 545] width 169 height 34
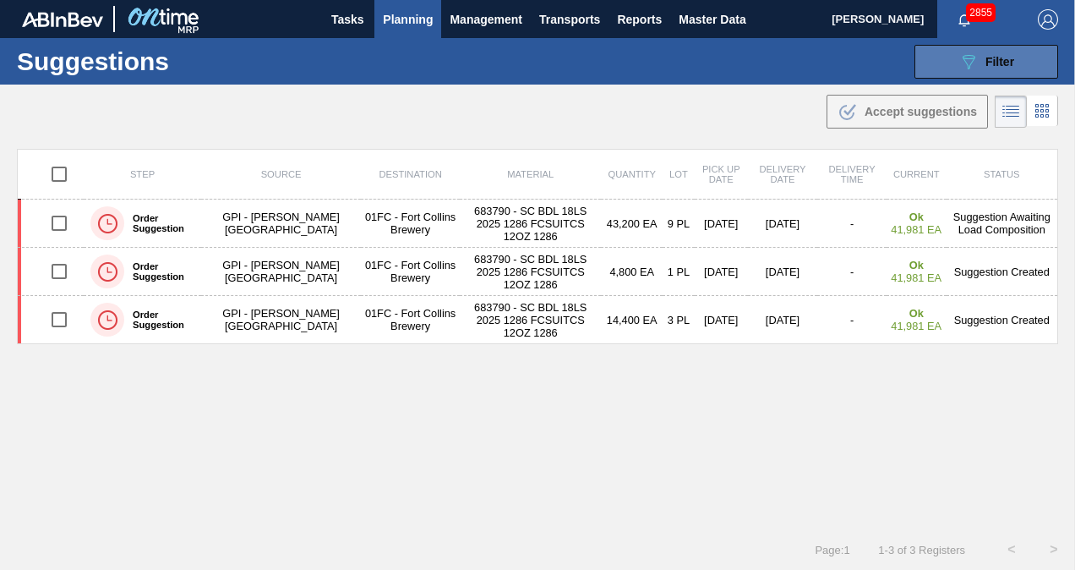
click at [948, 56] on button "089F7B8B-B2A5-4AFE-B5C0-19BA573D28AC Filter" at bounding box center [987, 62] width 144 height 34
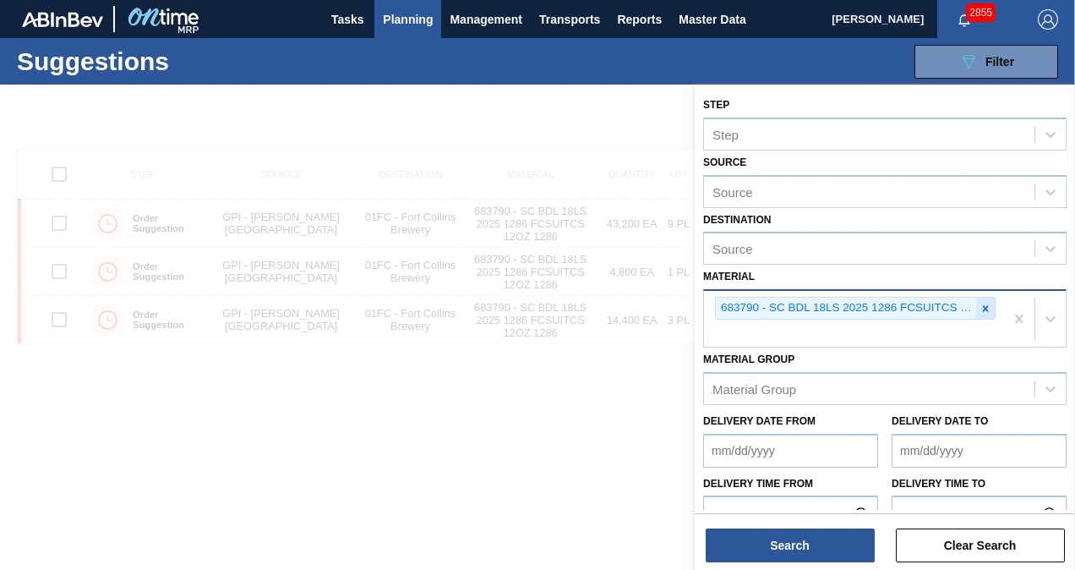
click at [989, 307] on icon at bounding box center [986, 309] width 12 height 12
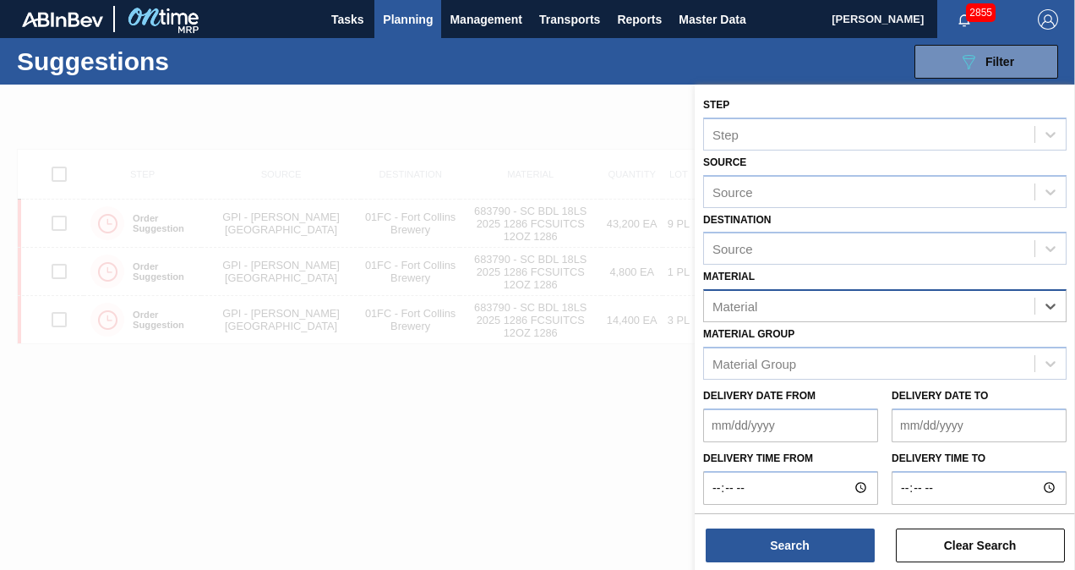
click at [790, 311] on div "Material" at bounding box center [869, 306] width 331 height 25
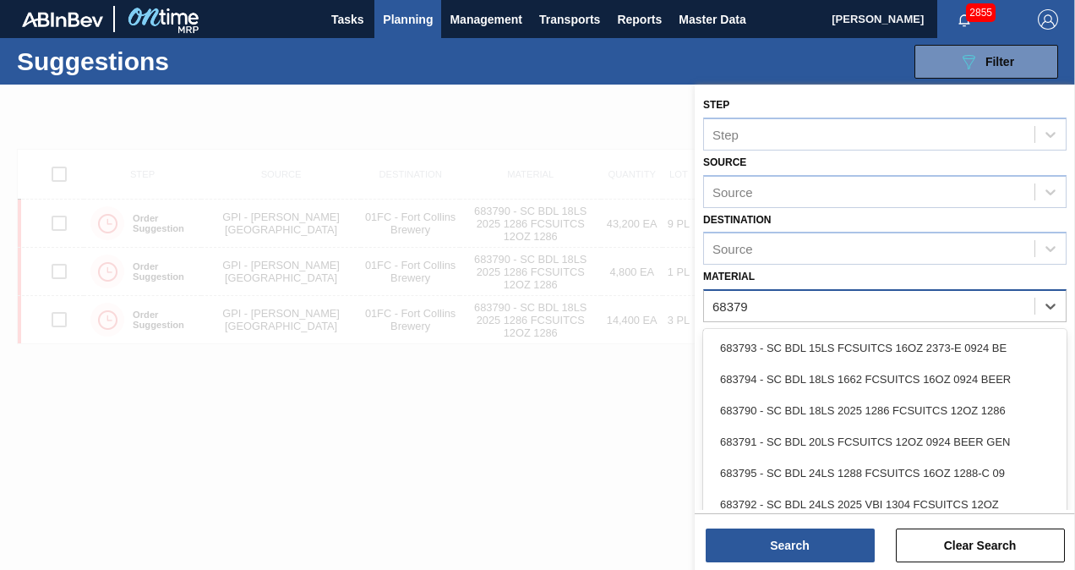
type input "683794"
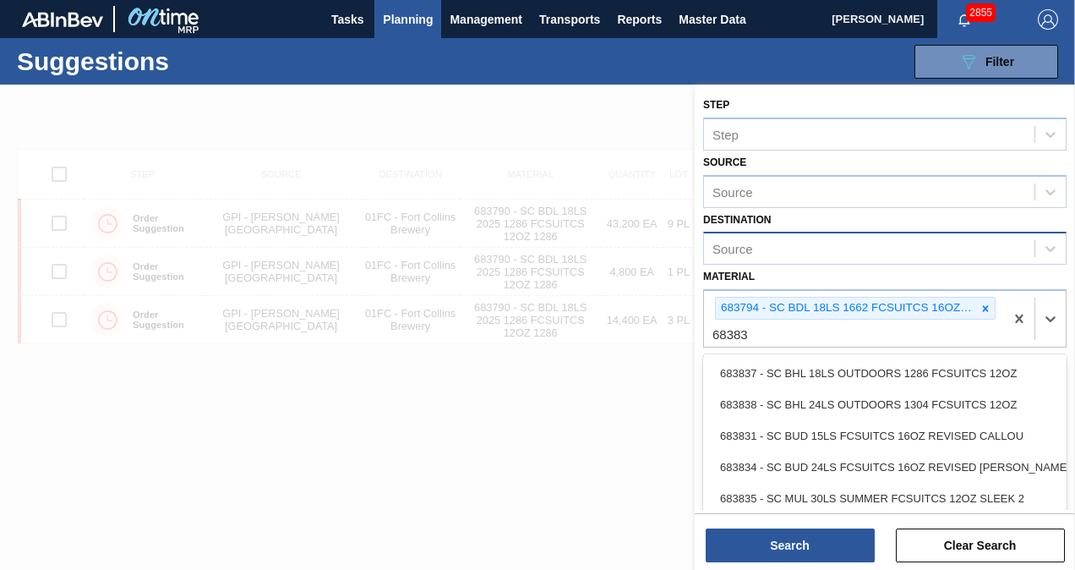
type input "683838"
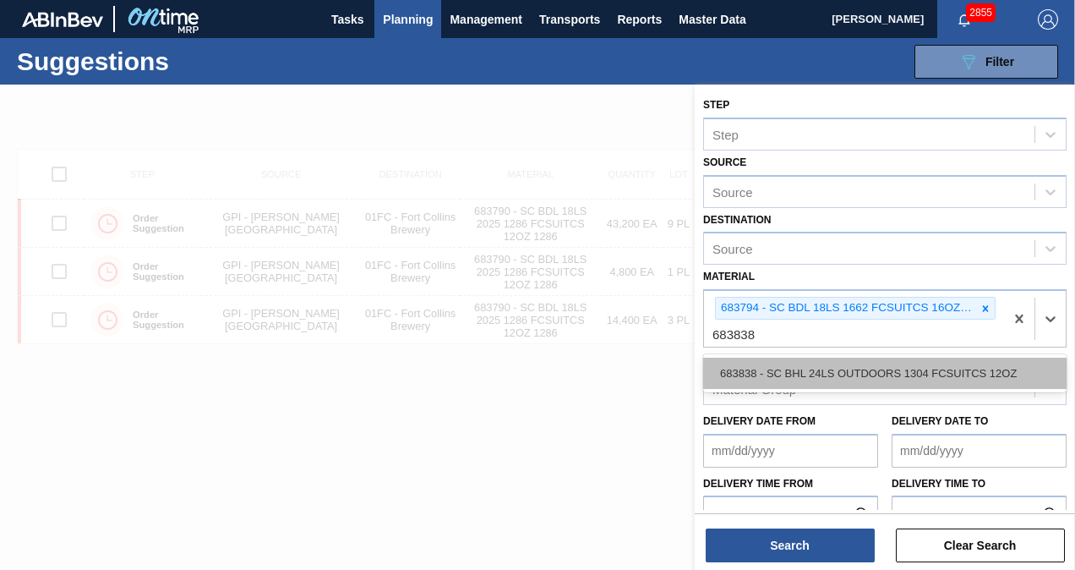
click at [809, 369] on div "683838 - SC BHL 24LS OUTDOORS 1304 FCSUITCS 12OZ" at bounding box center [884, 373] width 363 height 31
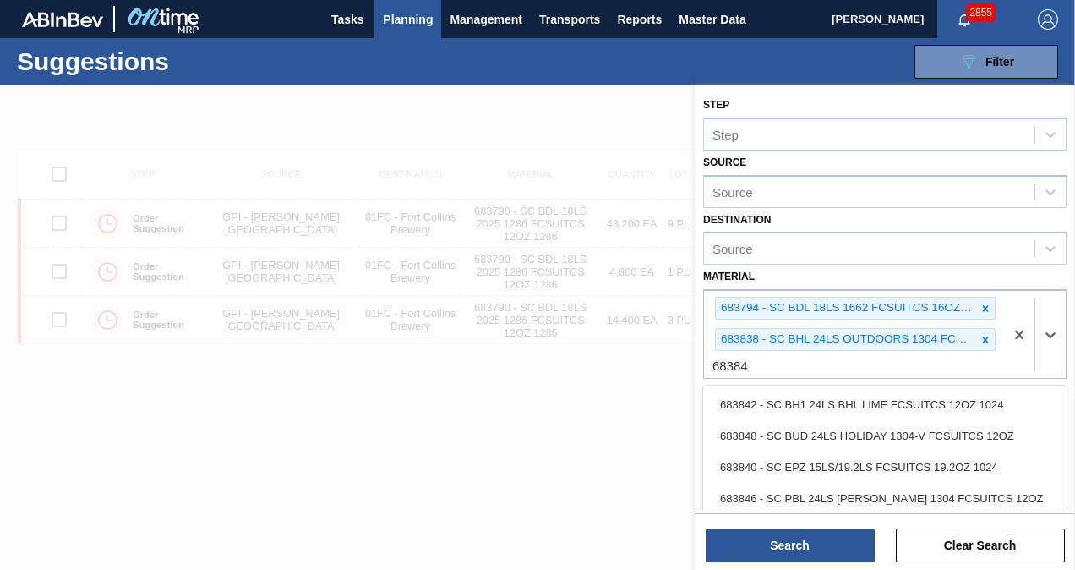
type input "683840"
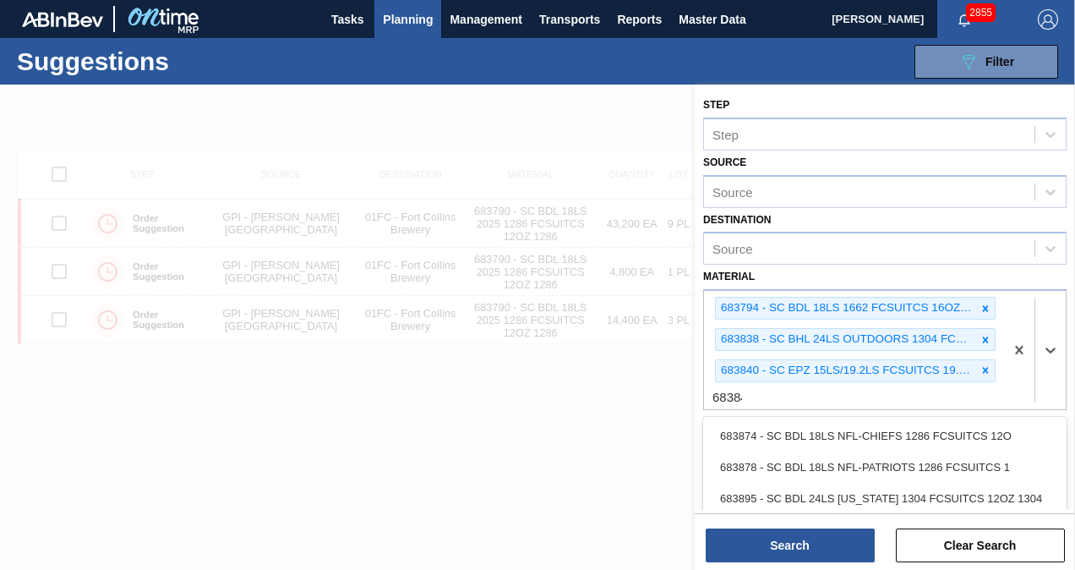
type input "683848"
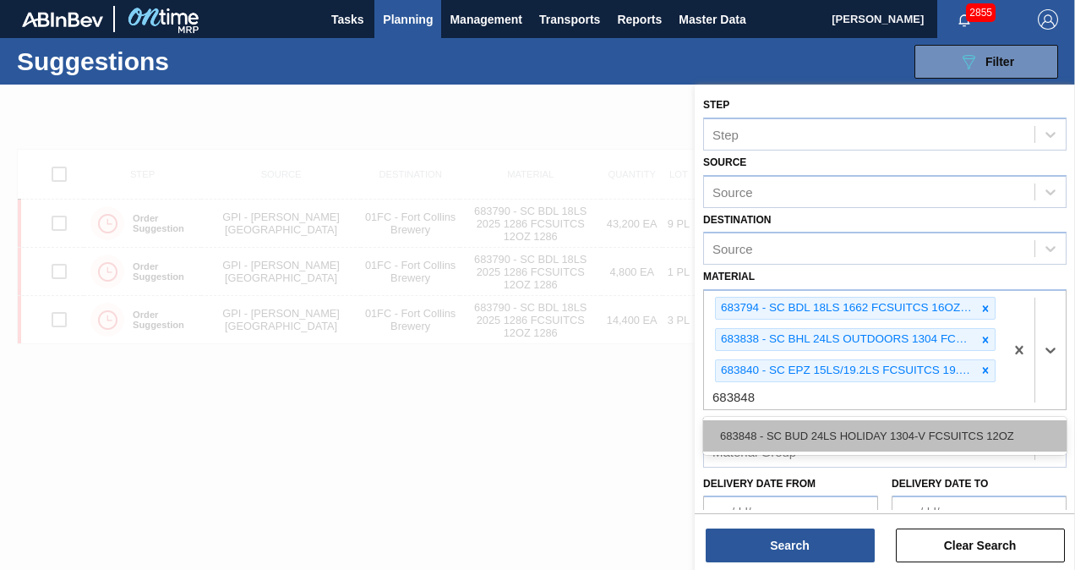
click at [745, 429] on div "683848 - SC BUD 24LS HOLIDAY 1304-V FCSUITCS 12OZ" at bounding box center [884, 435] width 363 height 31
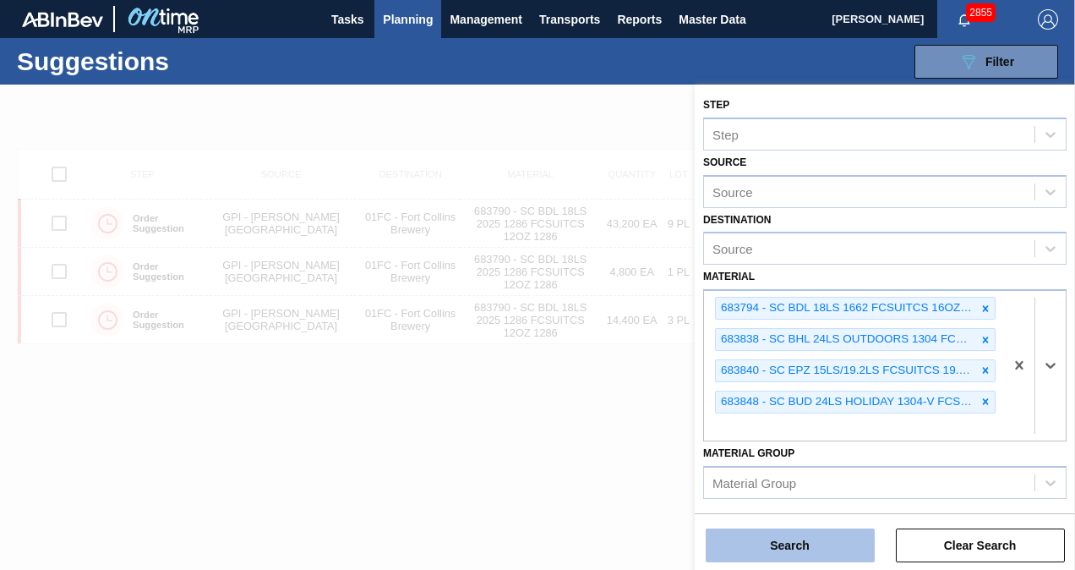
click at [747, 534] on button "Search" at bounding box center [790, 545] width 169 height 34
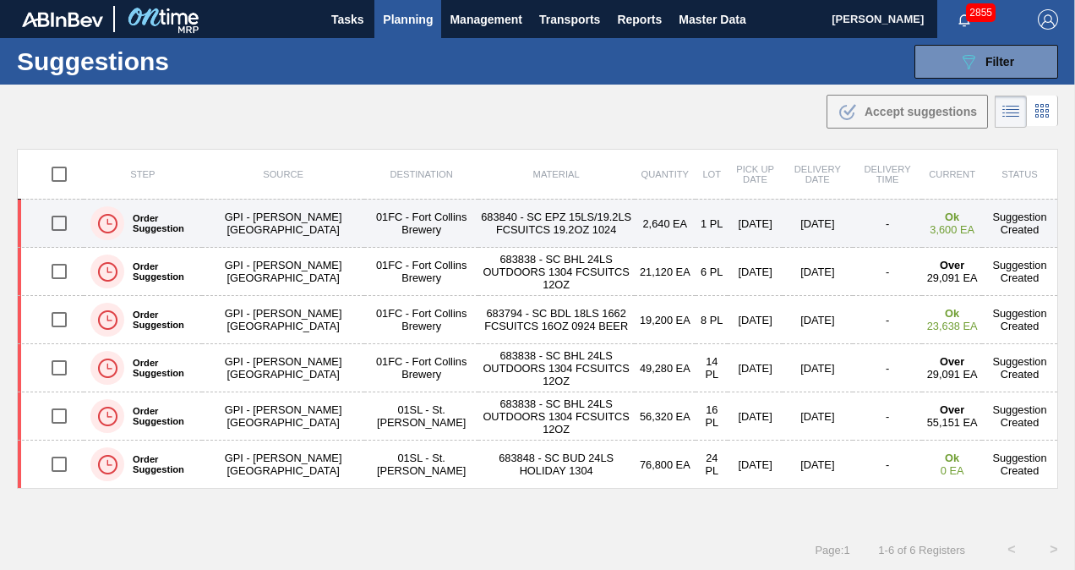
click at [52, 223] on input "checkbox" at bounding box center [59, 223] width 36 height 36
checkbox input "true"
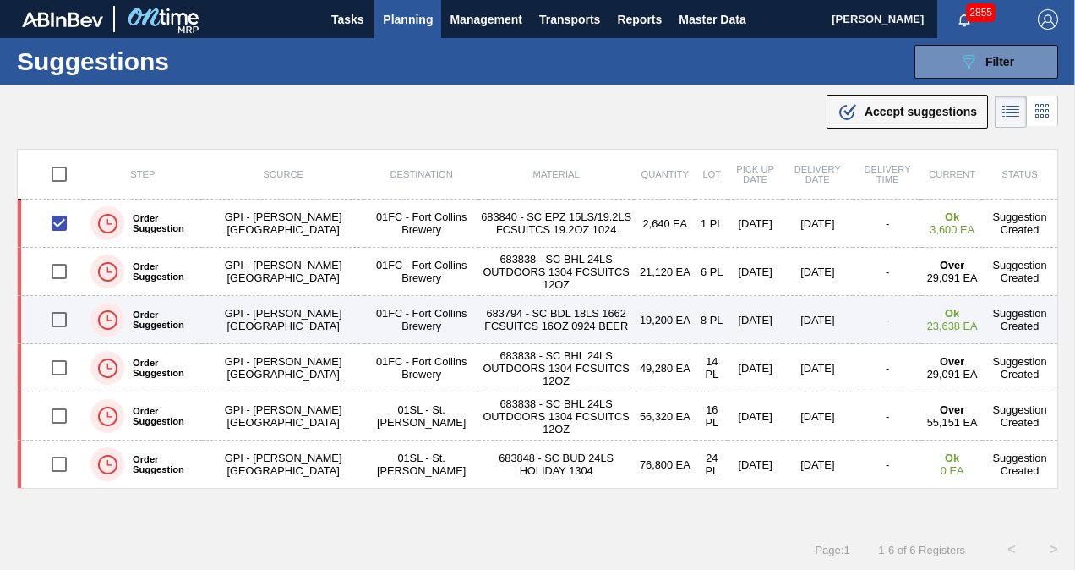
click at [57, 318] on input "checkbox" at bounding box center [59, 320] width 36 height 36
checkbox input "true"
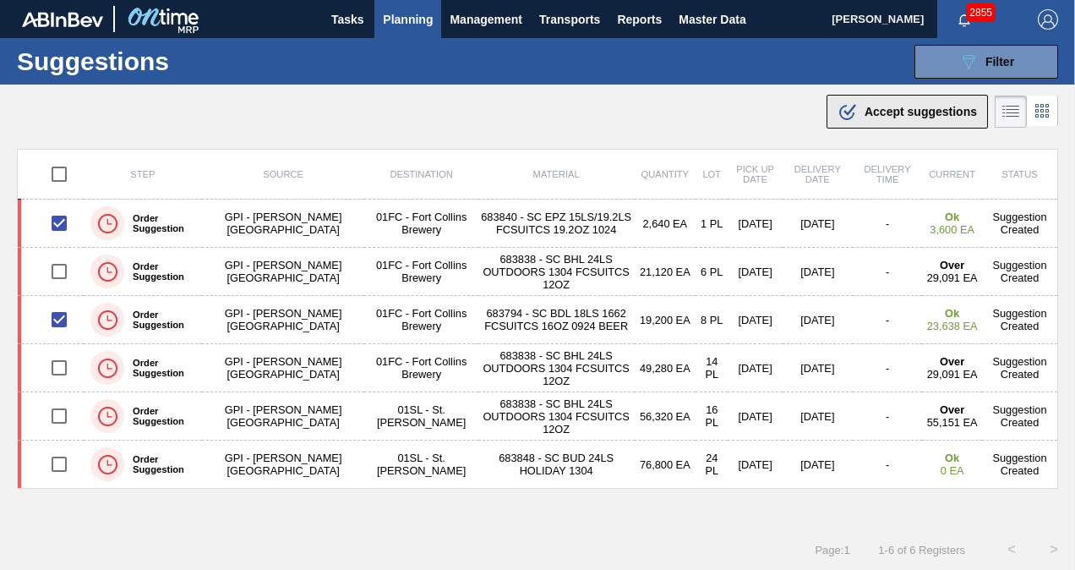
click at [861, 106] on div ".b{fill:var(--color-action-default)} Accept suggestions" at bounding box center [907, 111] width 139 height 20
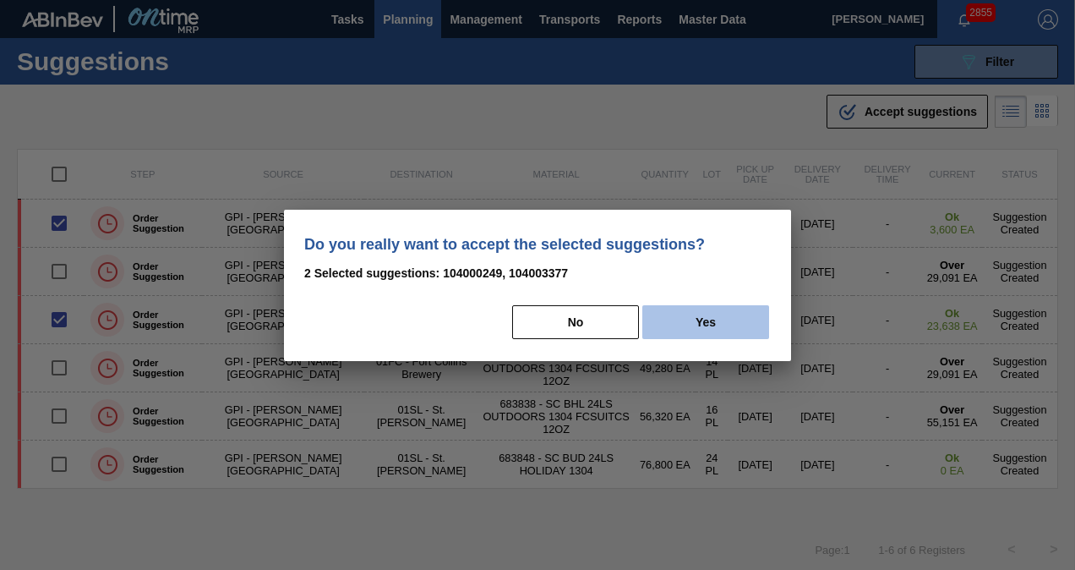
click at [721, 320] on button "Yes" at bounding box center [705, 322] width 127 height 34
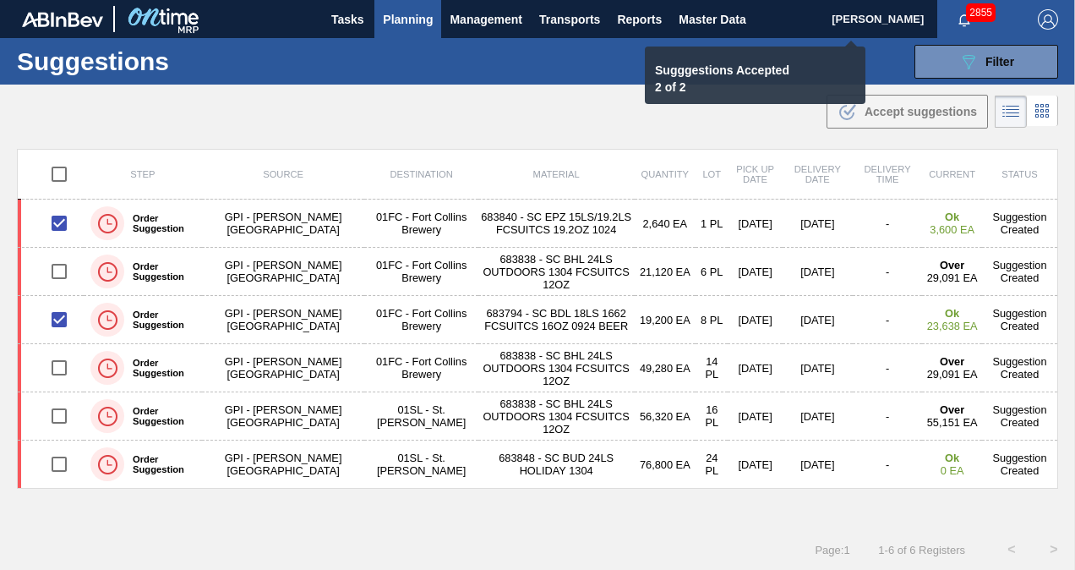
checkbox input "false"
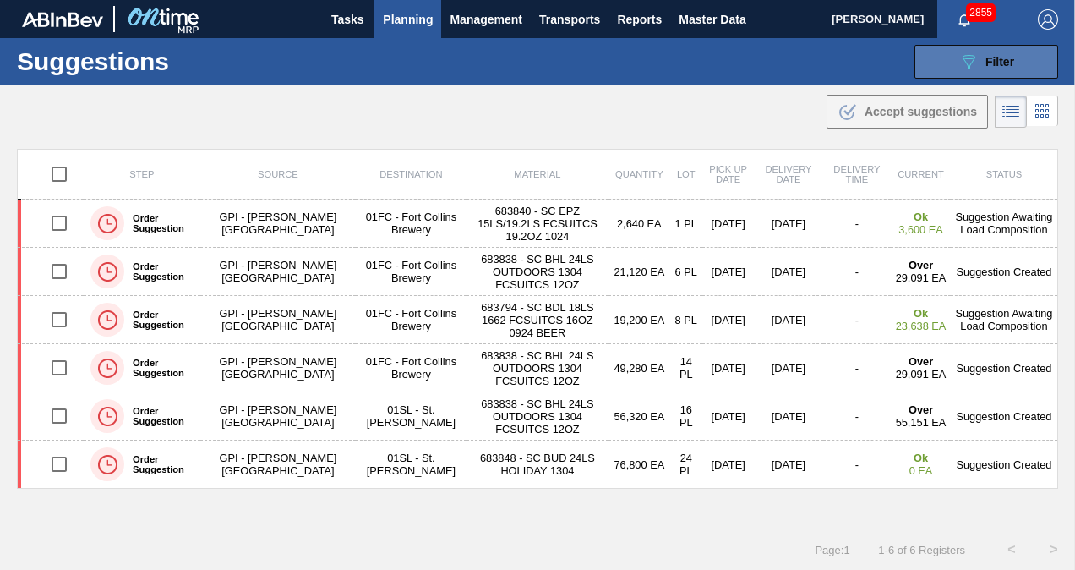
click at [987, 68] on div "089F7B8B-B2A5-4AFE-B5C0-19BA573D28AC Filter" at bounding box center [987, 62] width 56 height 20
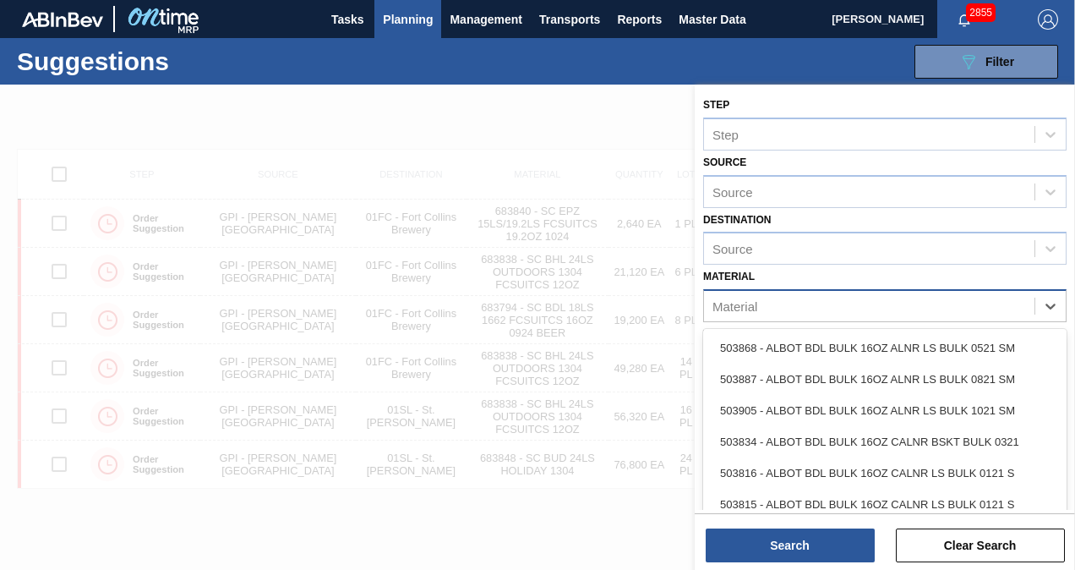
click at [920, 304] on div "Material" at bounding box center [869, 306] width 331 height 25
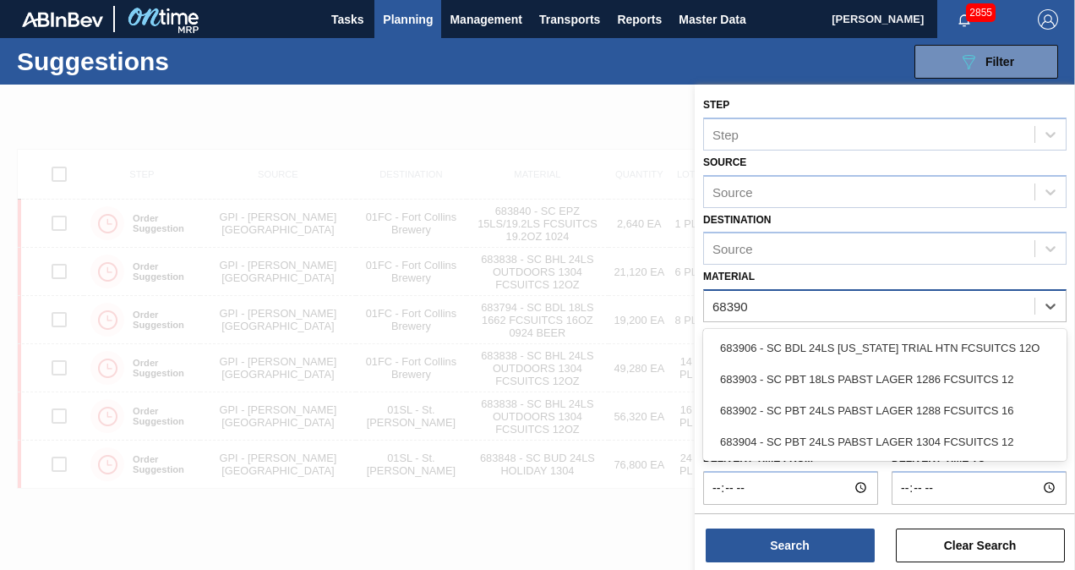
type input "683903"
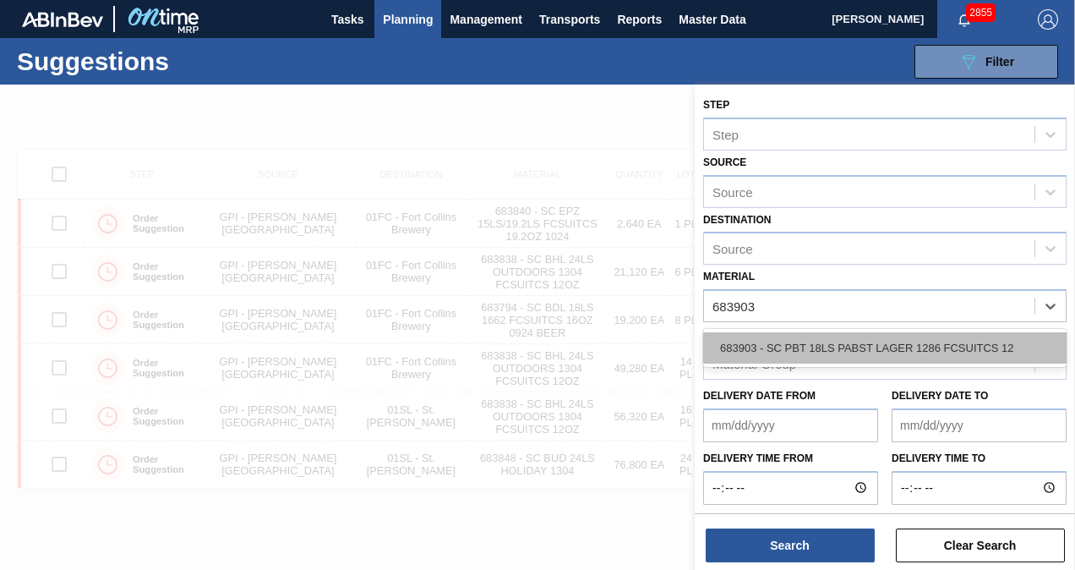
click at [850, 347] on div "683903 - SC PBT 18LS PABST LAGER 1286 FCSUITCS 12" at bounding box center [884, 347] width 363 height 31
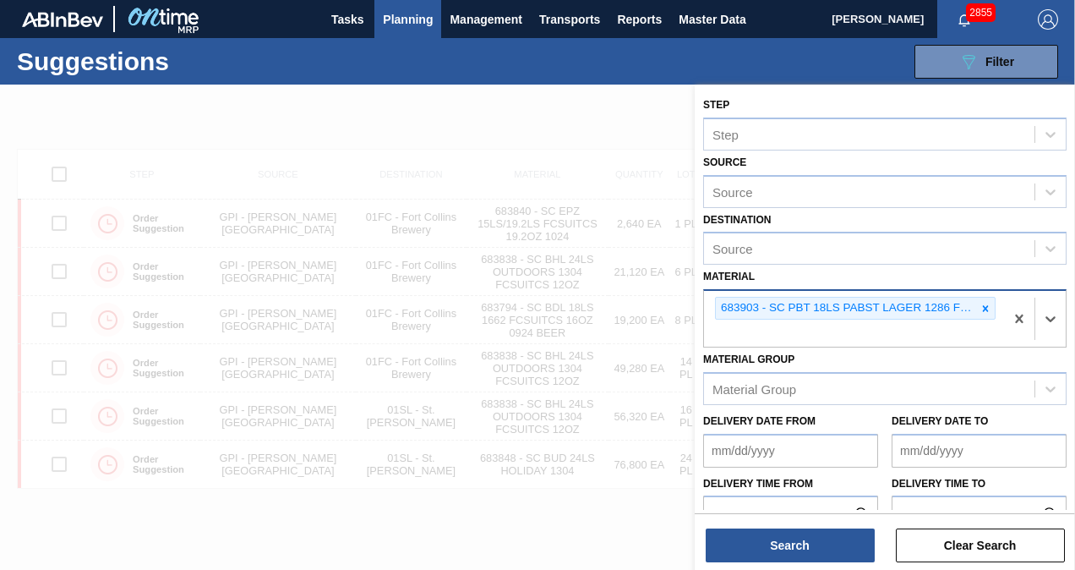
type input "8"
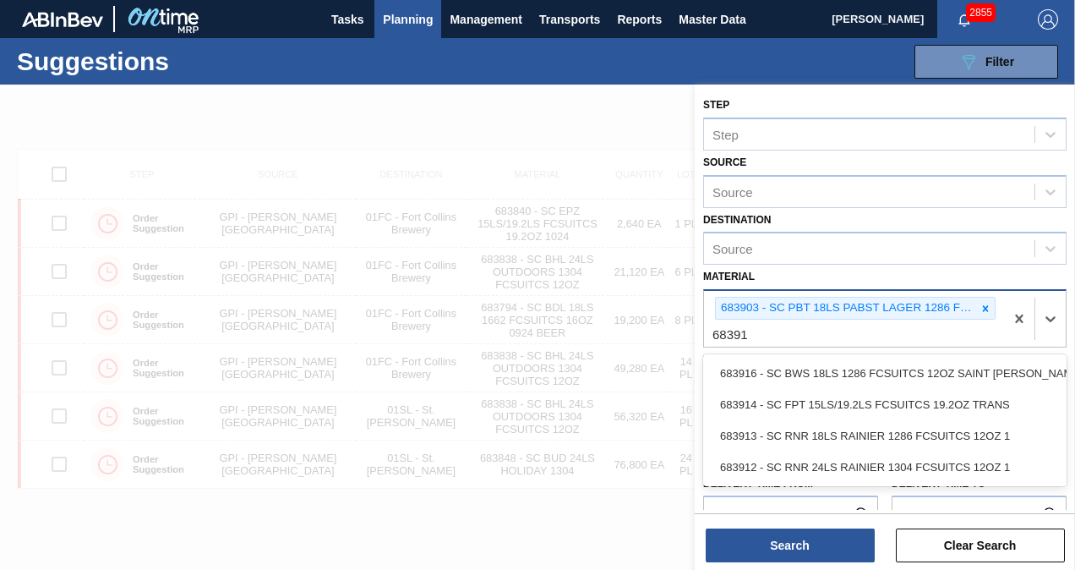
type input "683913"
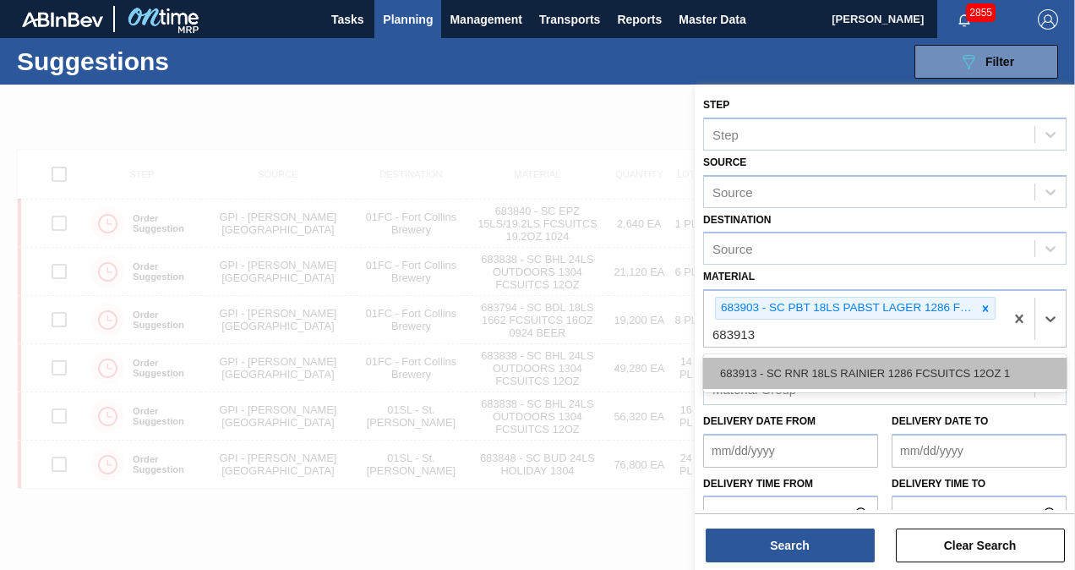
click at [834, 365] on div "683913 - SC RNR 18LS RAINIER 1286 FCSUITCS 12OZ 1" at bounding box center [884, 373] width 363 height 31
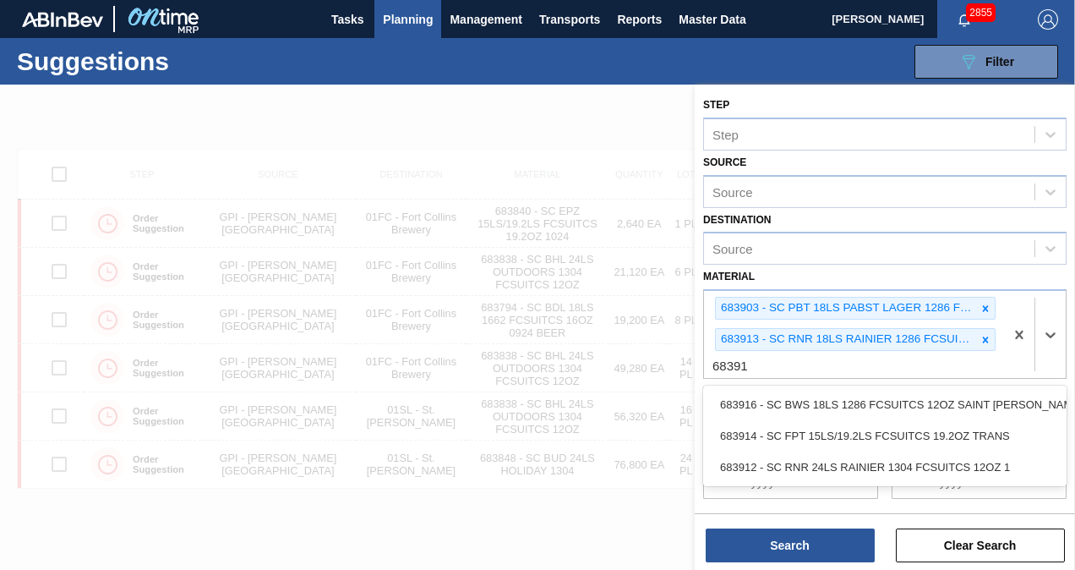
type input "683914"
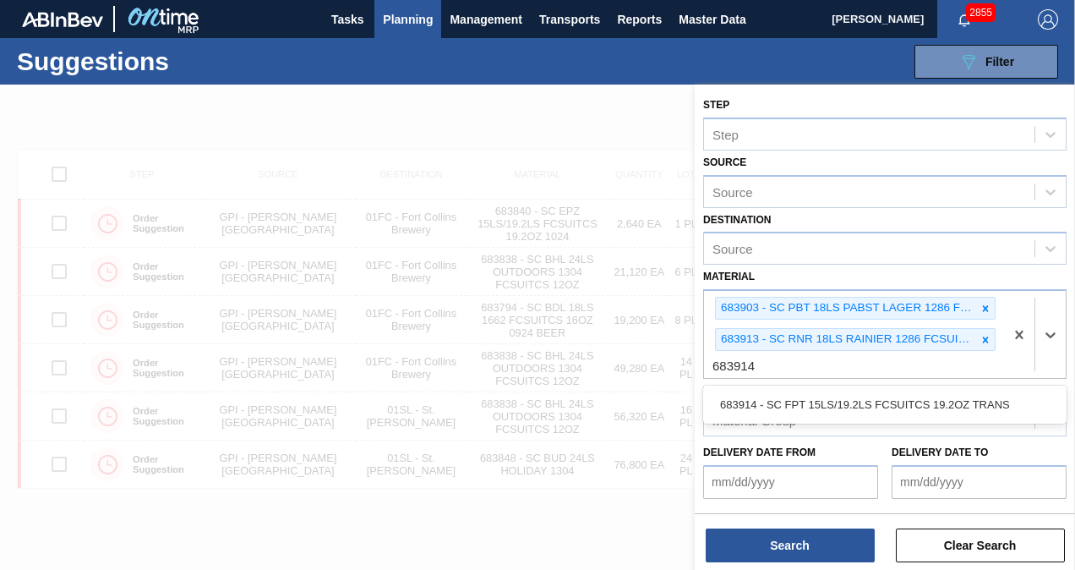
click at [827, 385] on div "683914 - SC FPT 15LS/19.2LS FCSUITCS 19.2OZ TRANS" at bounding box center [884, 404] width 363 height 38
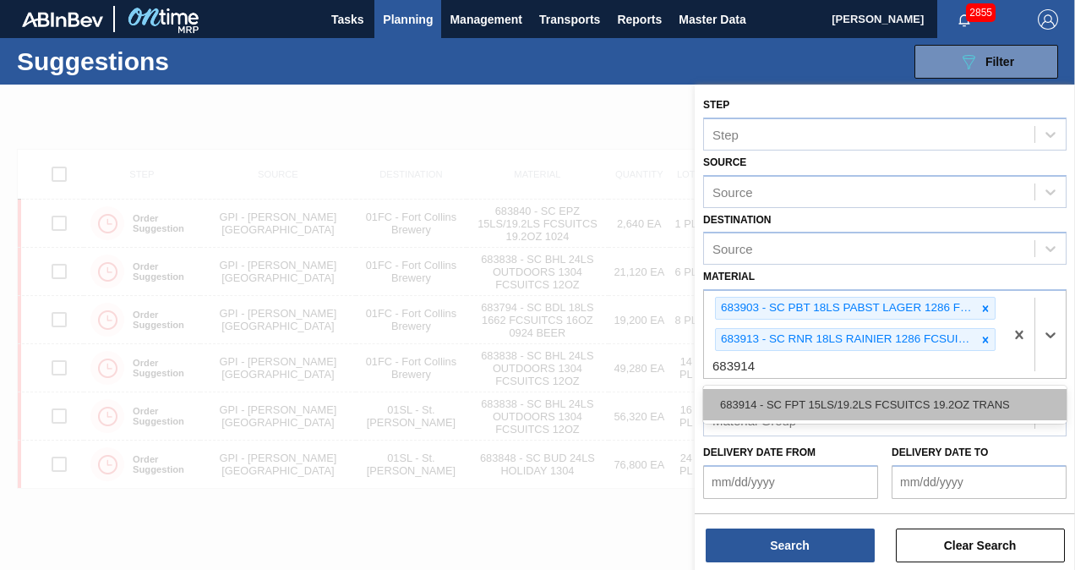
click at [822, 397] on div "683914 - SC FPT 15LS/19.2LS FCSUITCS 19.2OZ TRANS" at bounding box center [884, 404] width 363 height 31
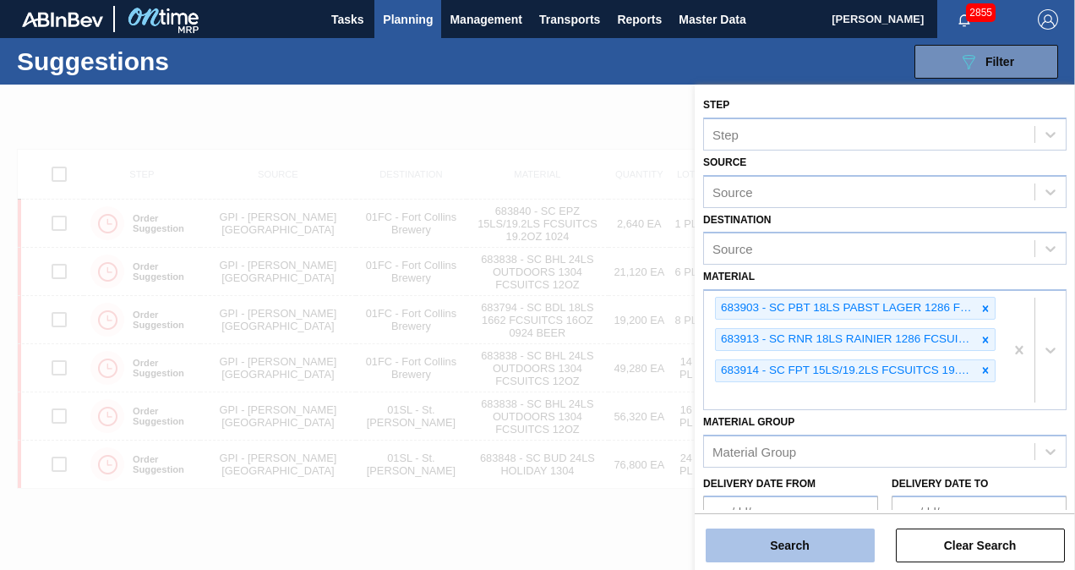
click at [761, 549] on button "Search" at bounding box center [790, 545] width 169 height 34
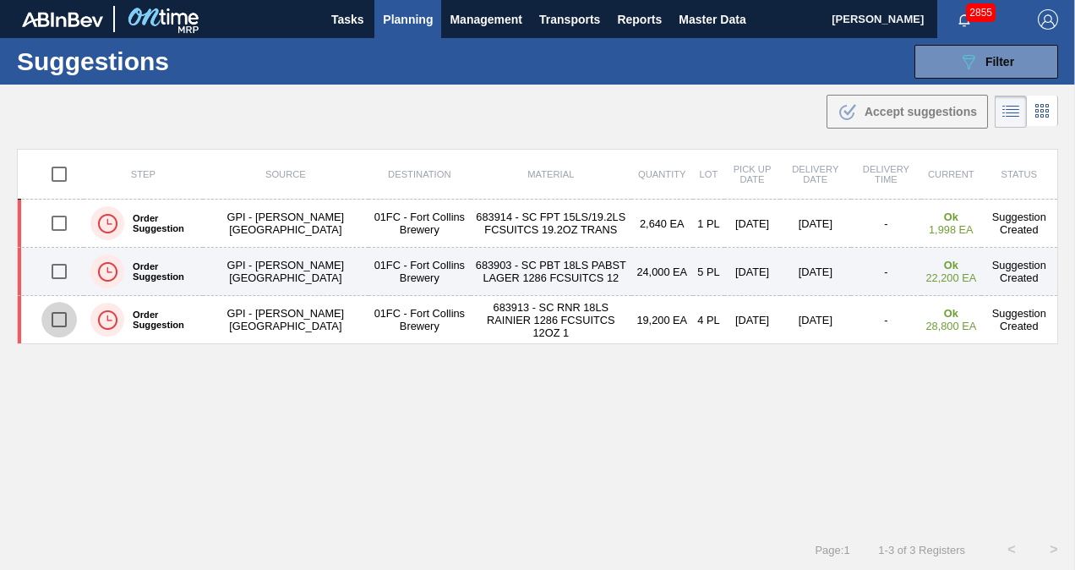
drag, startPoint x: 52, startPoint y: 314, endPoint x: 54, endPoint y: 281, distance: 33.9
click at [52, 314] on input "checkbox" at bounding box center [59, 320] width 36 height 36
checkbox input "true"
click at [55, 265] on input "checkbox" at bounding box center [59, 272] width 36 height 36
checkbox input "true"
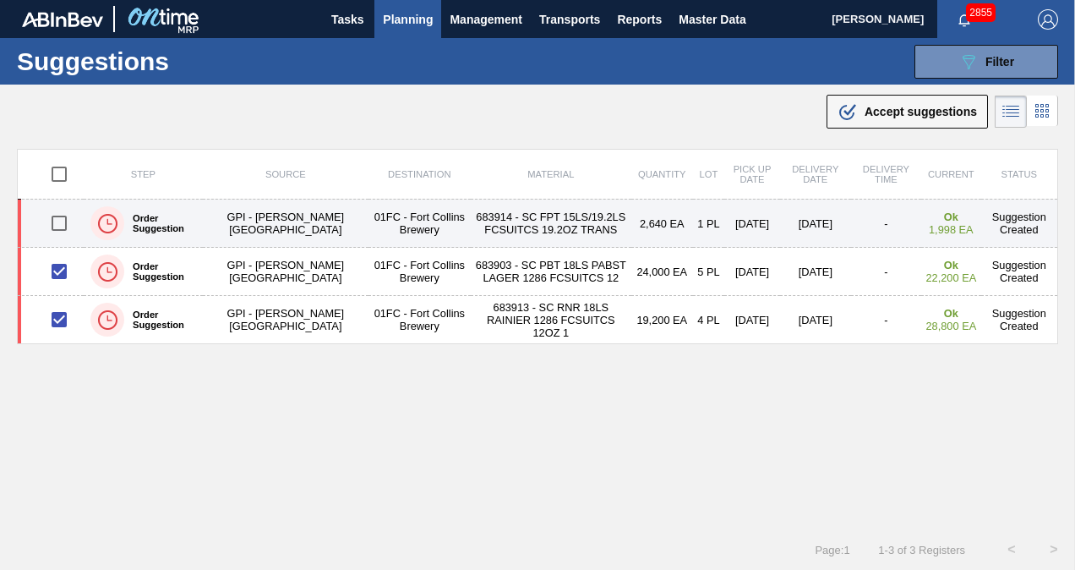
click at [57, 232] on input "checkbox" at bounding box center [59, 223] width 36 height 36
checkbox input "true"
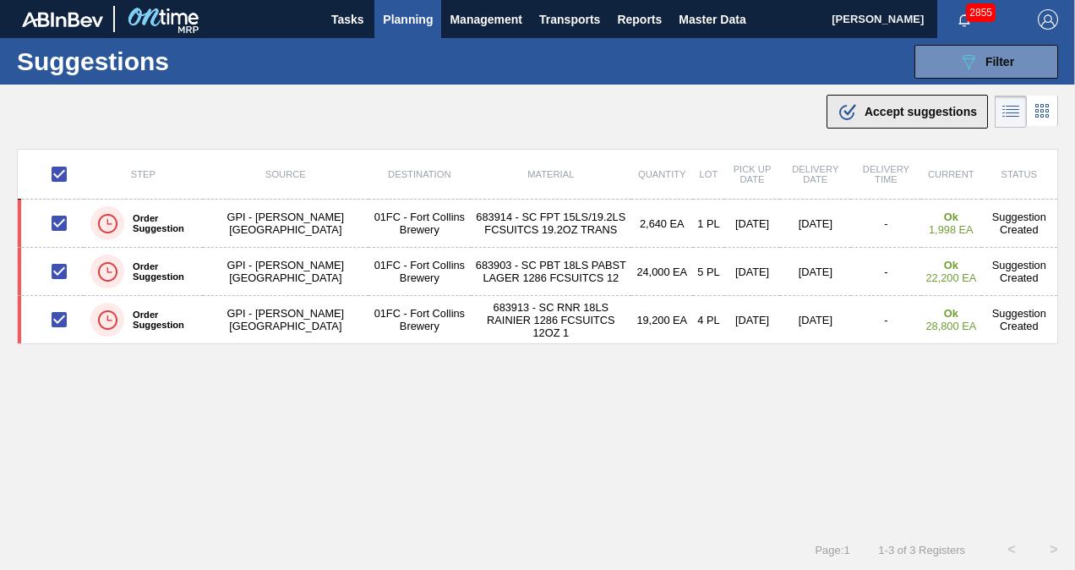
click at [925, 101] on div ".b{fill:var(--color-action-default)} Accept suggestions" at bounding box center [907, 111] width 139 height 20
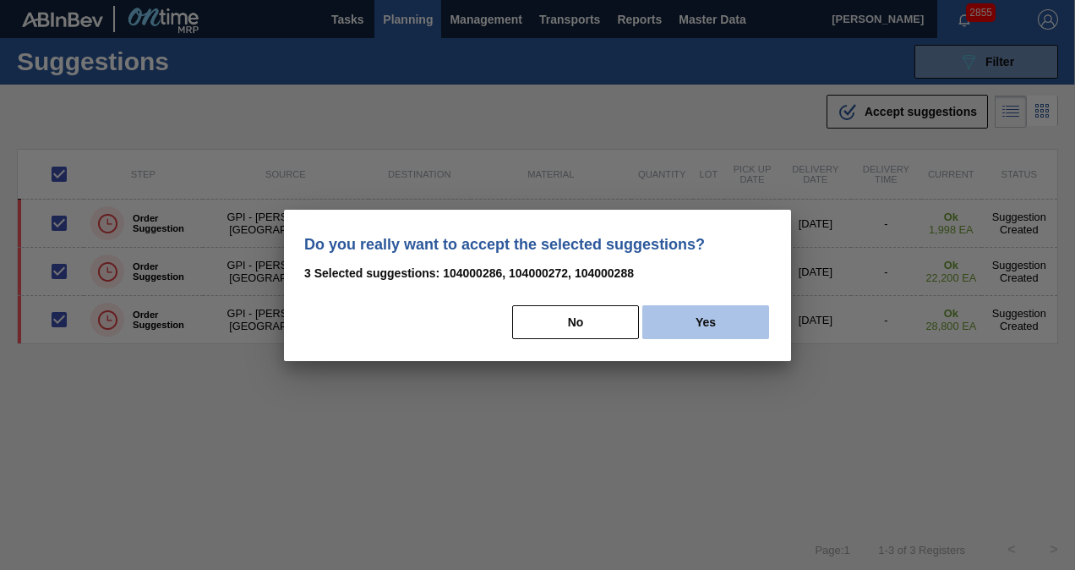
click at [697, 321] on button "Yes" at bounding box center [705, 322] width 127 height 34
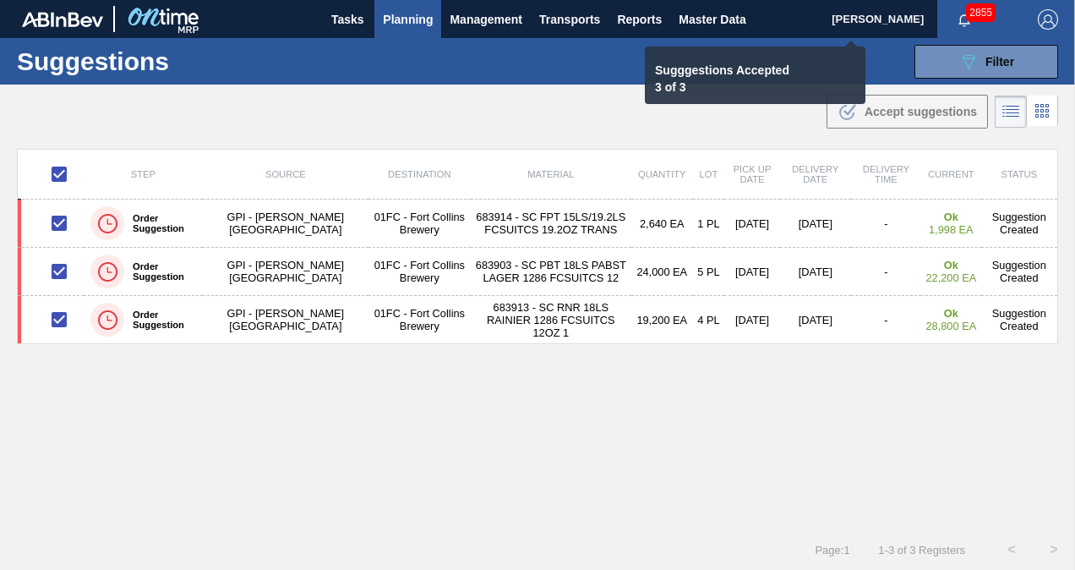
checkbox input "false"
